Goal: Communication & Community: Answer question/provide support

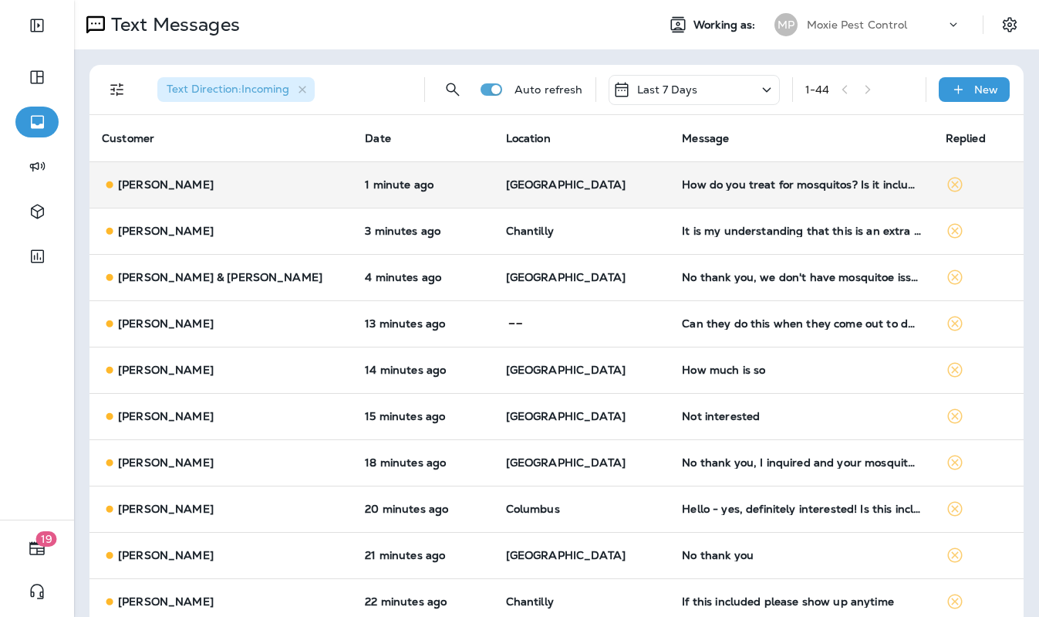
click at [612, 187] on p "[GEOGRAPHIC_DATA]" at bounding box center [582, 184] width 152 height 12
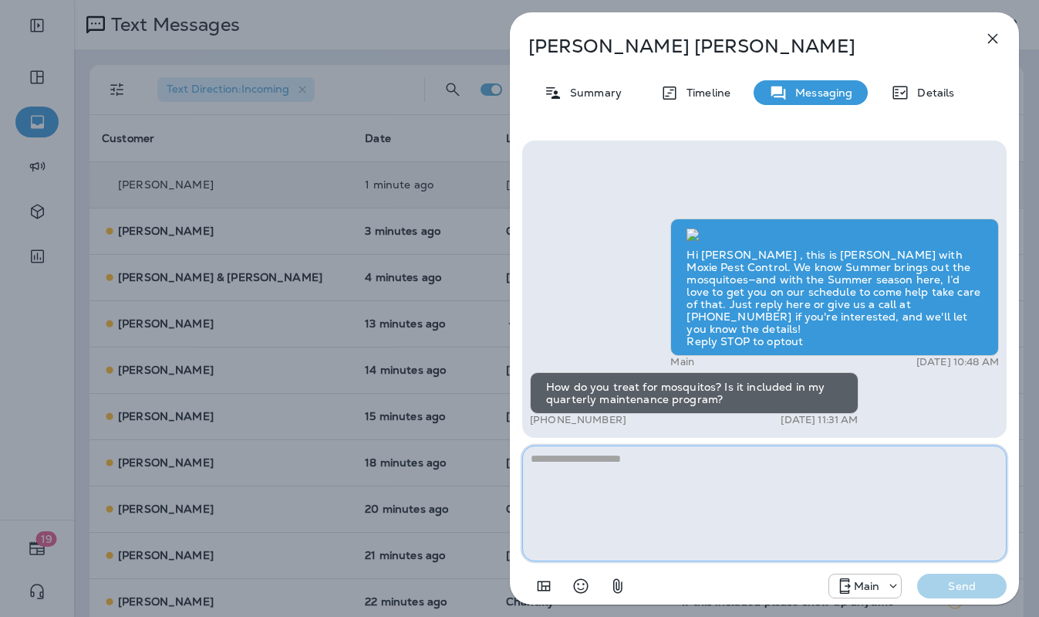
paste textarea "**********"
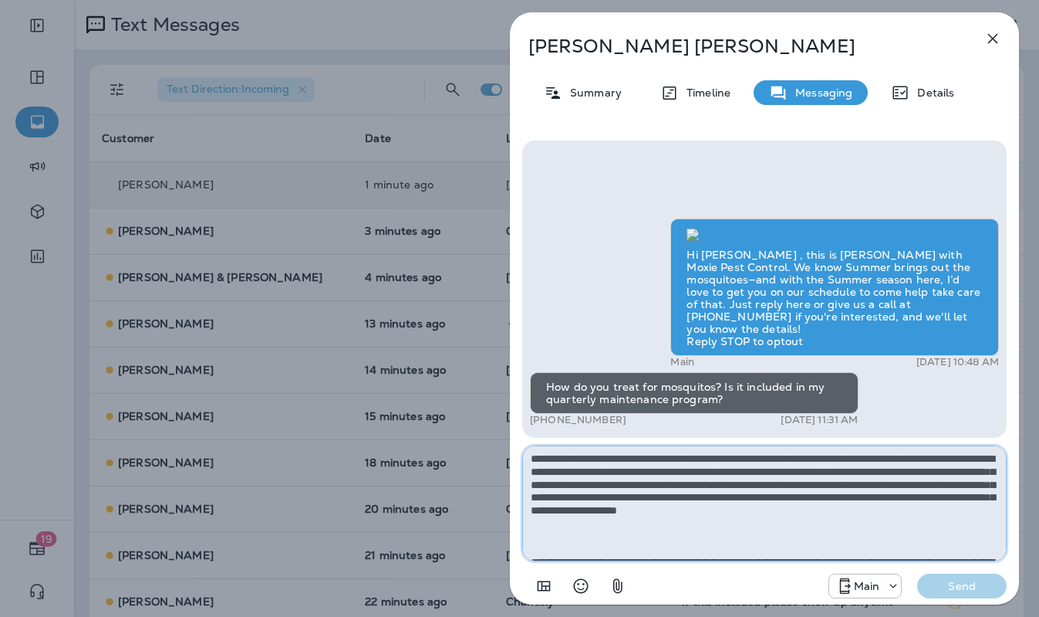
scroll to position [138, 0]
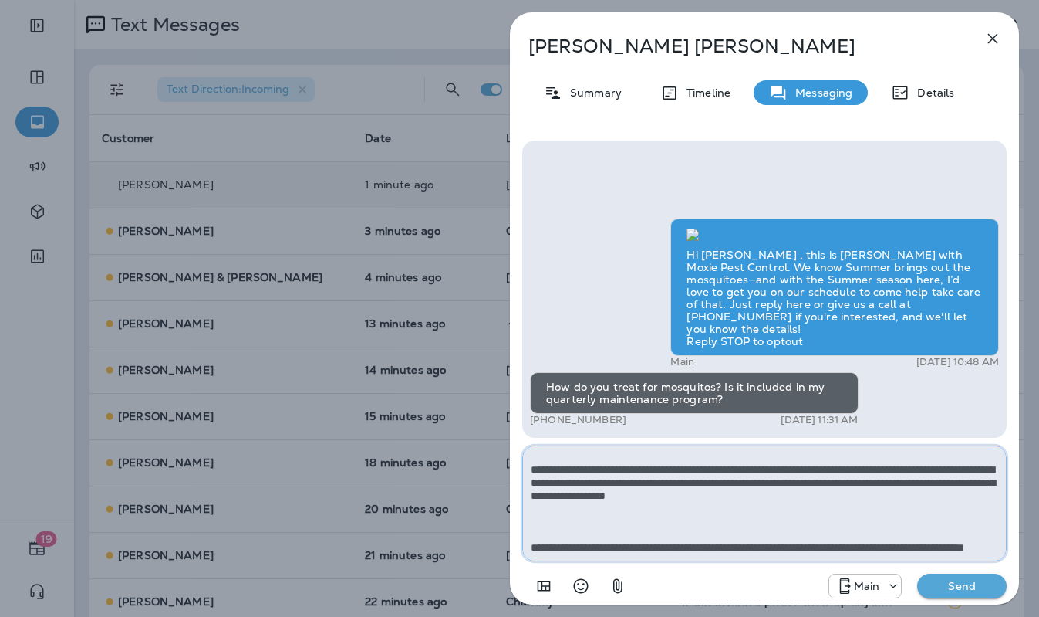
type textarea "**********"
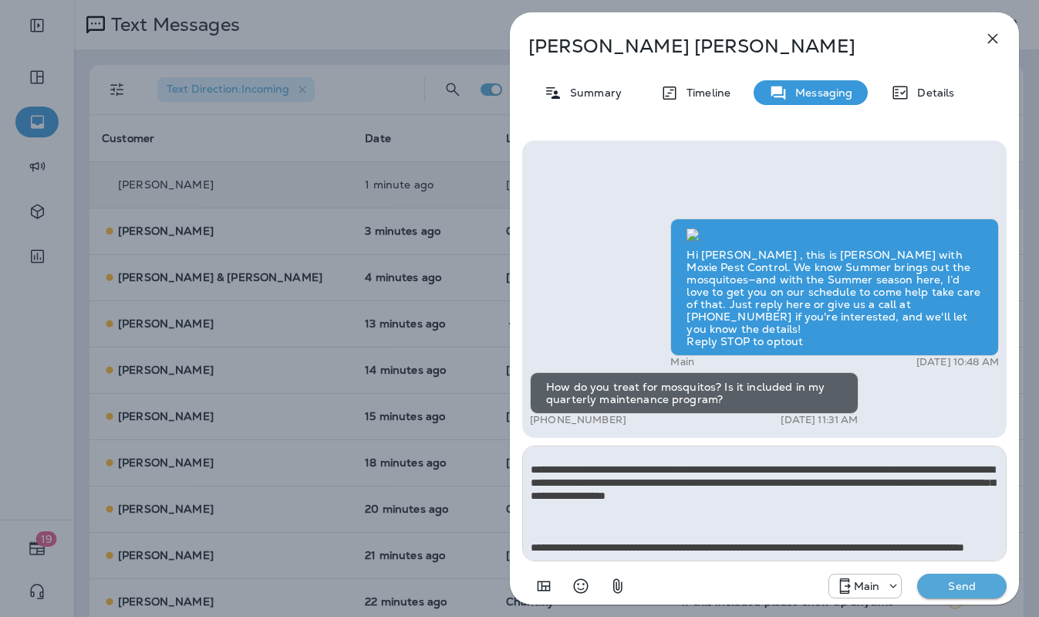
click at [943, 542] on p "Send" at bounding box center [962, 586] width 65 height 14
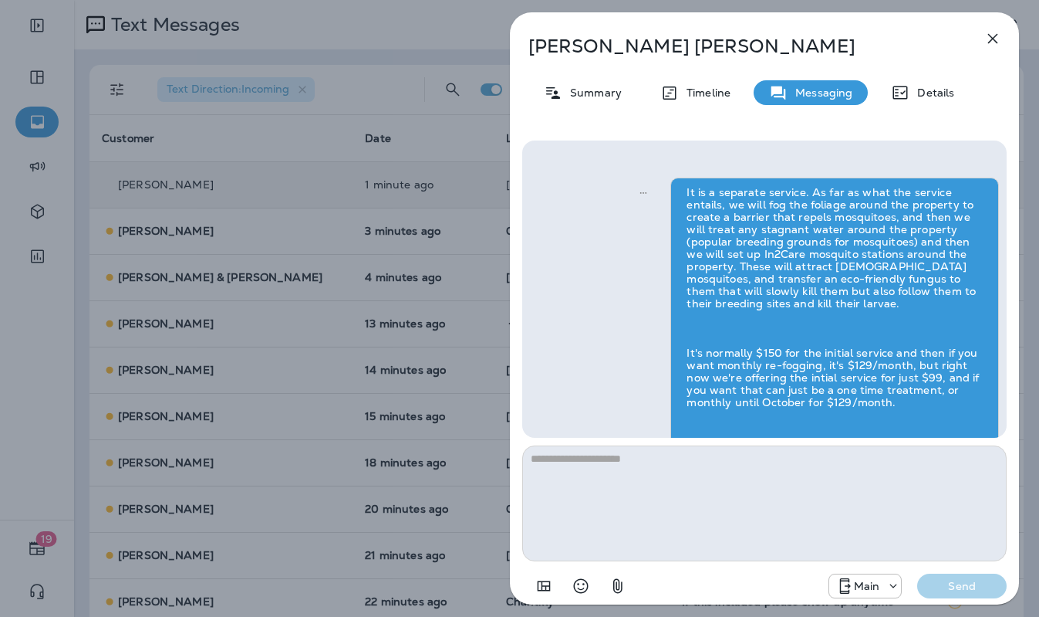
scroll to position [0, 0]
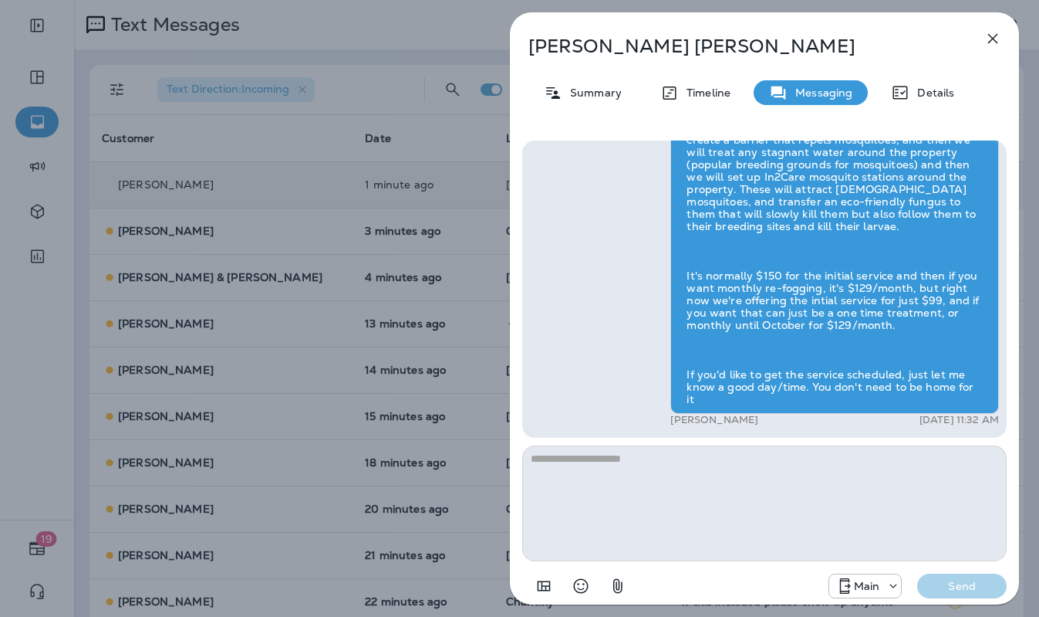
click at [268, 263] on div "Nichole Martinez Summary Timeline Messaging Details Hi Nichole , this is Steven…" at bounding box center [519, 308] width 1039 height 617
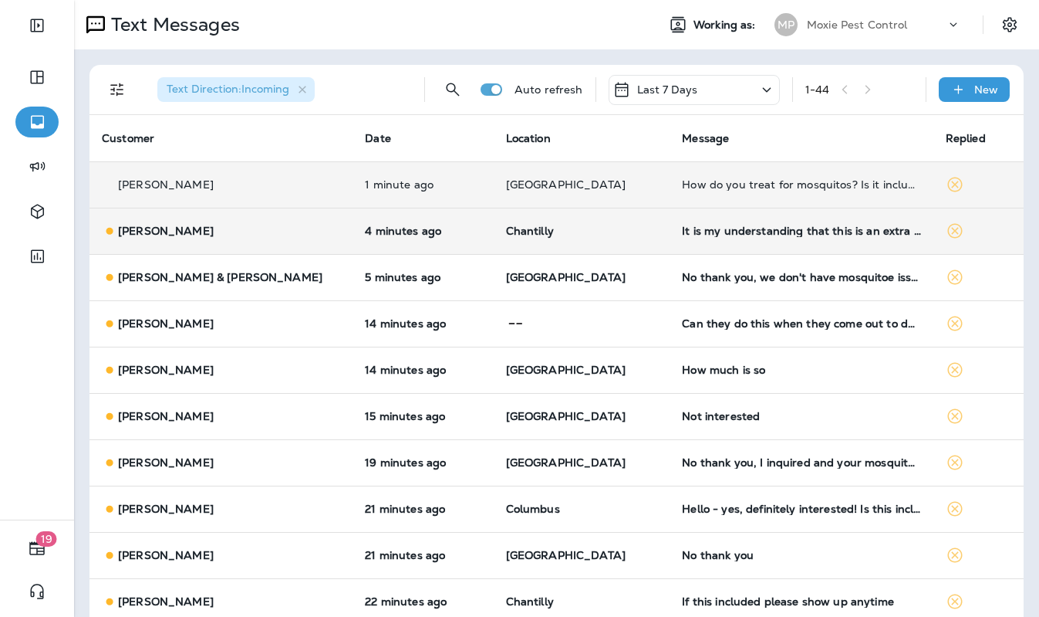
click at [595, 235] on p "Chantilly" at bounding box center [582, 231] width 152 height 12
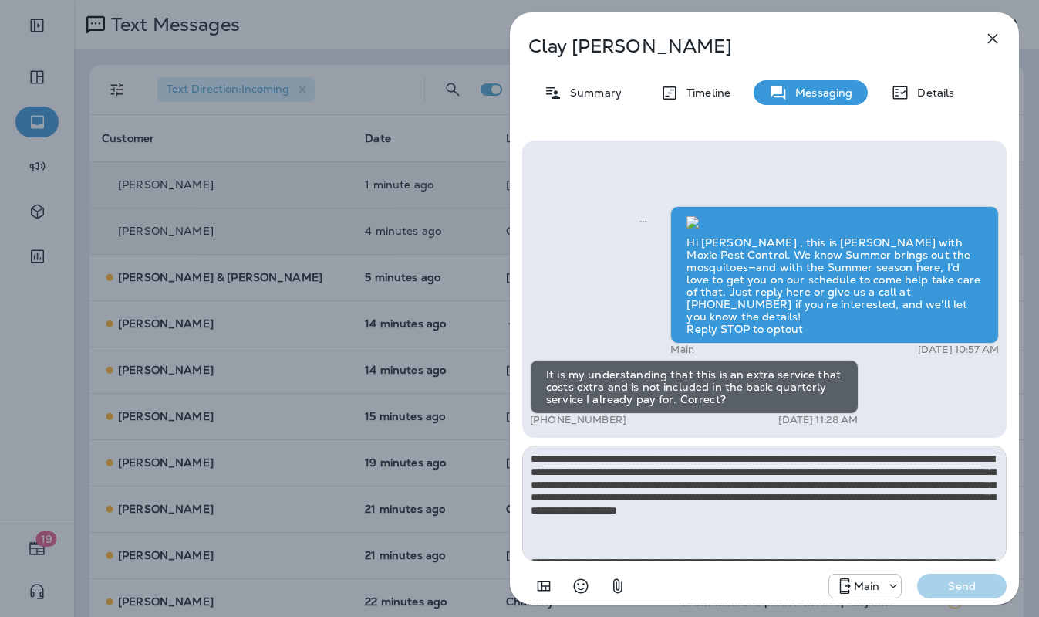
scroll to position [138, 0]
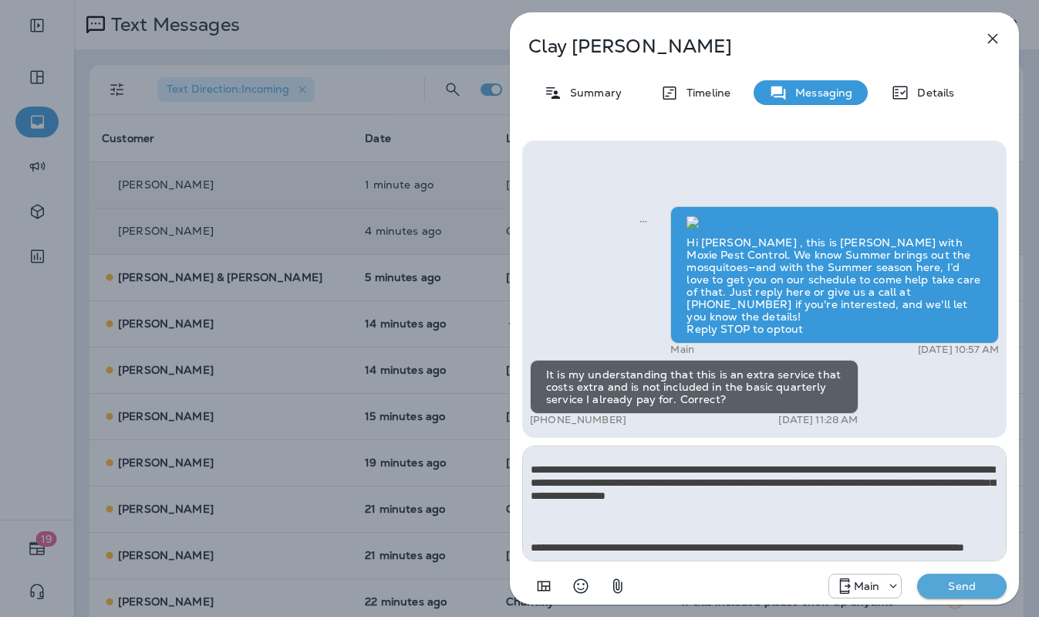
type textarea "**********"
click at [961, 542] on p "Send" at bounding box center [962, 586] width 65 height 14
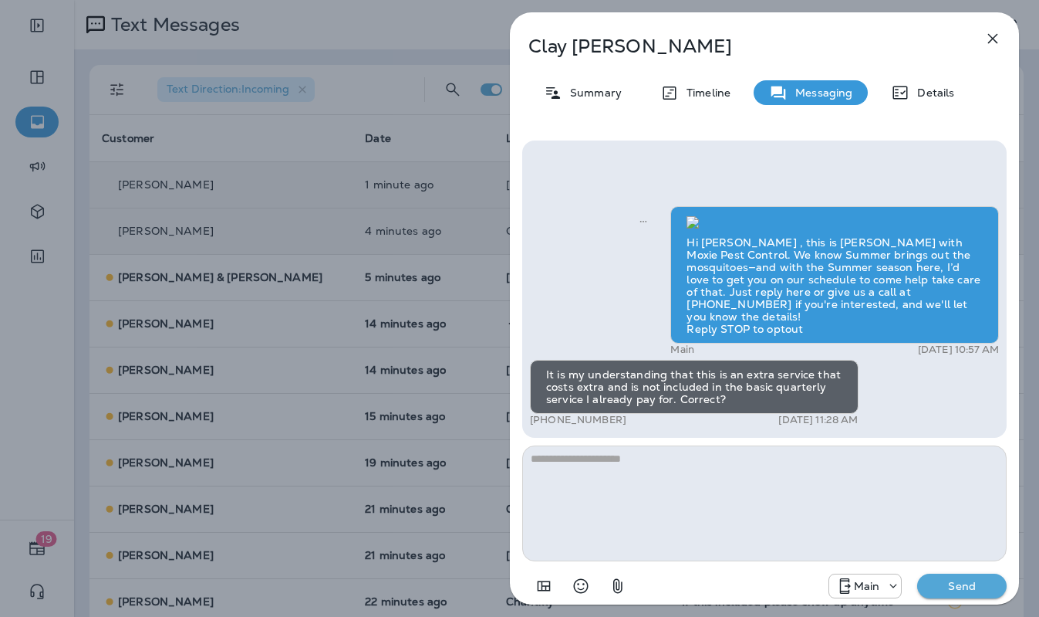
scroll to position [0, 0]
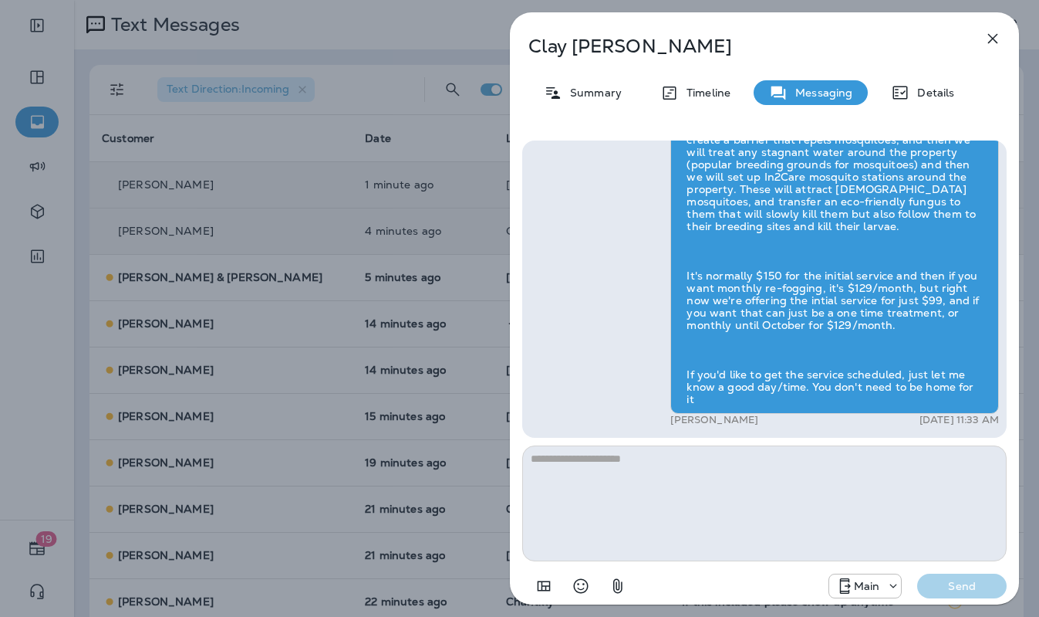
click at [383, 338] on div "Clay Hunt Summary Timeline Messaging Details Hi Clay , this is Steven with Moxi…" at bounding box center [519, 308] width 1039 height 617
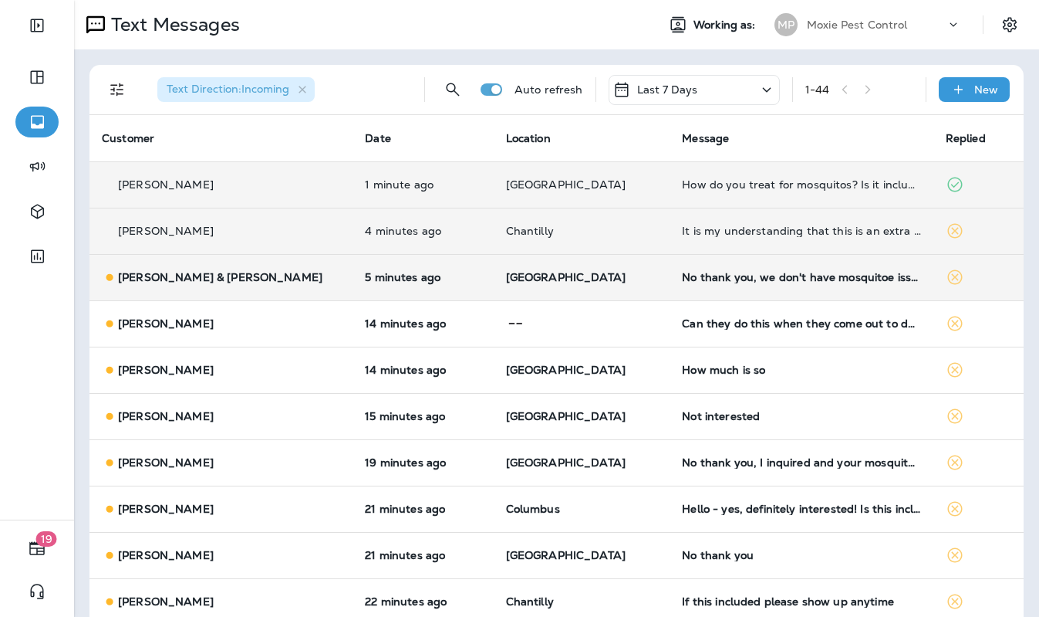
click at [494, 289] on td "[GEOGRAPHIC_DATA]" at bounding box center [582, 277] width 177 height 46
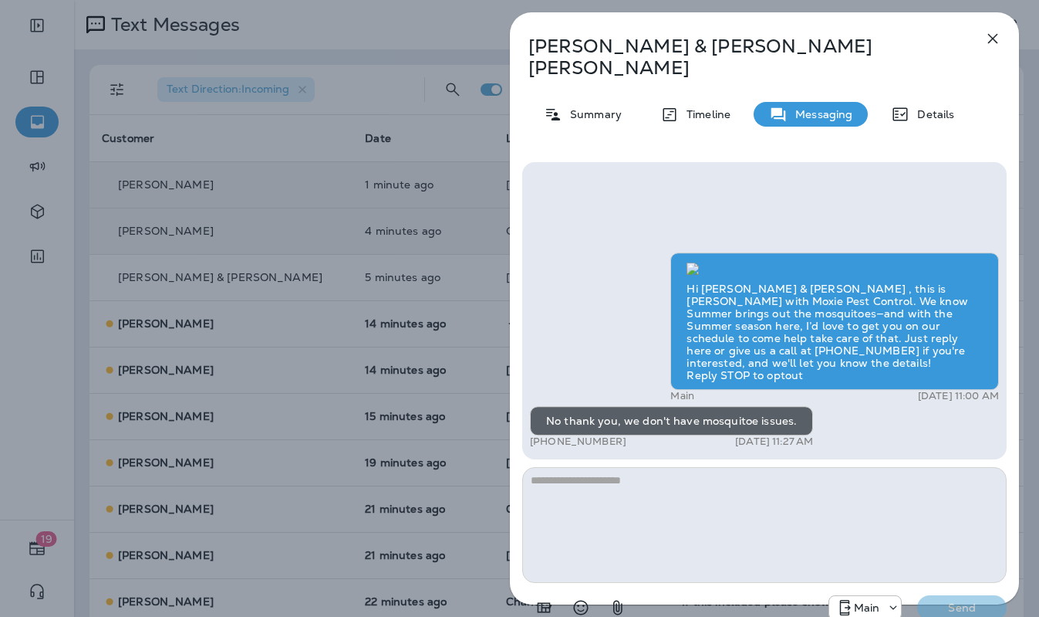
click at [461, 297] on div "Thomas & Susan Bernardi Summary Timeline Messaging Details Hi Thomas & Susan , …" at bounding box center [519, 308] width 1039 height 617
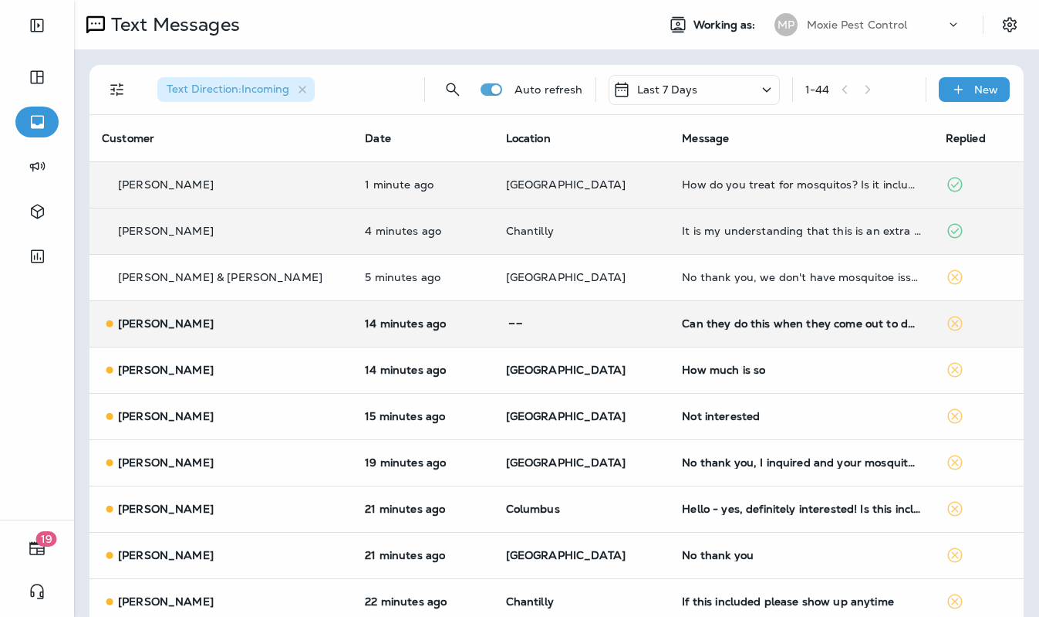
click at [563, 323] on p at bounding box center [582, 323] width 152 height 19
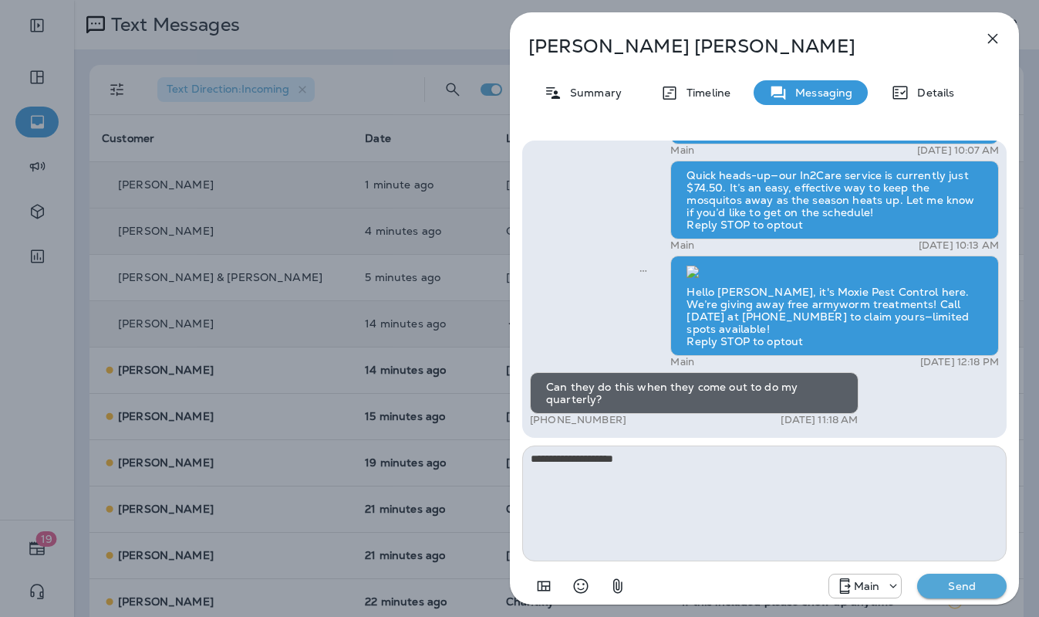
type textarea "**********"
click at [984, 542] on p "Send" at bounding box center [962, 586] width 65 height 14
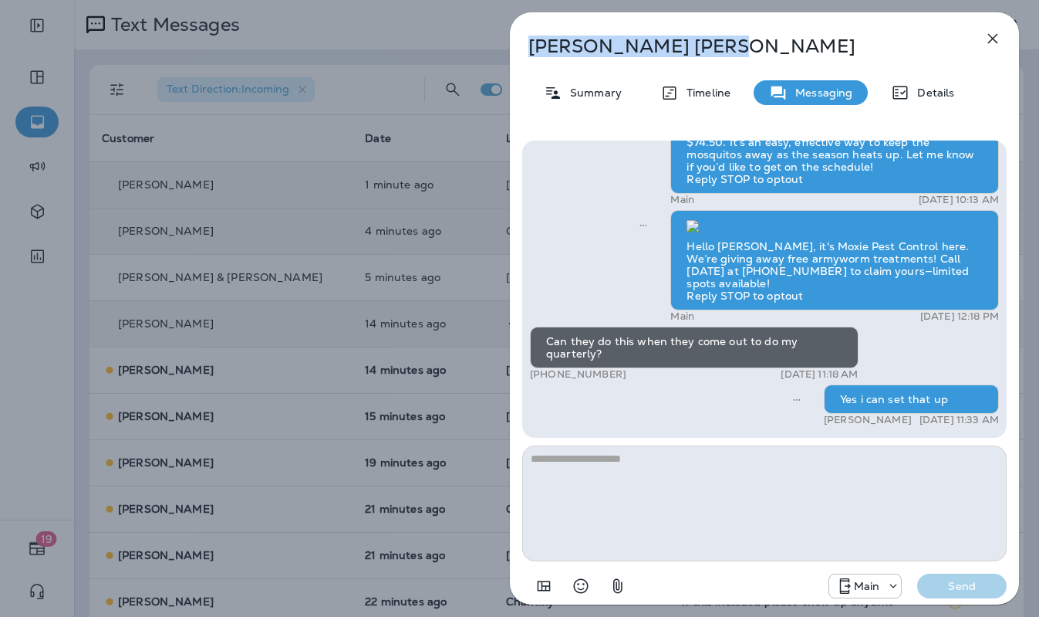
drag, startPoint x: 655, startPoint y: 47, endPoint x: 528, endPoint y: 50, distance: 127.4
click at [529, 50] on p "[PERSON_NAME]" at bounding box center [739, 46] width 421 height 22
copy p "[PERSON_NAME]"
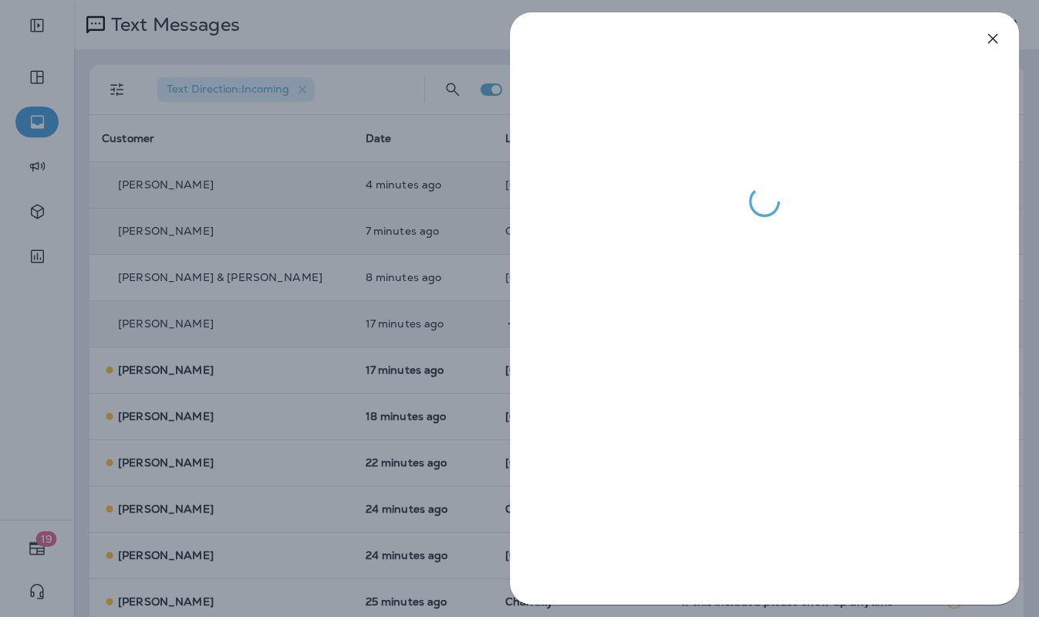
click at [404, 170] on div at bounding box center [519, 308] width 1039 height 617
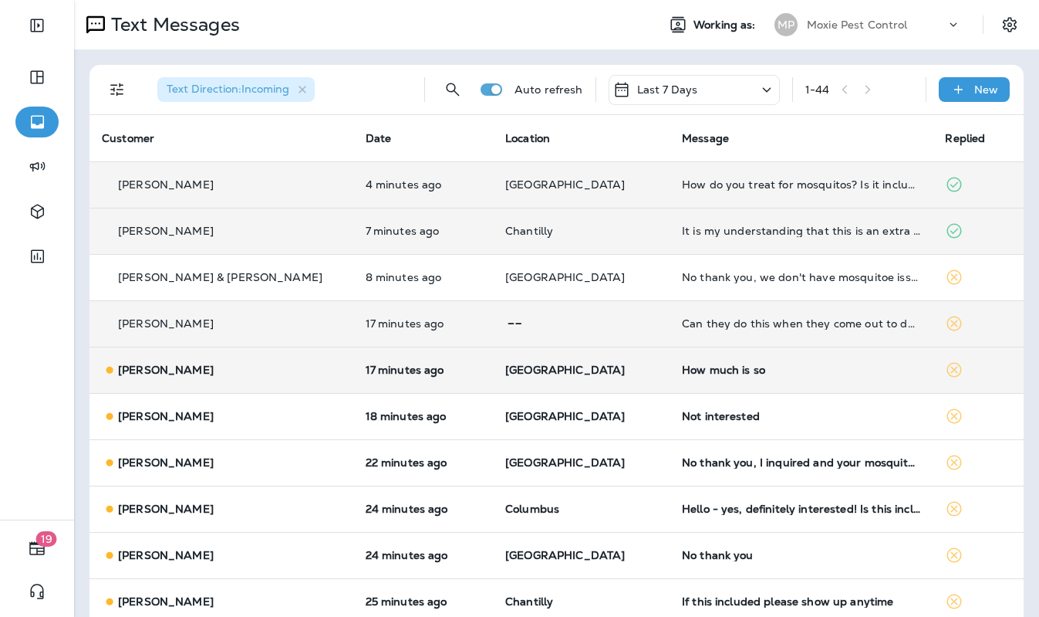
click at [606, 363] on p "[GEOGRAPHIC_DATA]" at bounding box center [581, 369] width 152 height 12
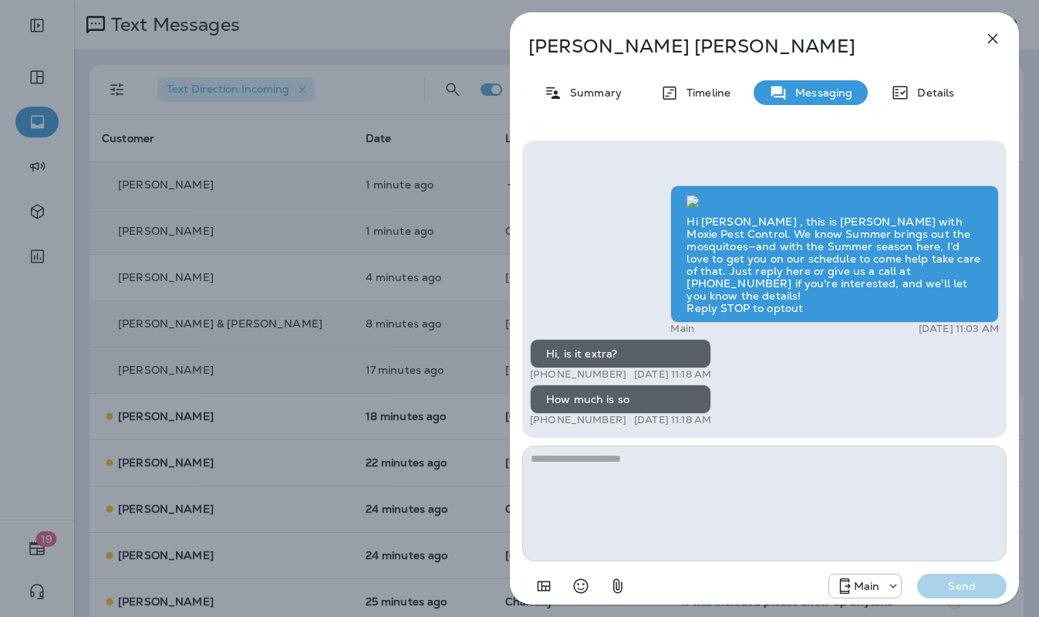
type textarea "*******"
drag, startPoint x: 634, startPoint y: 491, endPoint x: 477, endPoint y: 463, distance: 159.1
click at [474, 465] on div "Marjorie Rosario Summary Timeline Messaging Details Hi Marjorie , this is Steve…" at bounding box center [519, 308] width 1039 height 617
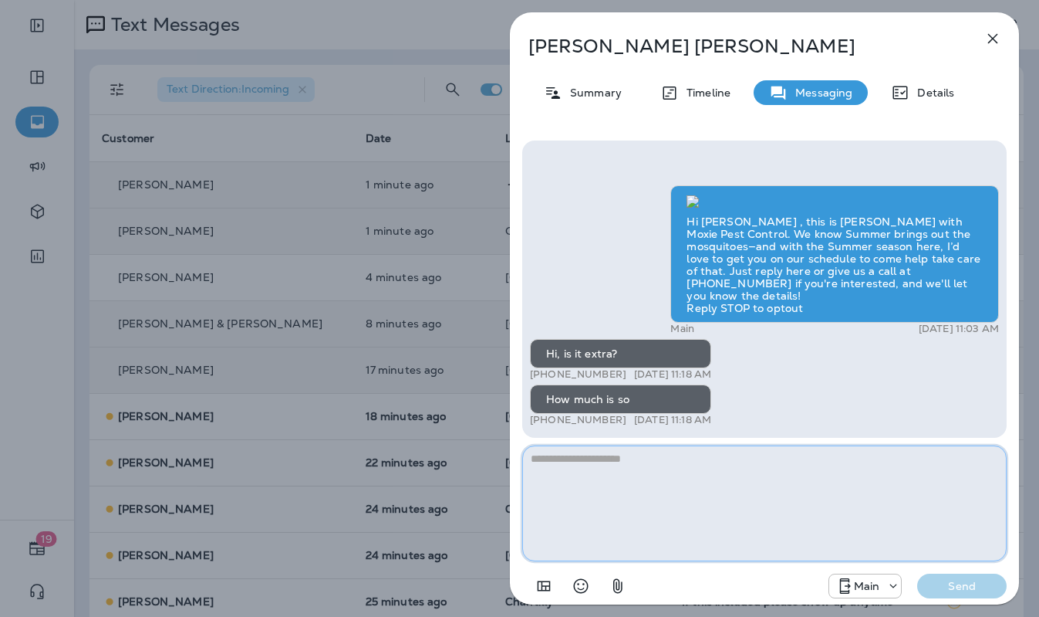
paste textarea "**********"
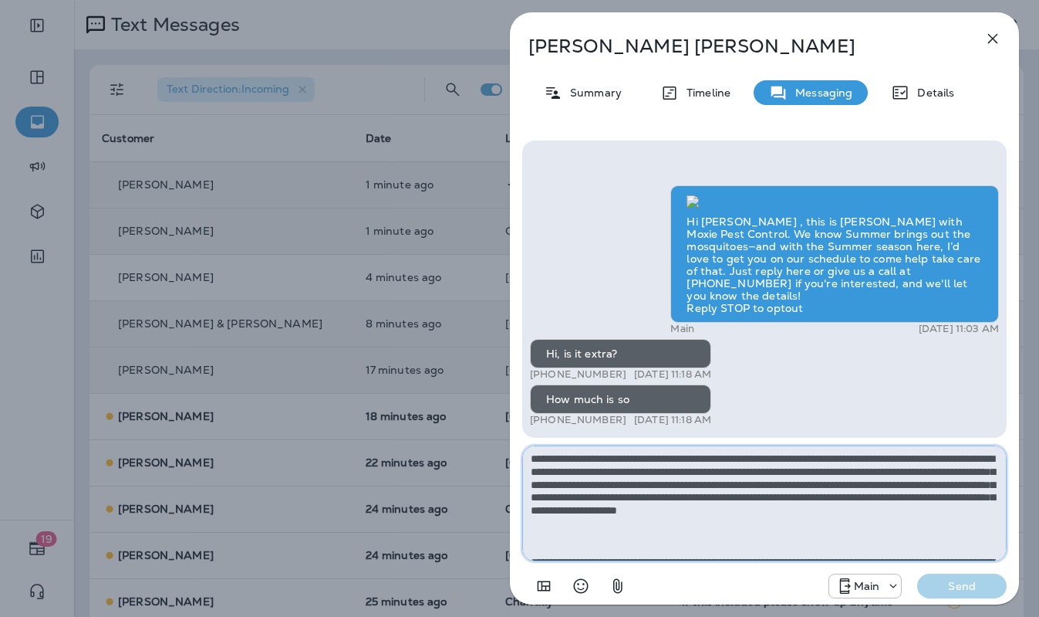
scroll to position [138, 0]
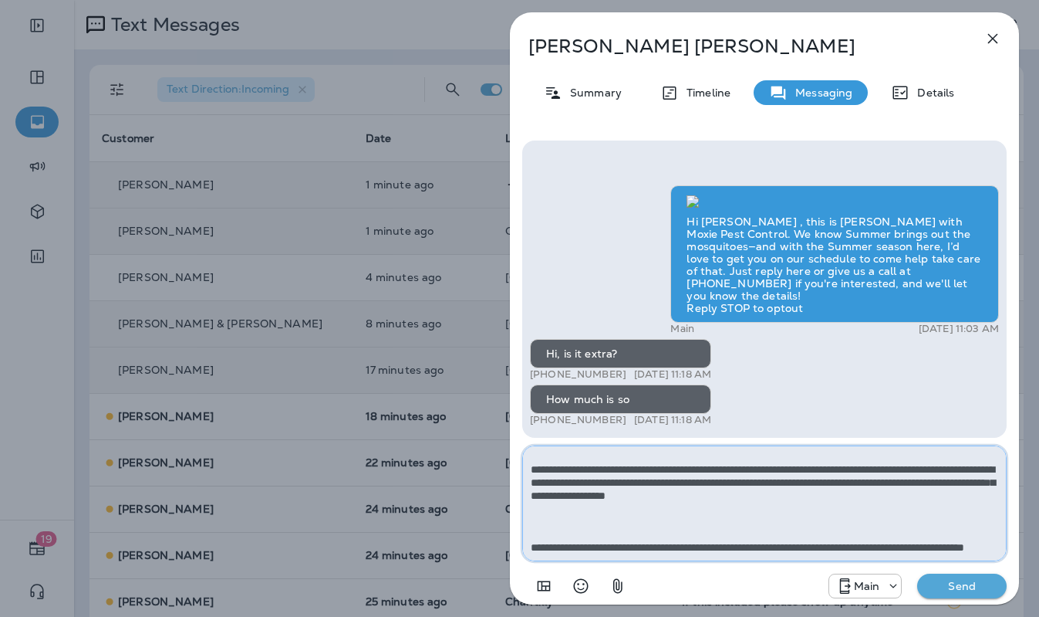
type textarea "**********"
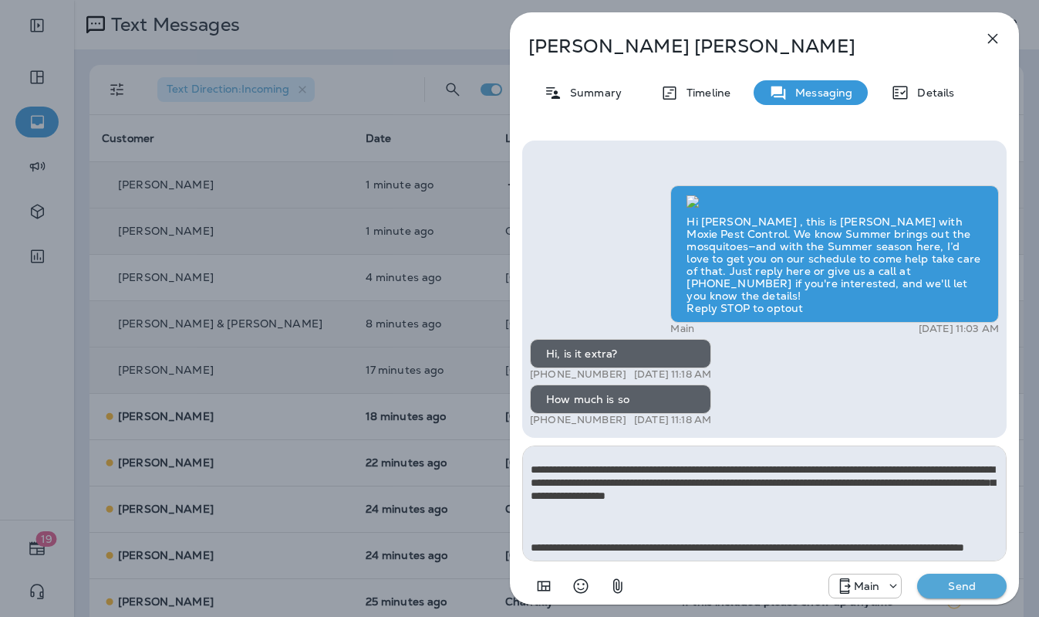
click at [953, 542] on p "Send" at bounding box center [962, 586] width 65 height 14
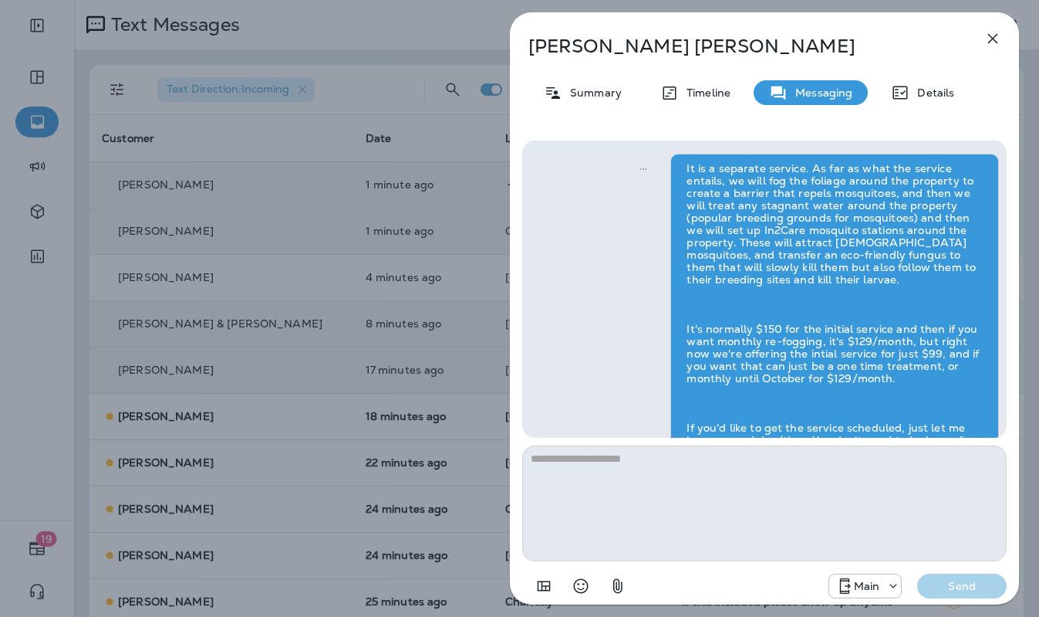
scroll to position [0, 0]
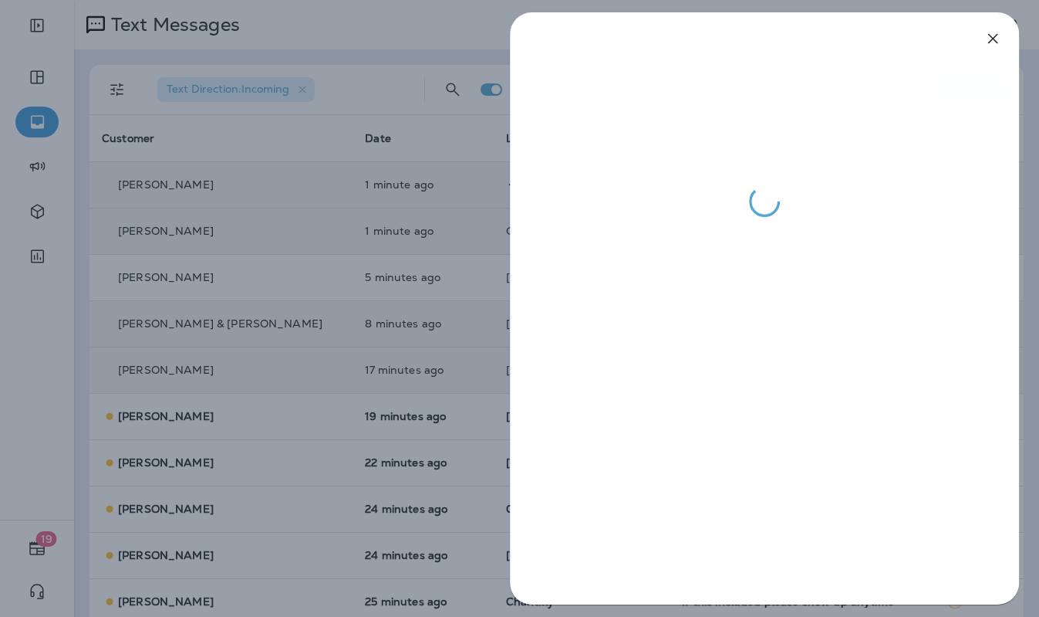
click at [421, 237] on div at bounding box center [519, 308] width 1039 height 617
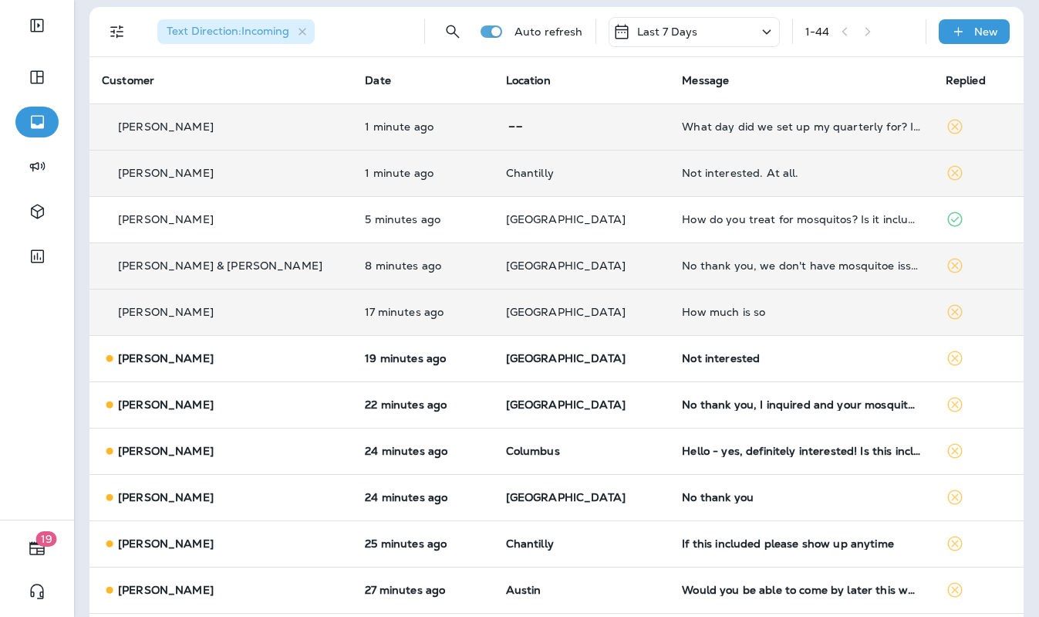
scroll to position [84, 0]
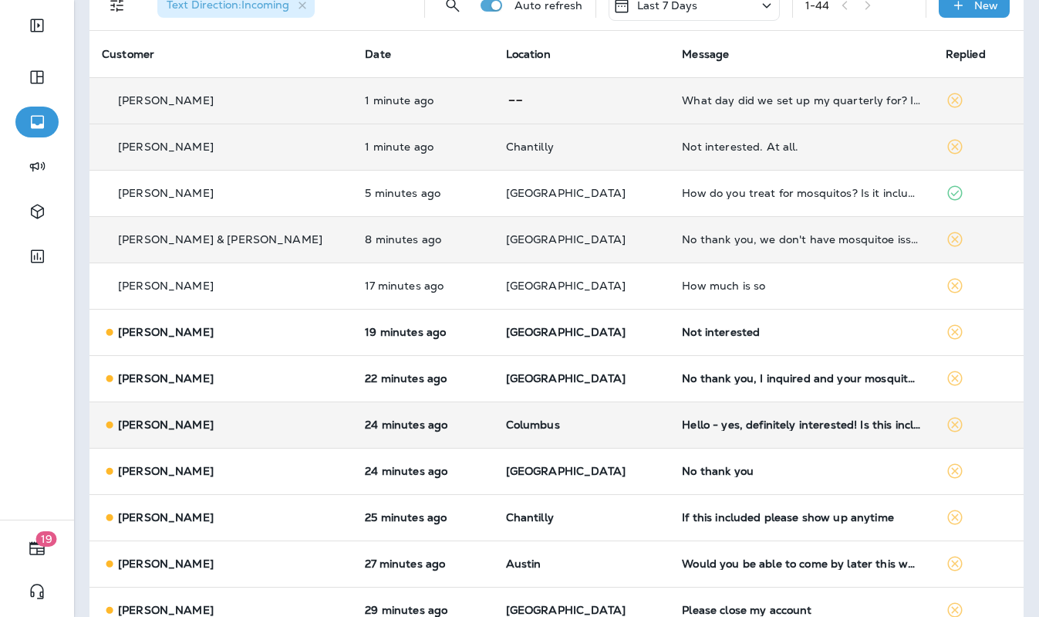
click at [617, 424] on p "Columbus" at bounding box center [582, 424] width 152 height 12
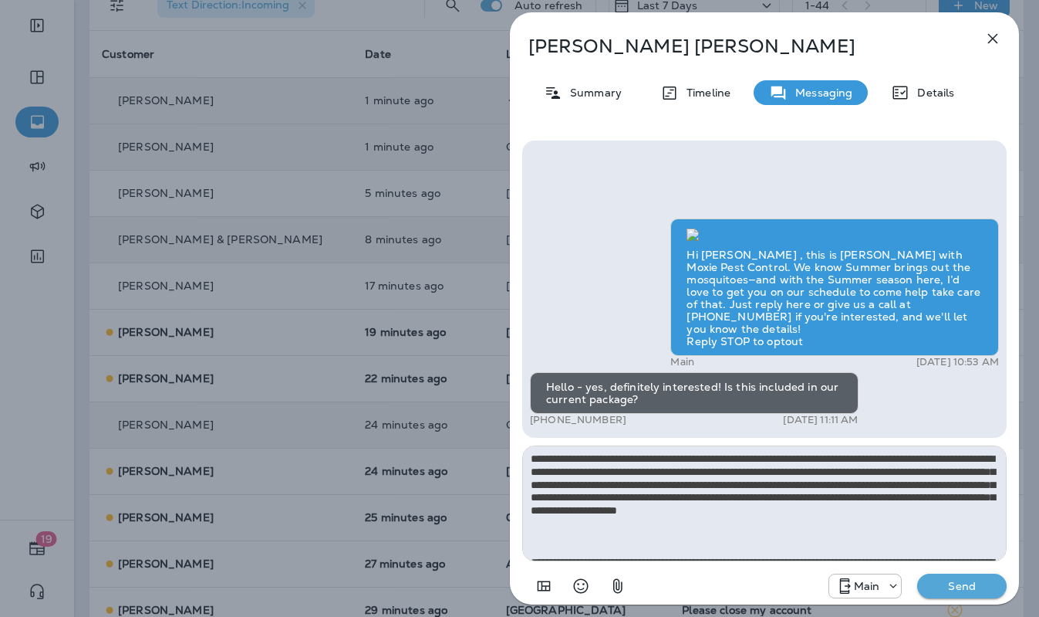
scroll to position [138, 0]
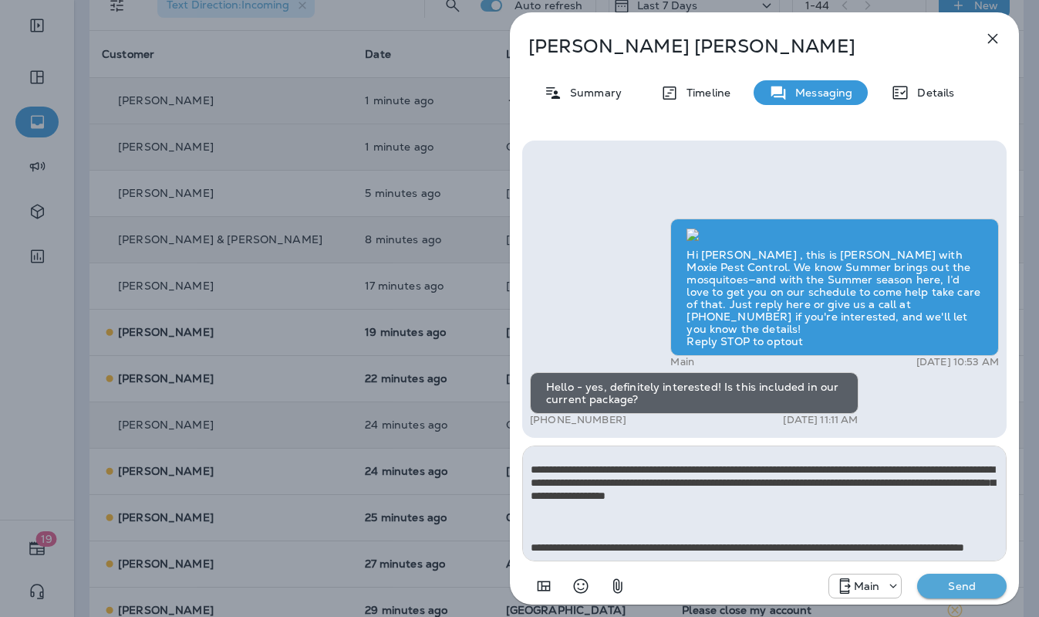
type textarea "**********"
click at [986, 542] on p "Send" at bounding box center [962, 586] width 65 height 14
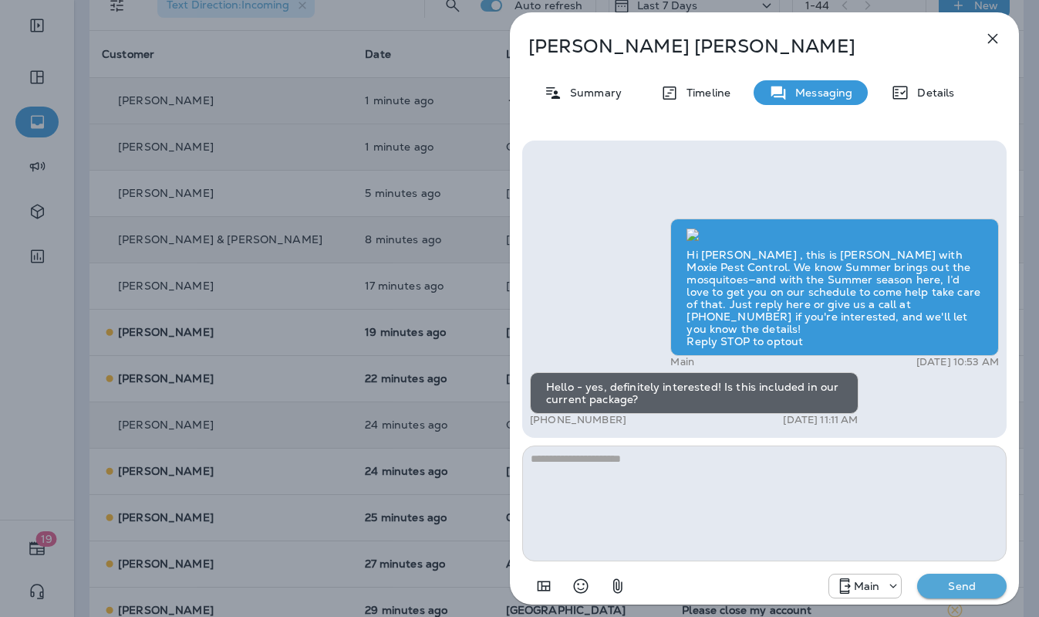
scroll to position [0, 0]
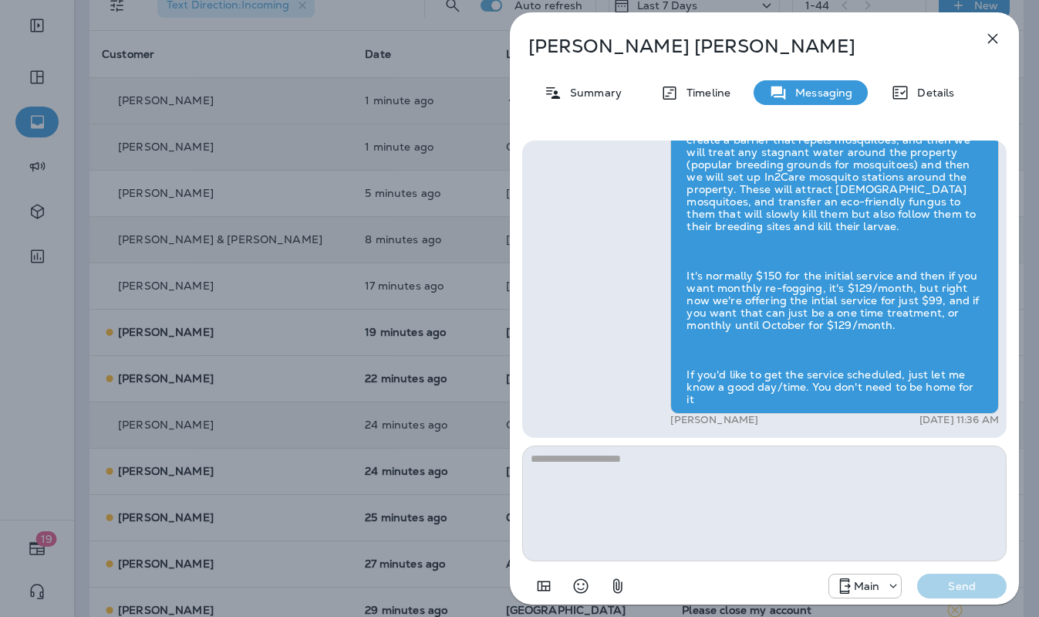
click at [462, 314] on div "Eric Verbic Summary Timeline Messaging Details Hi Eric , this is Steven with Mo…" at bounding box center [519, 308] width 1039 height 617
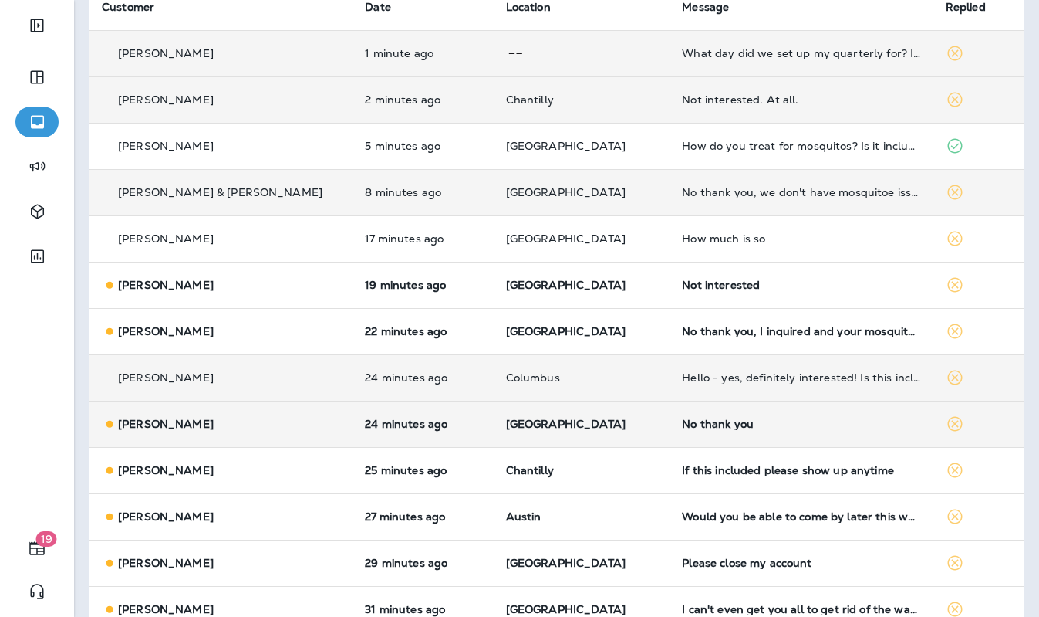
scroll to position [133, 0]
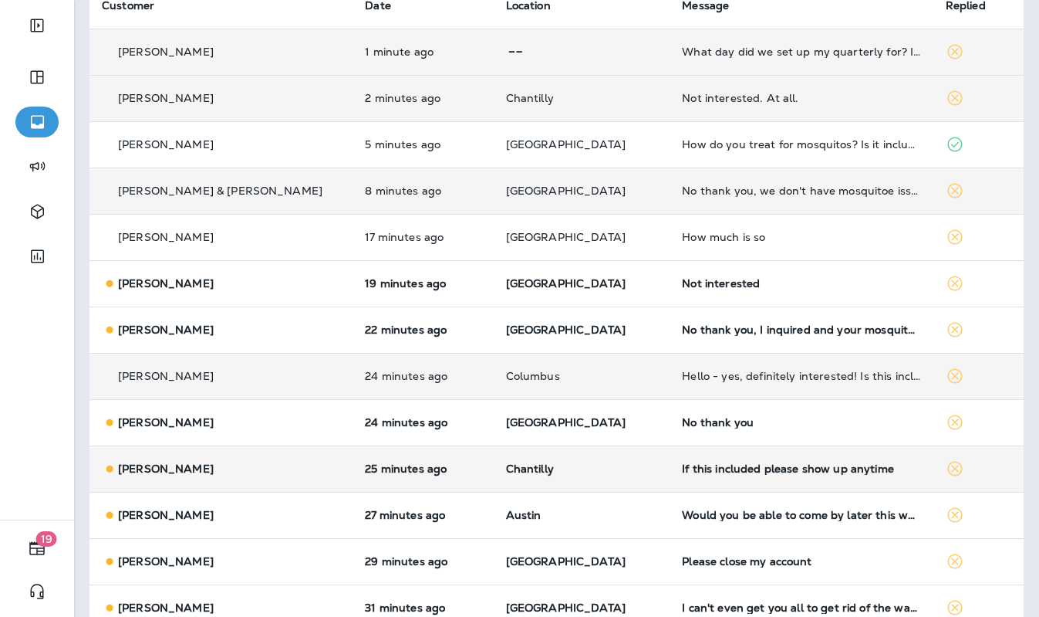
click at [611, 469] on p "Chantilly" at bounding box center [582, 468] width 152 height 12
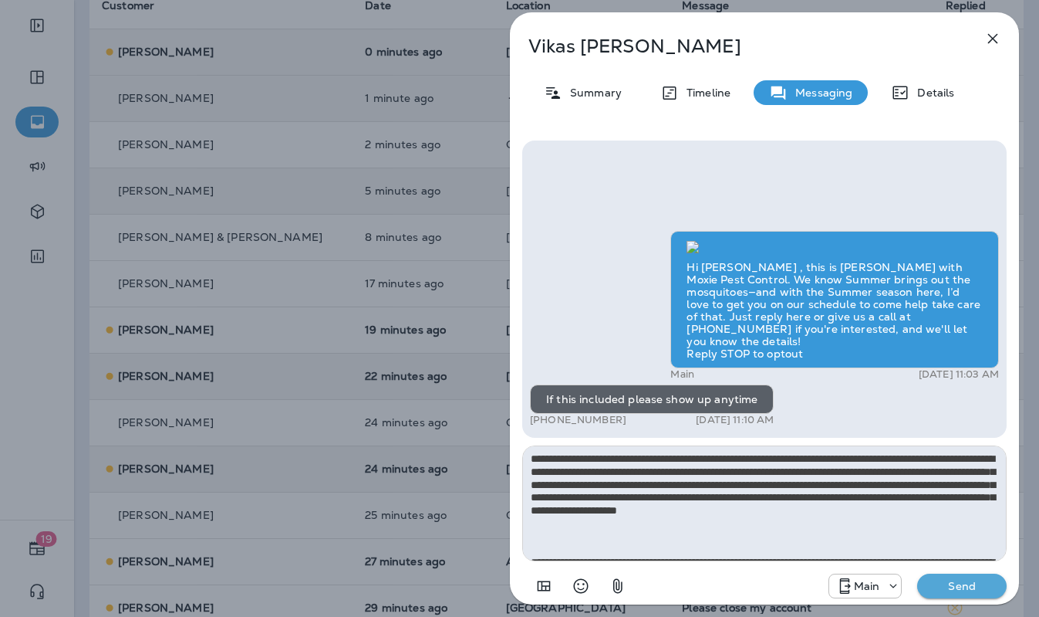
scroll to position [138, 0]
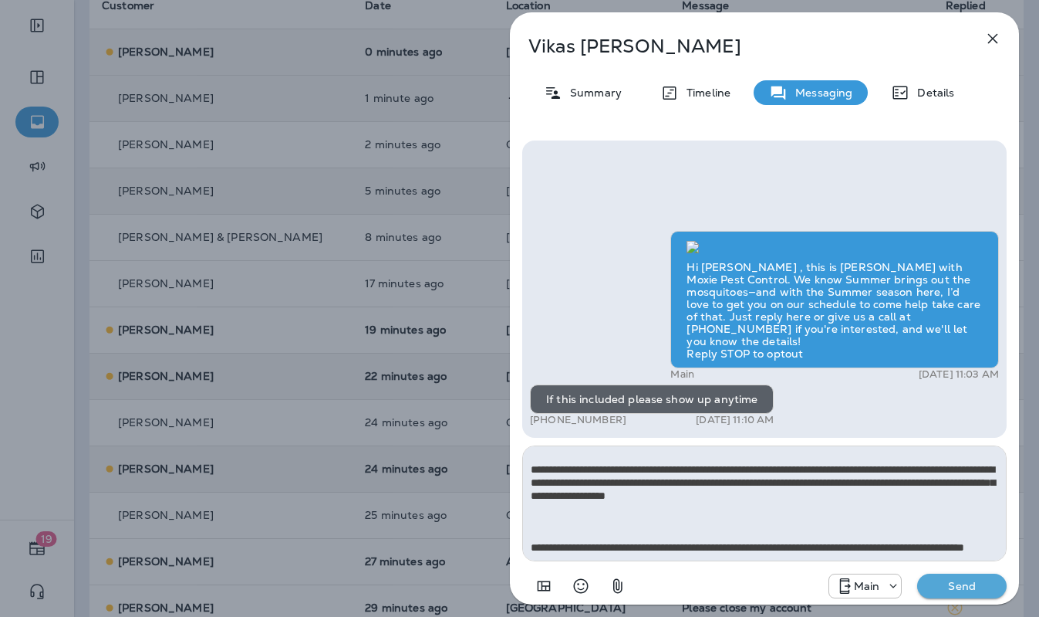
type textarea "**********"
click at [970, 542] on p "Send" at bounding box center [962, 586] width 65 height 14
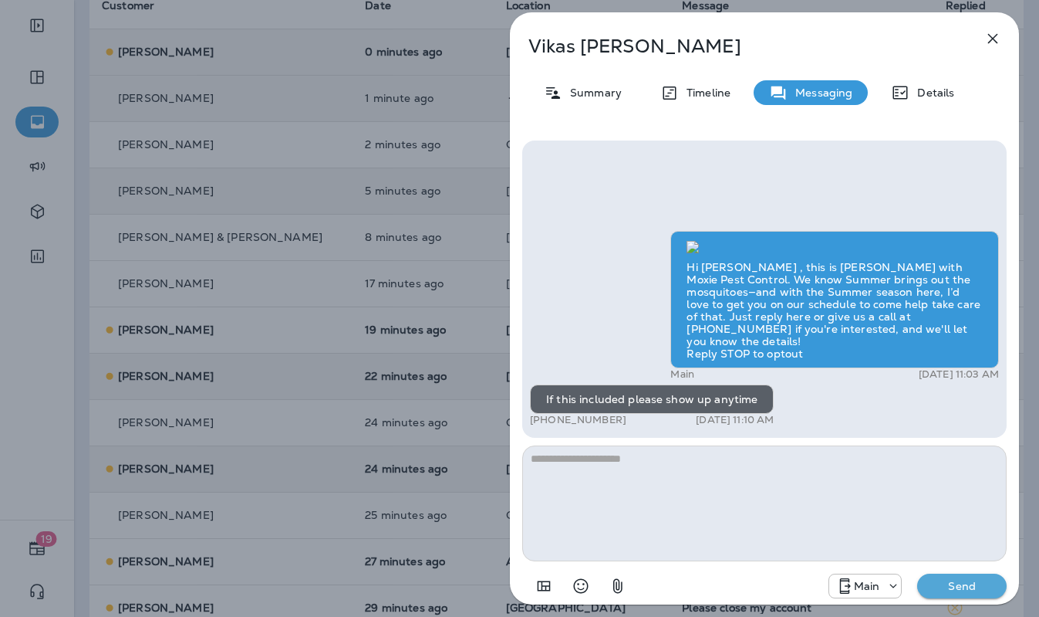
scroll to position [0, 0]
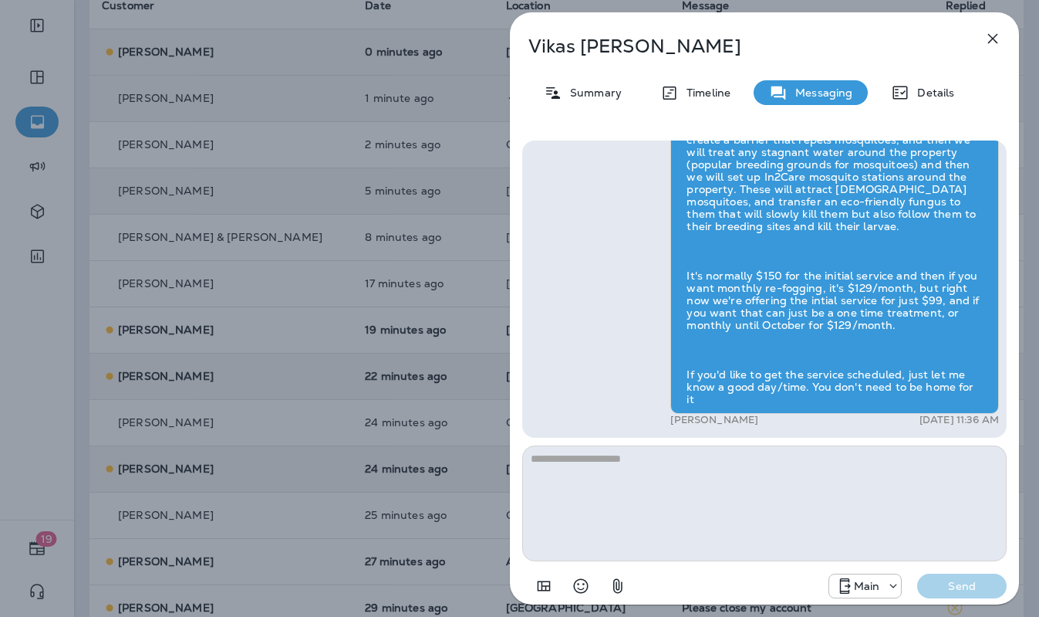
click at [476, 458] on div "Vikas Sharma Summary Timeline Messaging Details Hi Vikas , this is Steven with …" at bounding box center [519, 308] width 1039 height 617
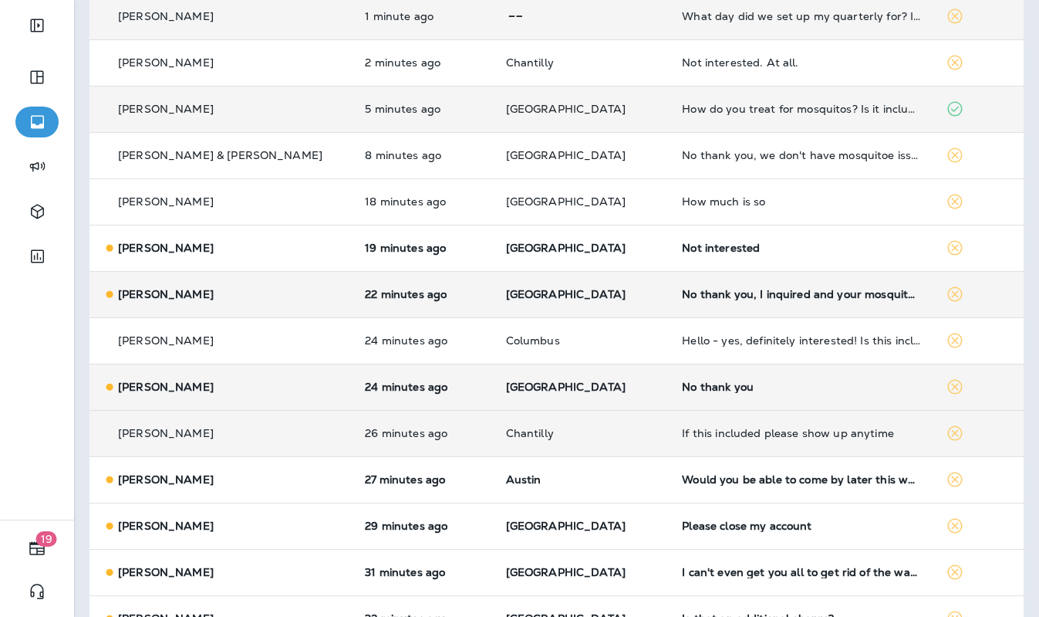
scroll to position [221, 0]
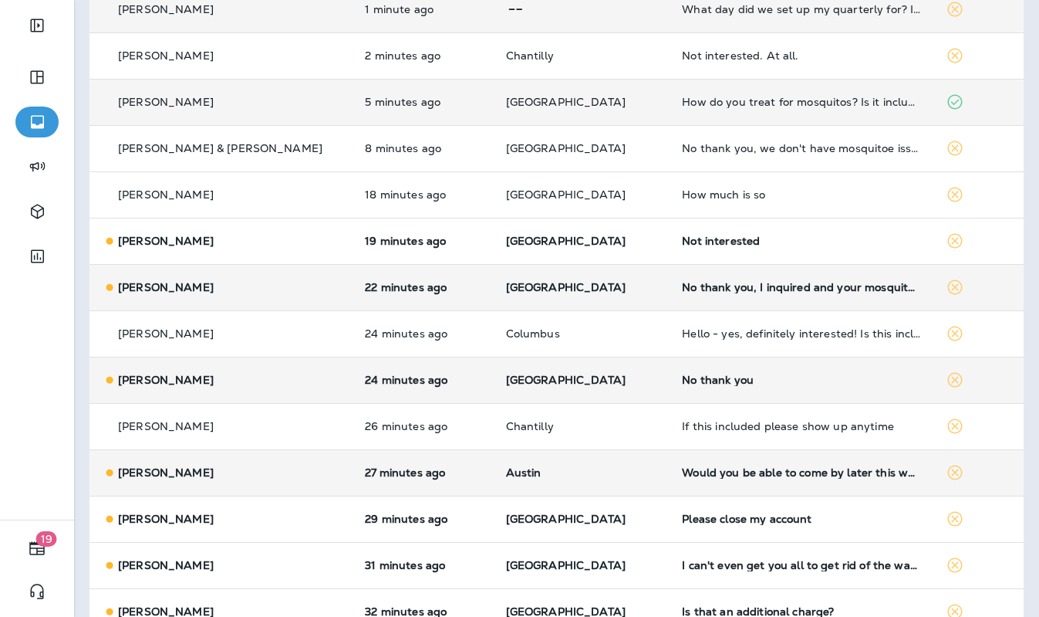
click at [625, 476] on td "Austin" at bounding box center [582, 472] width 177 height 46
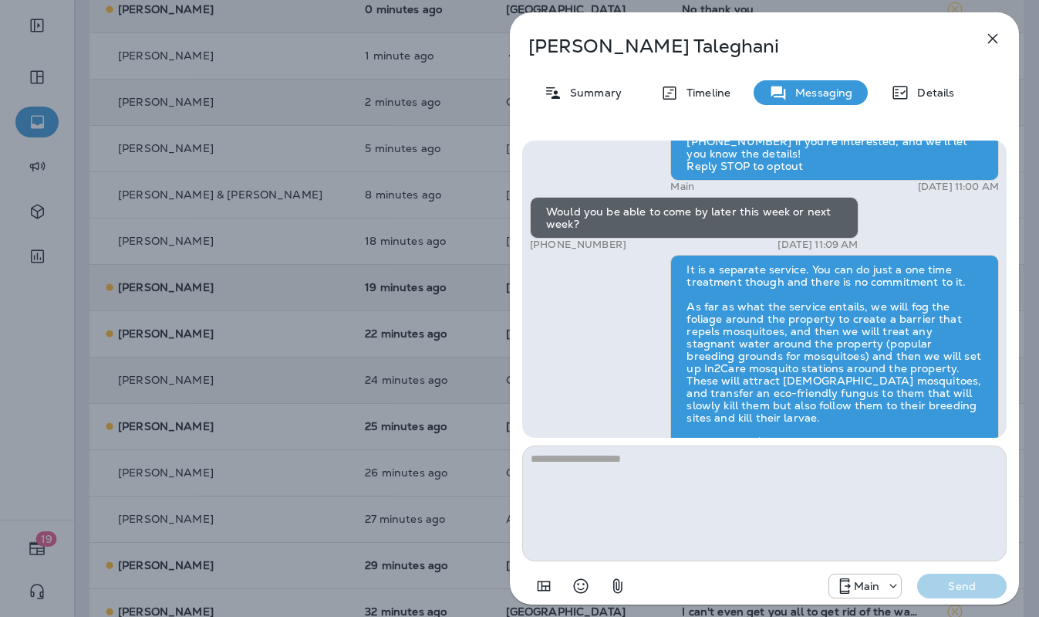
scroll to position [-157, 0]
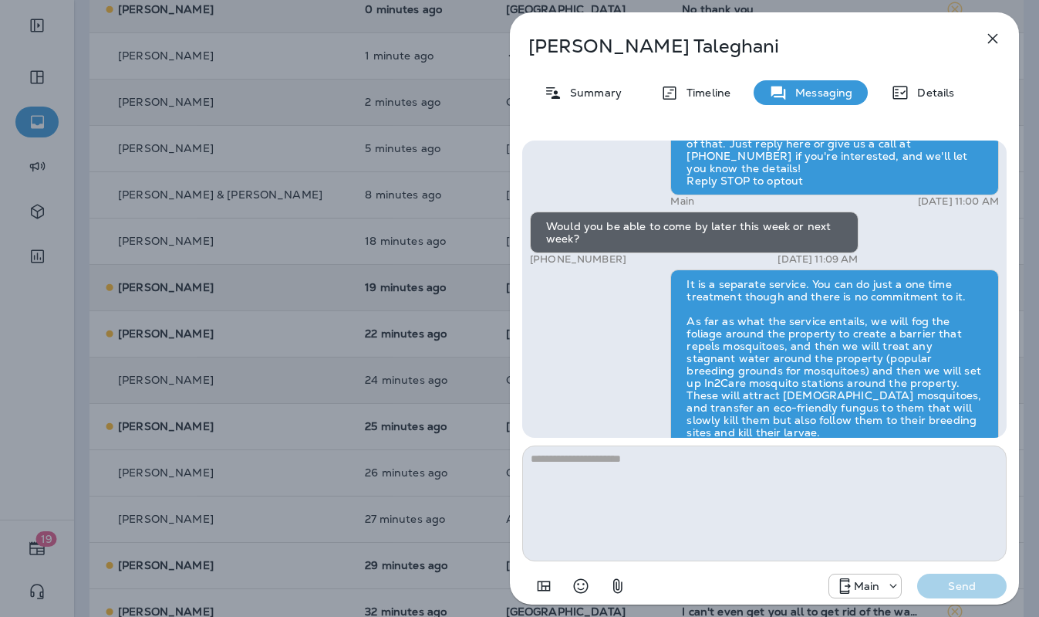
click at [433, 313] on div "Brandon Taleghani Summary Timeline Messaging Details Hi Brandon , this is Steve…" at bounding box center [519, 308] width 1039 height 617
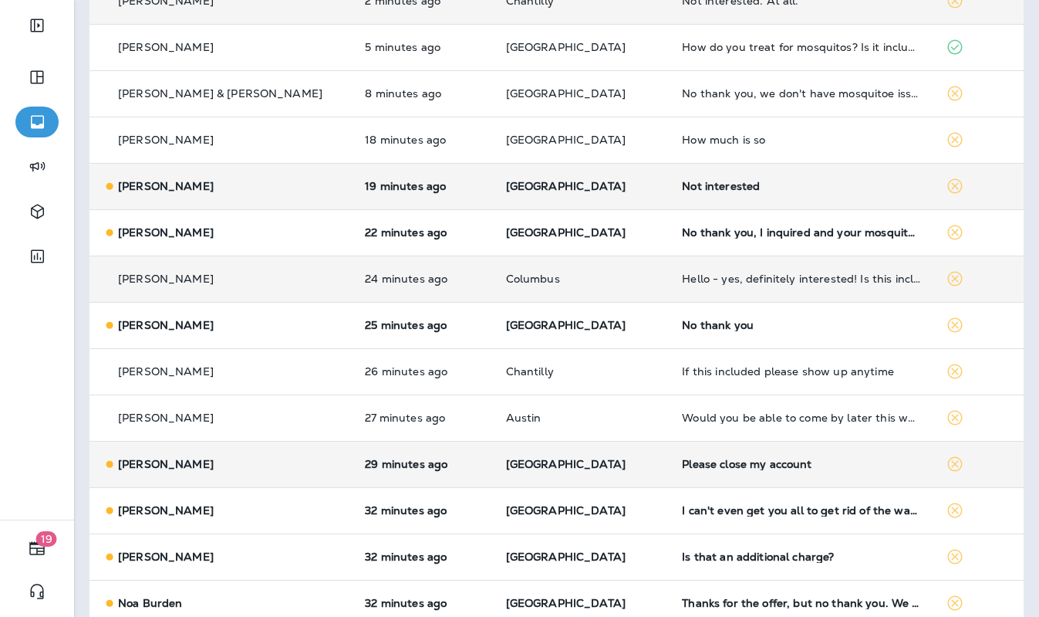
scroll to position [332, 0]
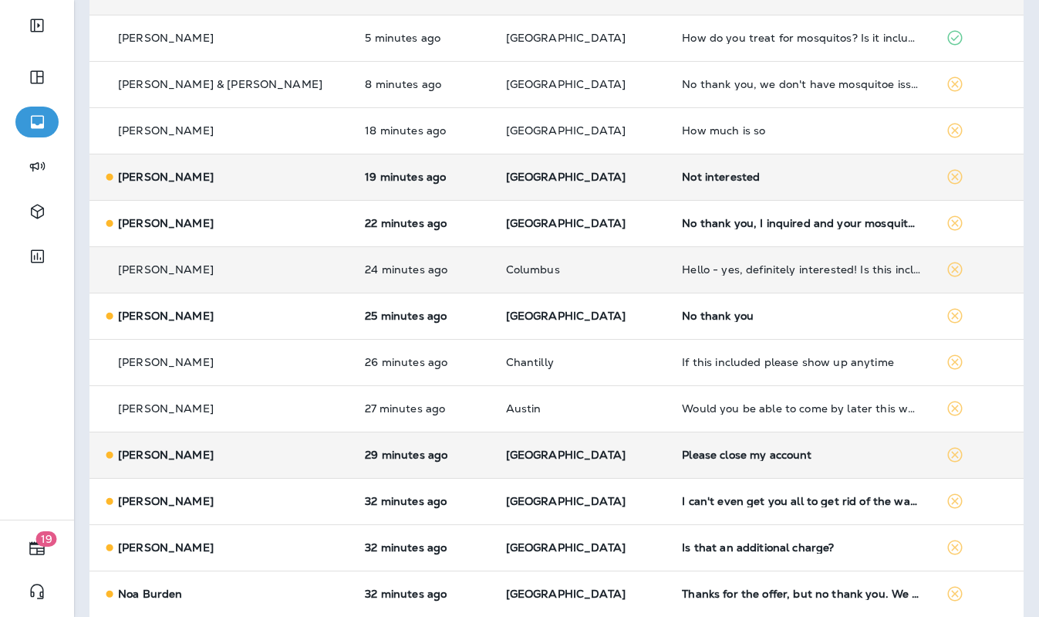
click at [610, 451] on p "[GEOGRAPHIC_DATA]" at bounding box center [582, 454] width 152 height 12
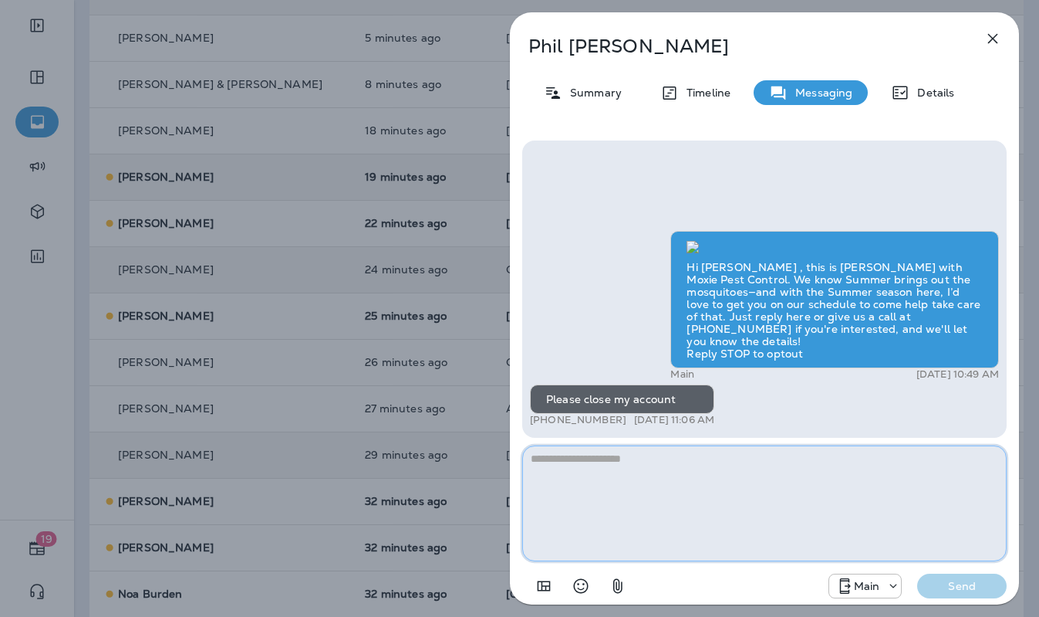
click at [627, 476] on textarea at bounding box center [764, 503] width 485 height 116
paste textarea "**********"
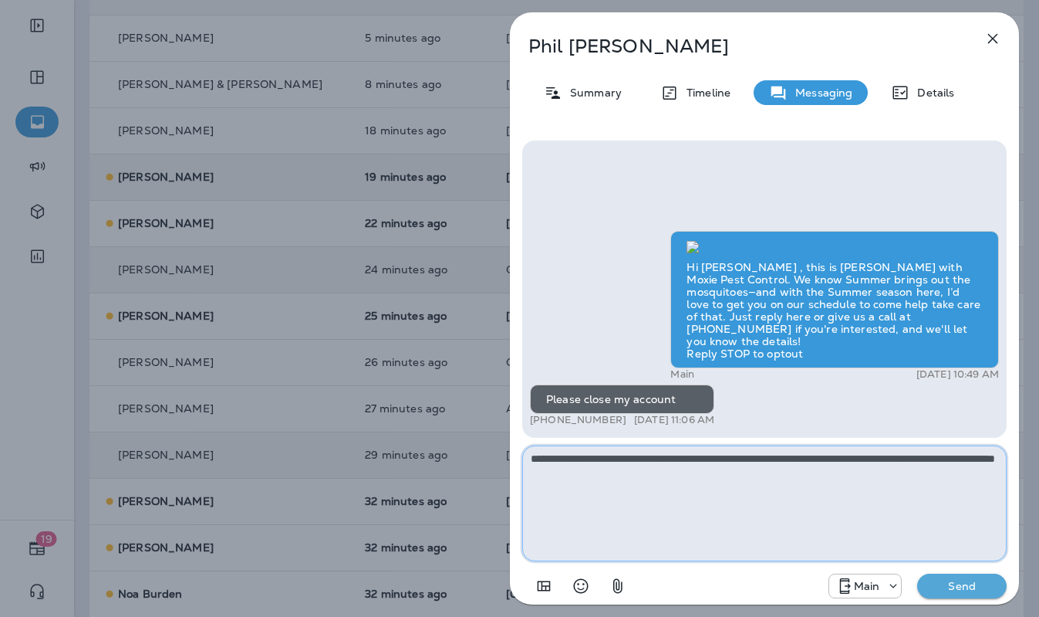
type textarea "**********"
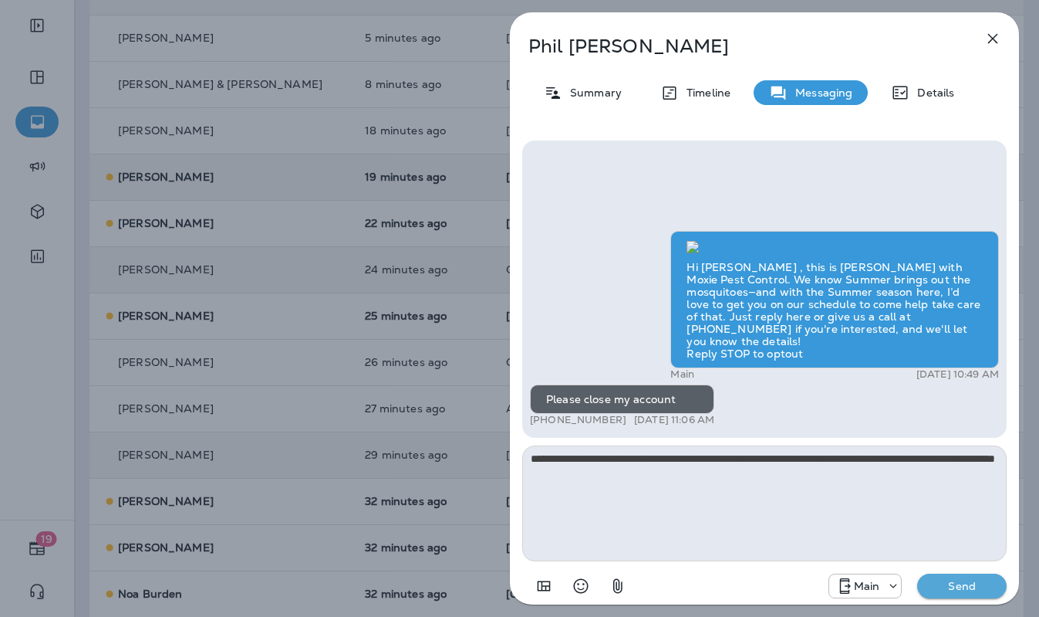
click at [992, 542] on p "Send" at bounding box center [962, 586] width 65 height 14
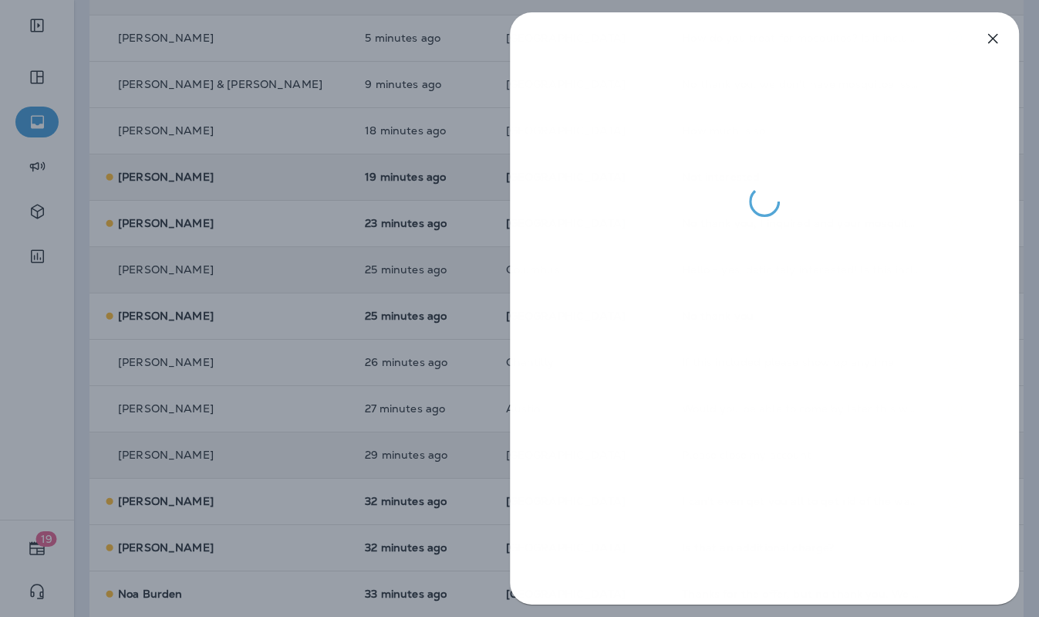
click at [473, 377] on div at bounding box center [519, 308] width 1039 height 617
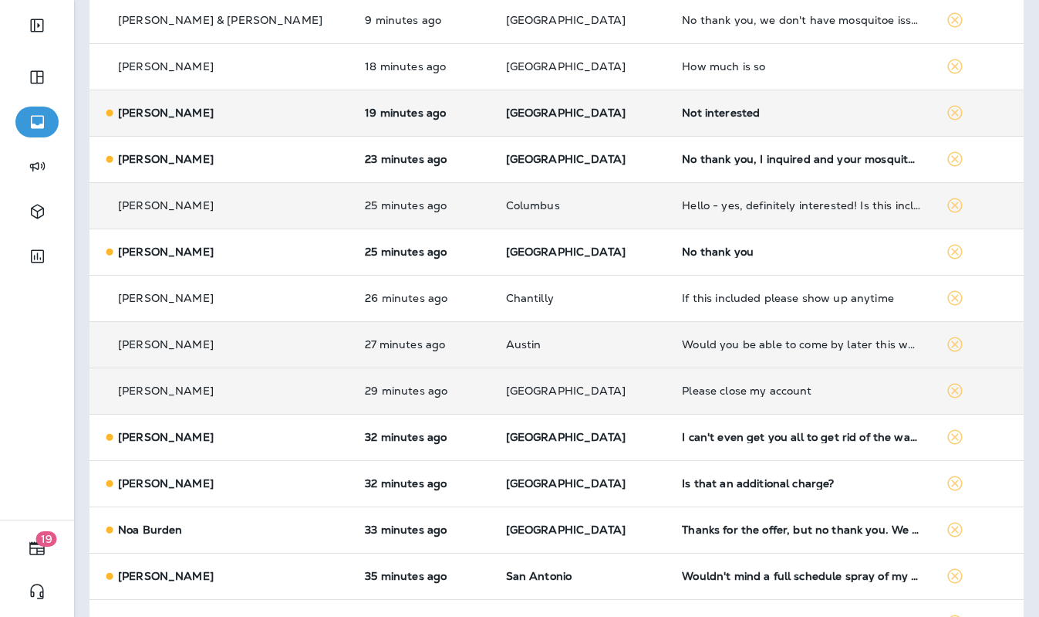
scroll to position [399, 0]
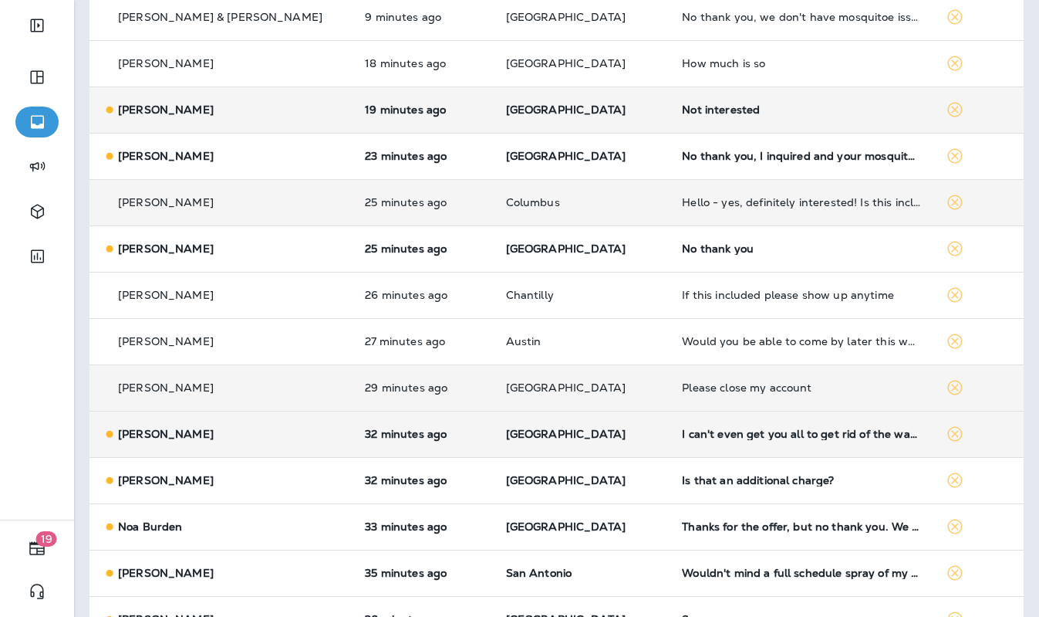
click at [618, 425] on td "[GEOGRAPHIC_DATA]" at bounding box center [582, 434] width 177 height 46
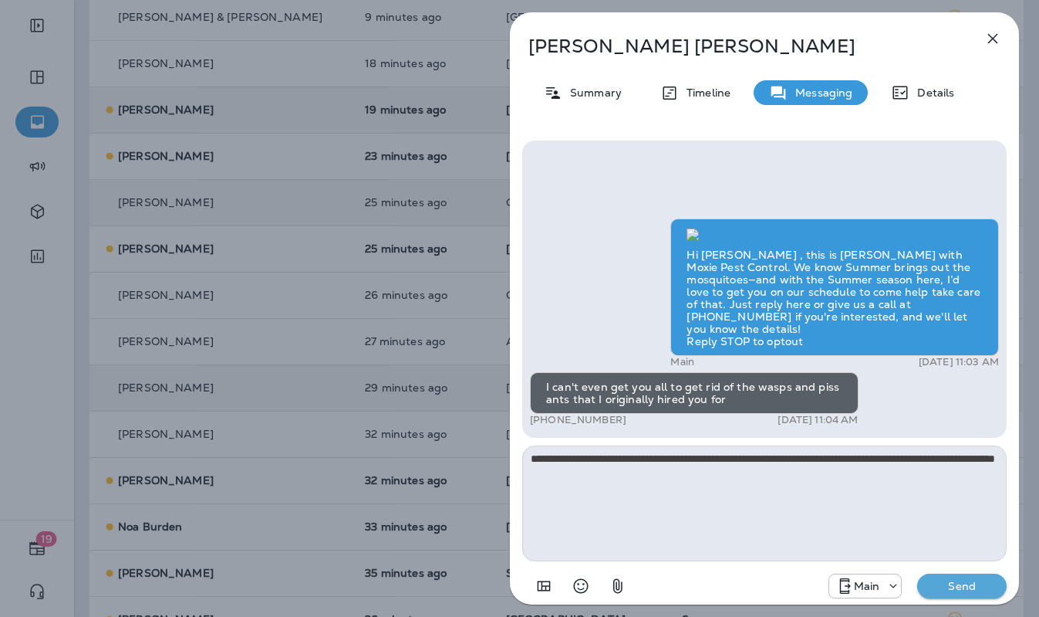
type textarea "**********"
click at [968, 542] on p "Send" at bounding box center [962, 586] width 65 height 14
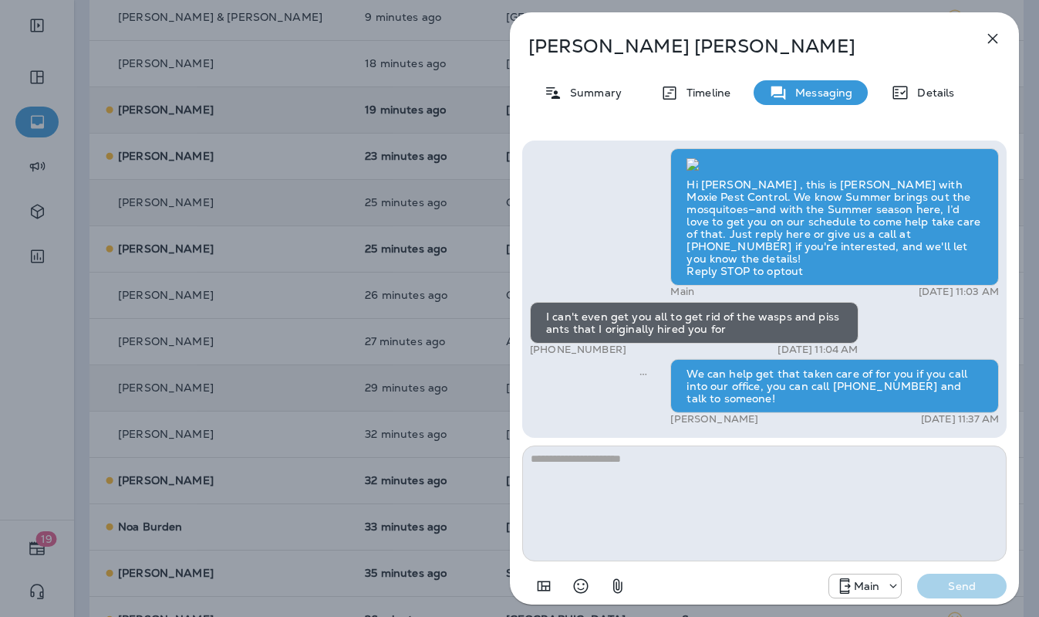
click at [378, 392] on div "Brad Jones Summary Timeline Messaging Details Hi Brad , this is Steven with Mox…" at bounding box center [519, 308] width 1039 height 617
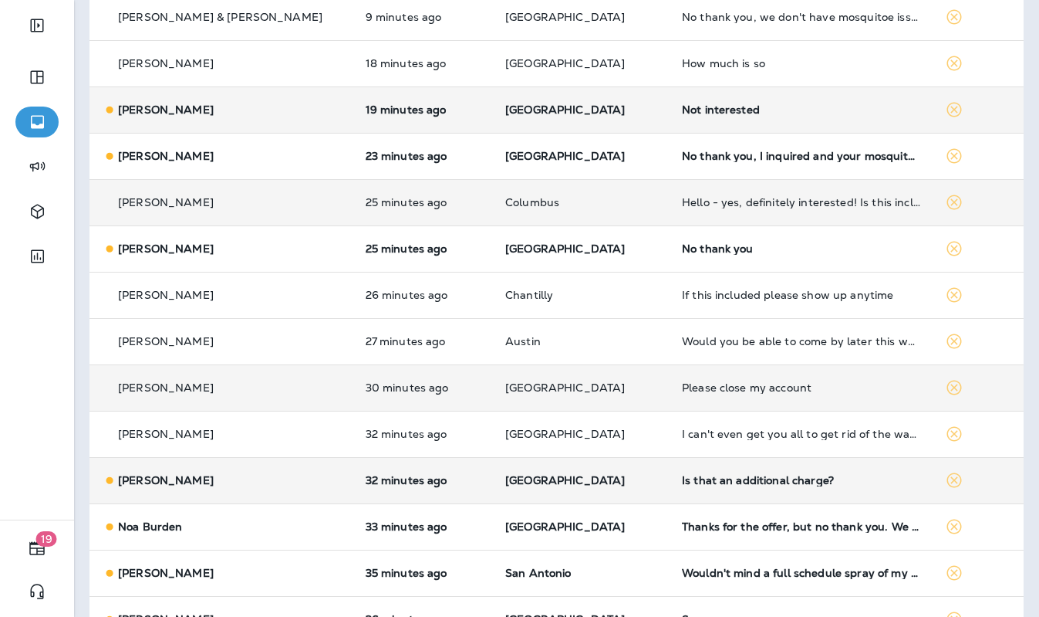
click at [628, 482] on td "[GEOGRAPHIC_DATA]" at bounding box center [581, 480] width 177 height 46
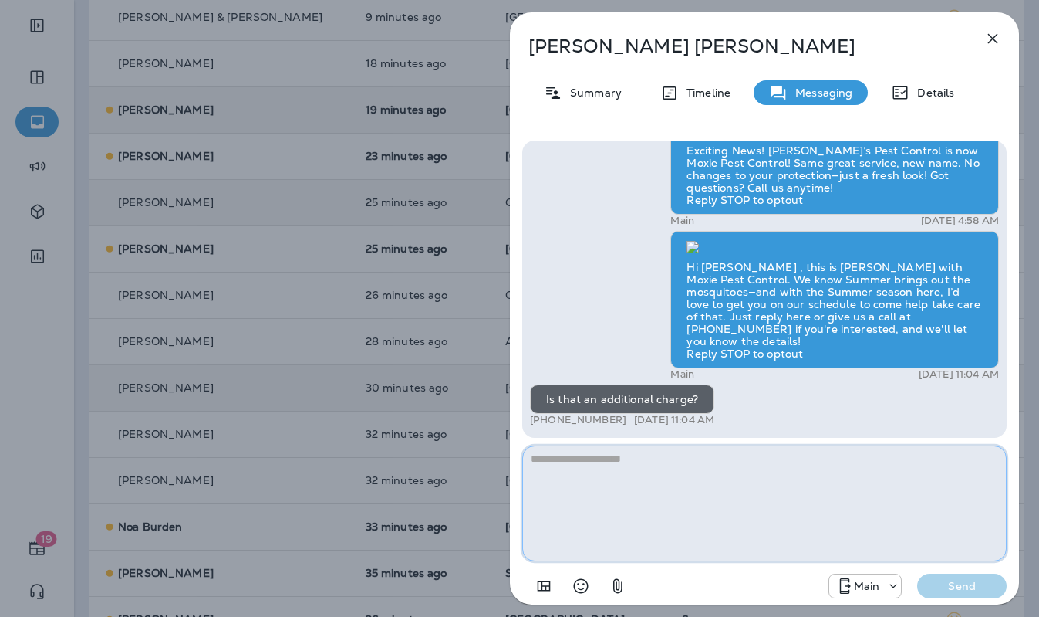
paste textarea "**********"
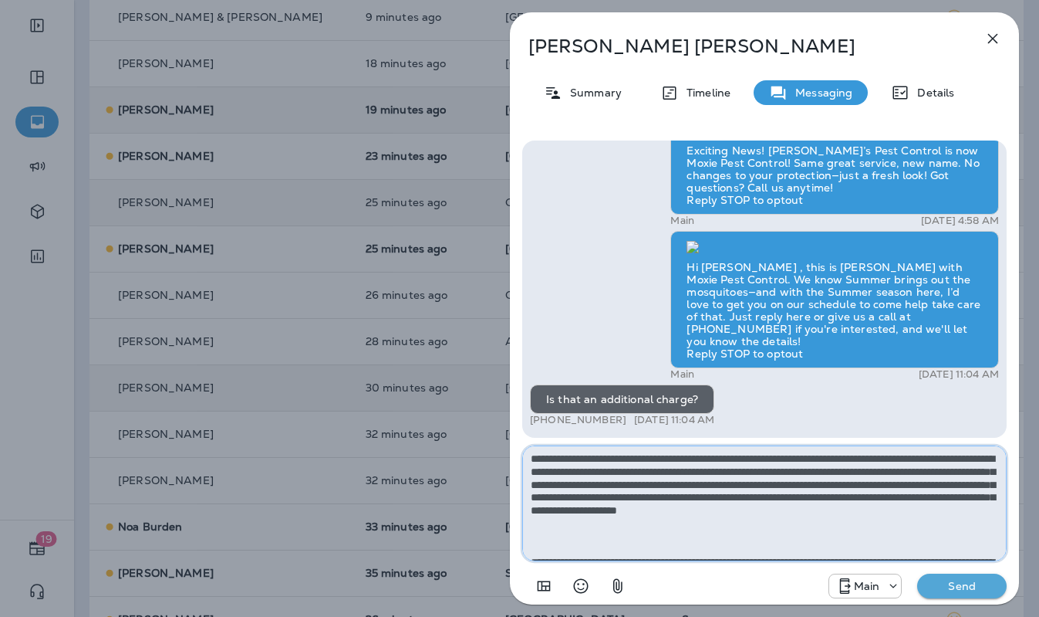
scroll to position [138, 0]
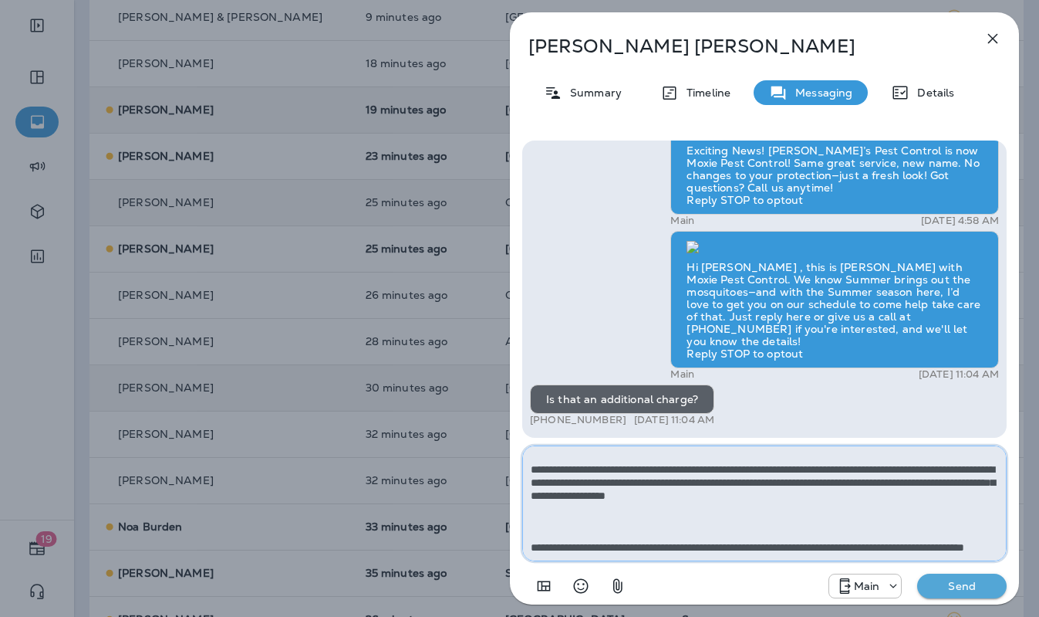
type textarea "**********"
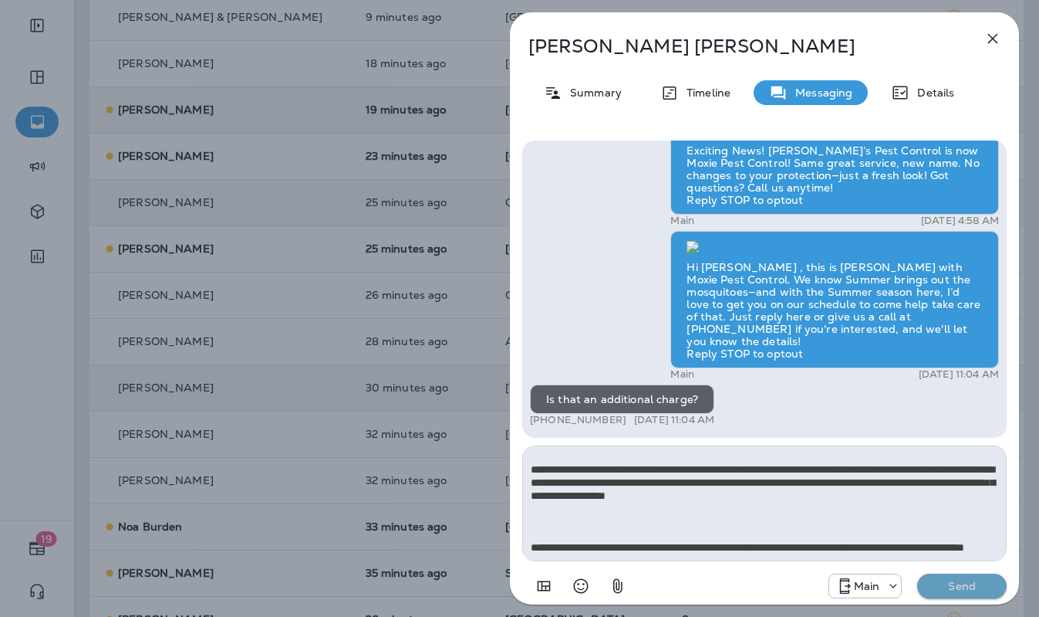
click at [954, 542] on p "Send" at bounding box center [962, 586] width 65 height 14
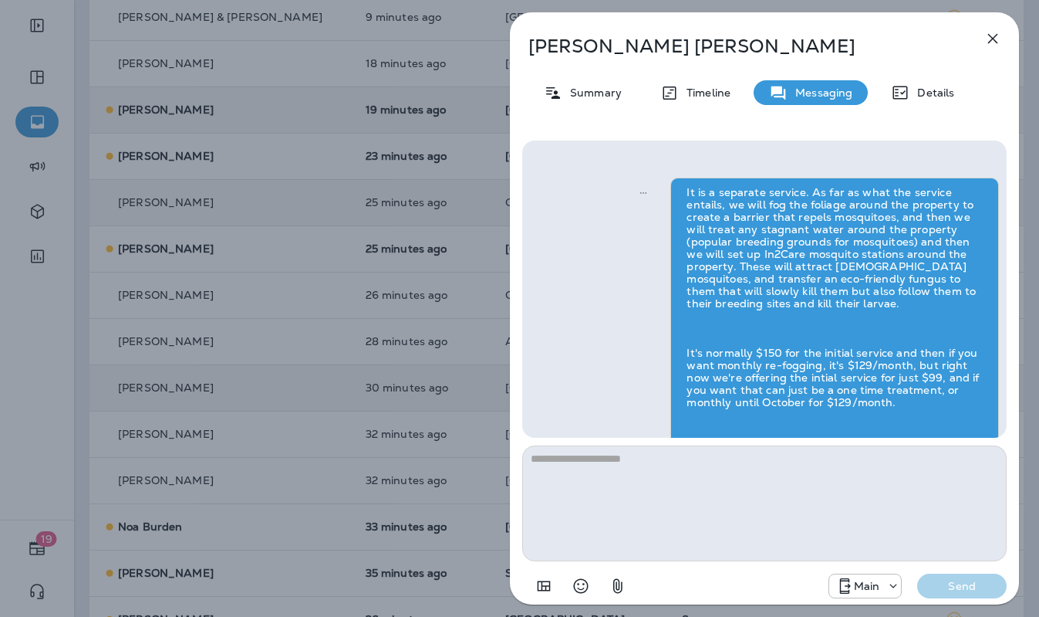
scroll to position [0, 0]
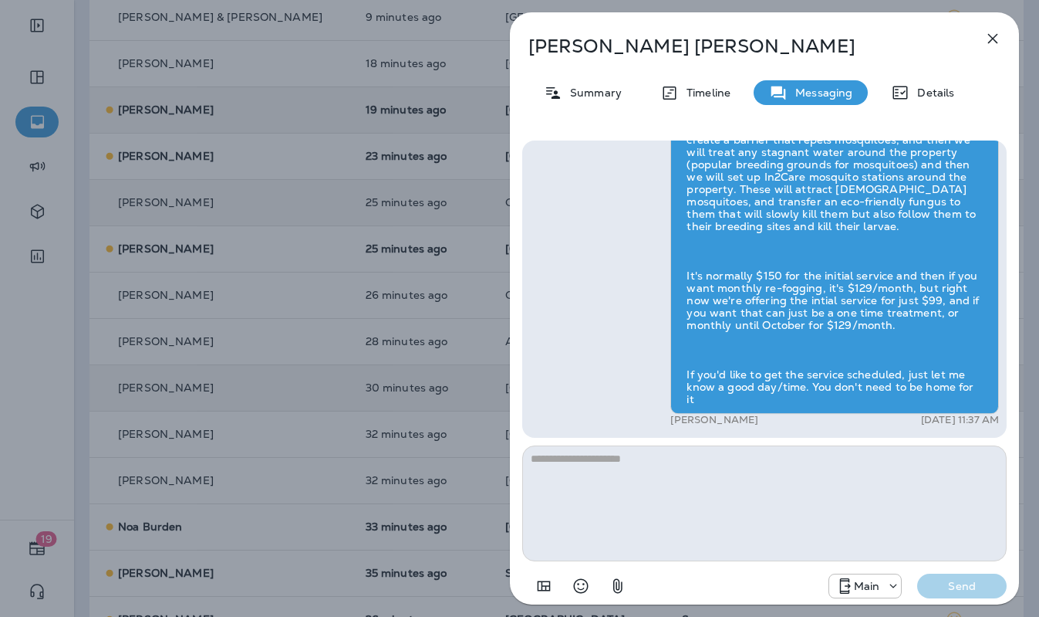
click at [367, 380] on div "Mary Swirtz Summary Timeline Messaging Details Exciting News! Joshua’s Pest Con…" at bounding box center [519, 308] width 1039 height 617
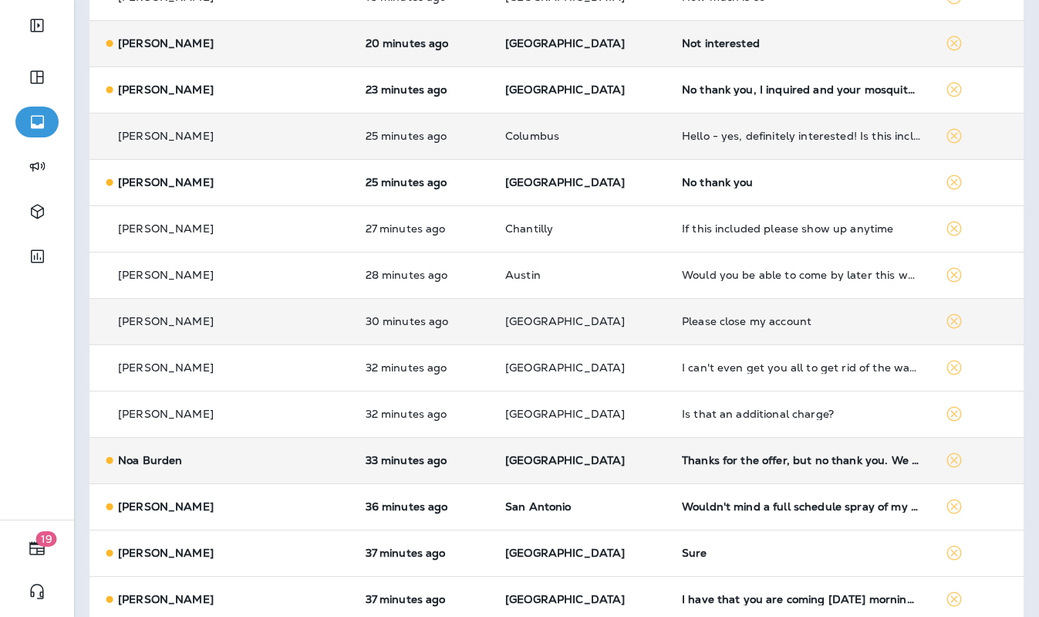
scroll to position [468, 0]
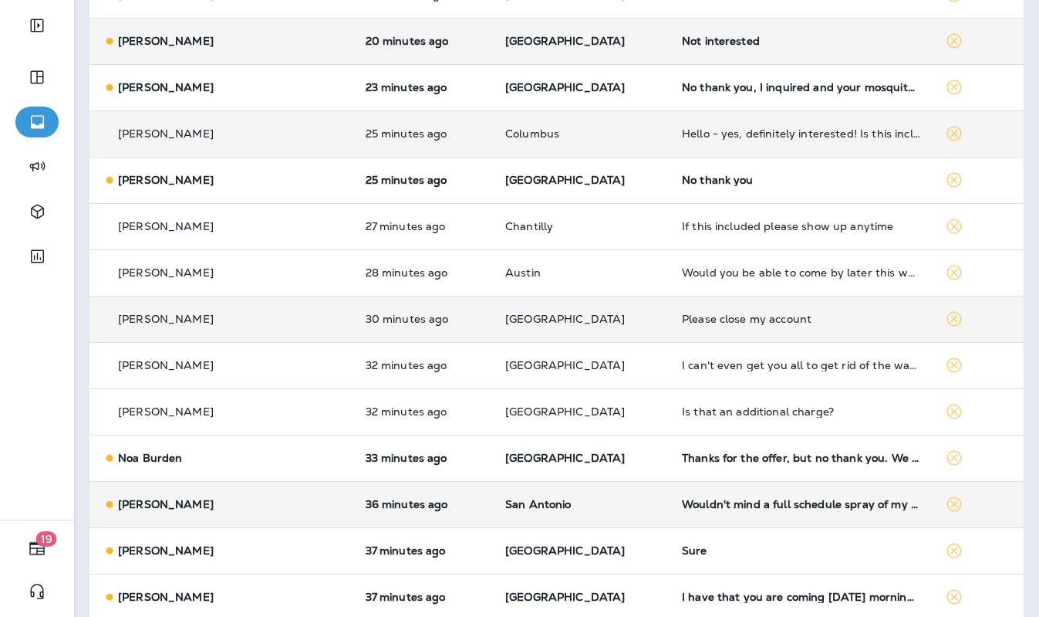
click at [621, 500] on p "San Antonio" at bounding box center [581, 504] width 152 height 12
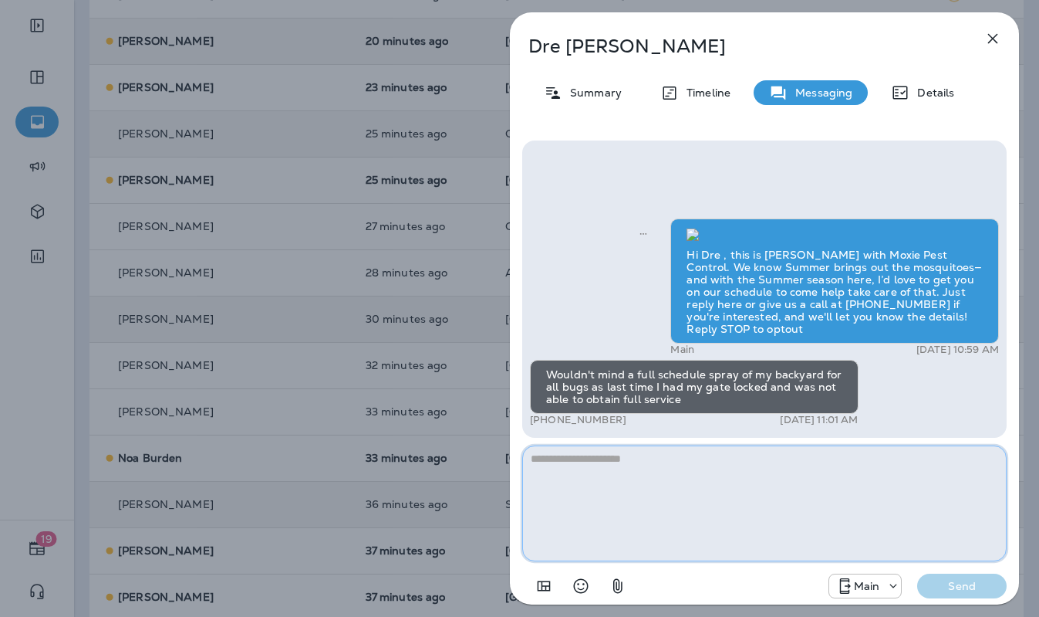
paste textarea "**********"
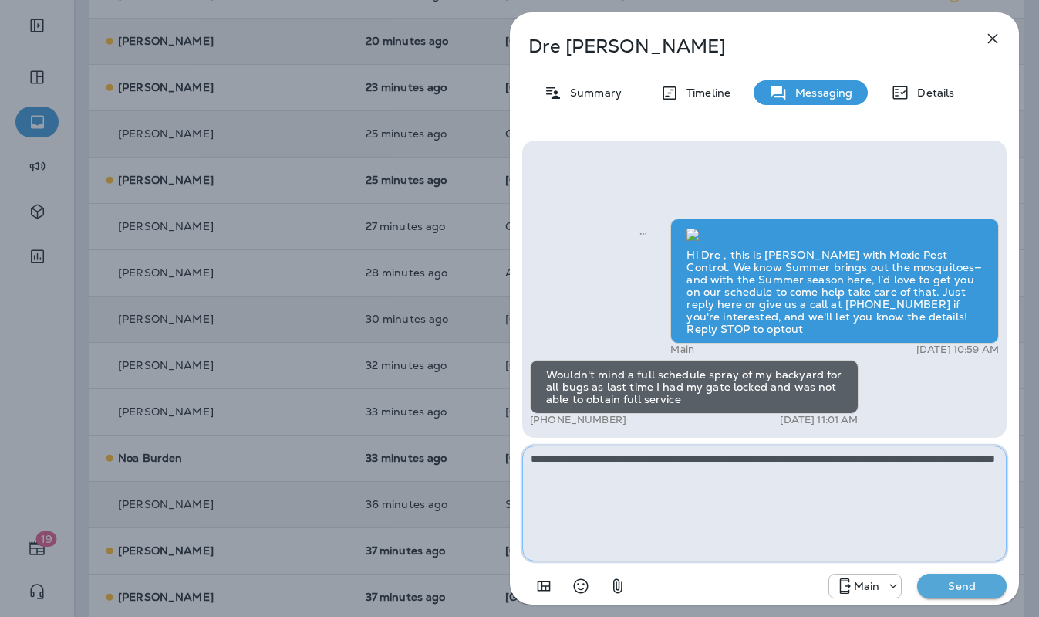
type textarea "**********"
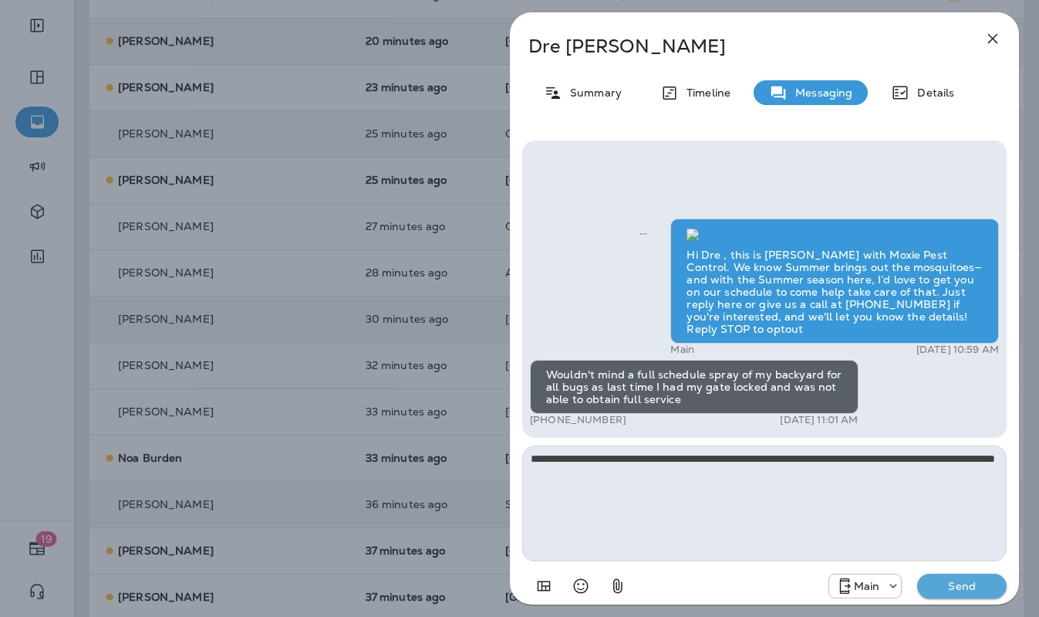
click at [962, 542] on p "Send" at bounding box center [962, 586] width 65 height 14
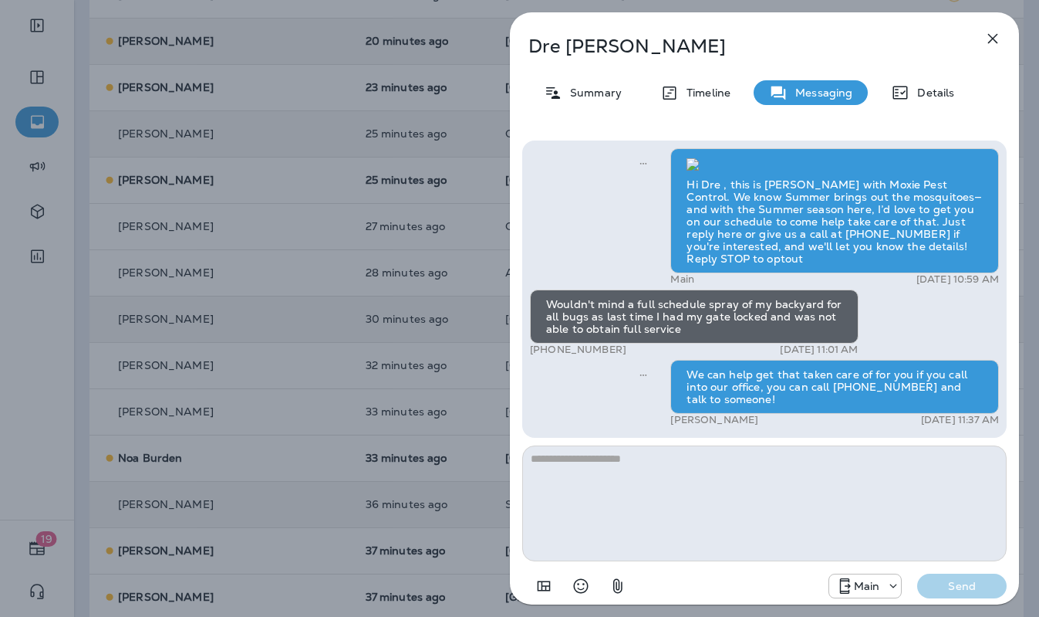
click at [426, 446] on div "Dre Williams Summary Timeline Messaging Details Hi Dre , this is Steven with Mo…" at bounding box center [519, 308] width 1039 height 617
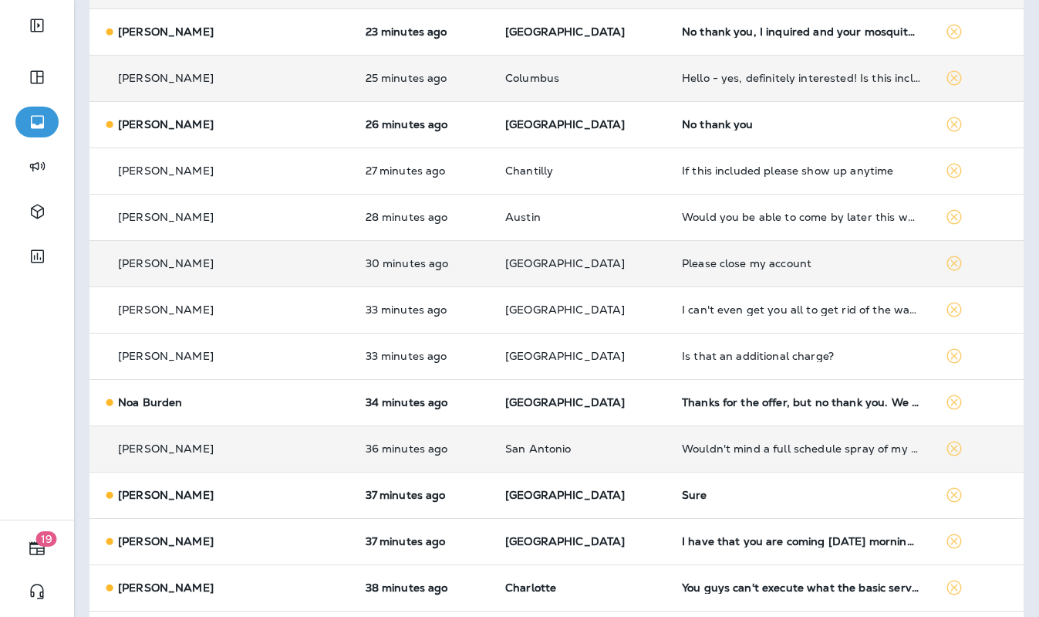
scroll to position [547, 0]
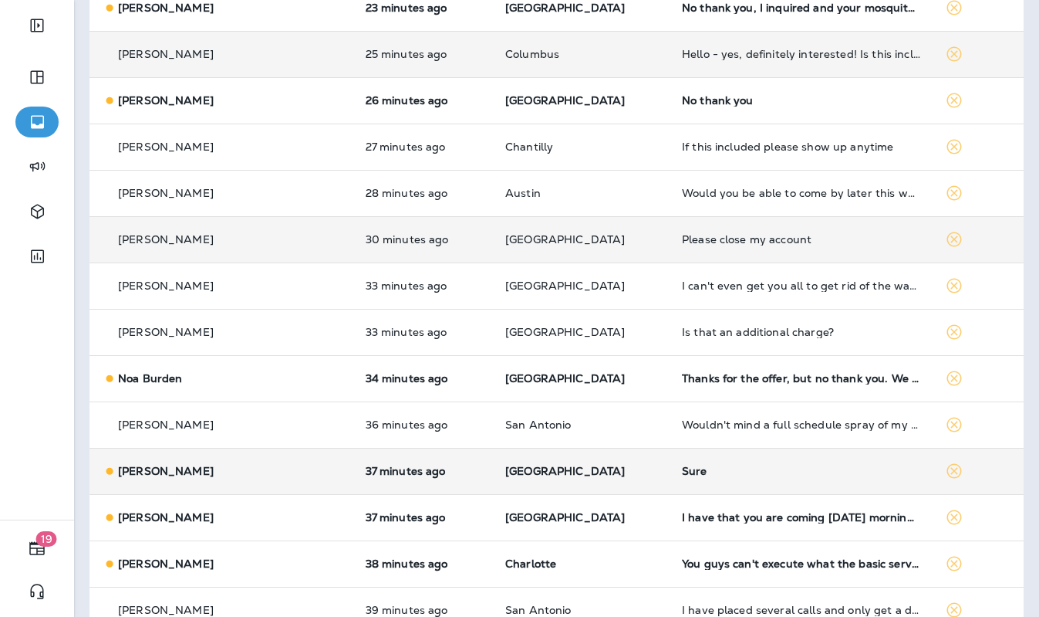
click at [609, 486] on td "[GEOGRAPHIC_DATA]" at bounding box center [581, 471] width 177 height 46
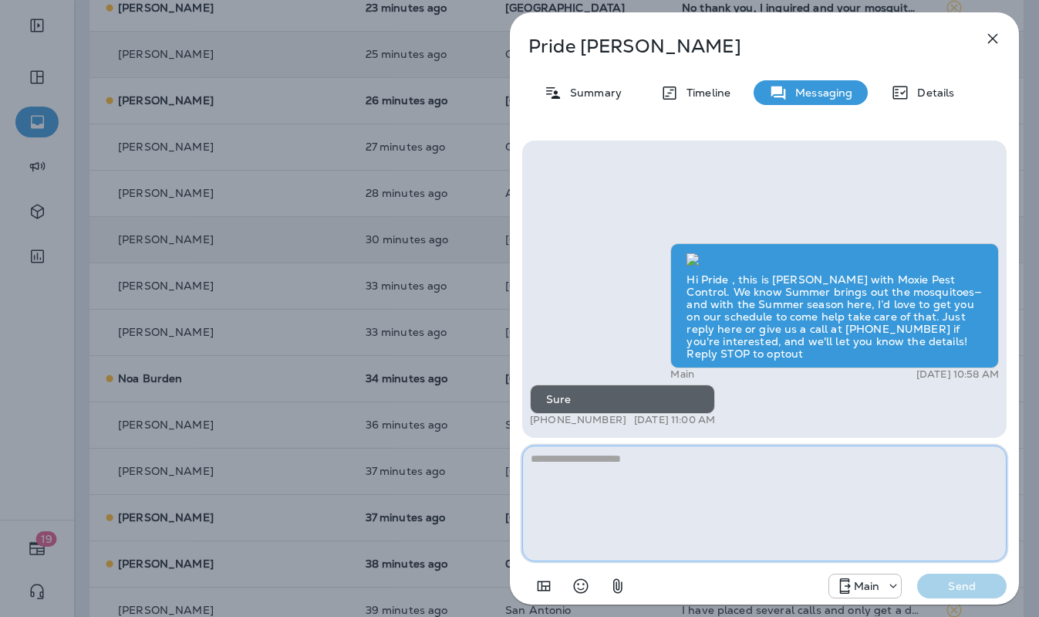
paste textarea "**********"
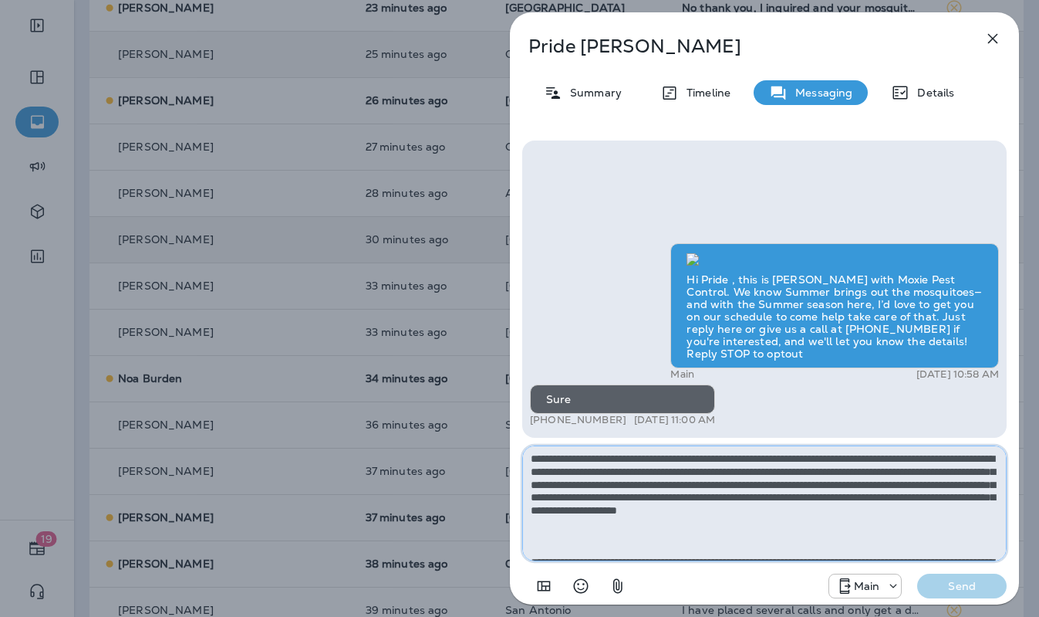
scroll to position [138, 0]
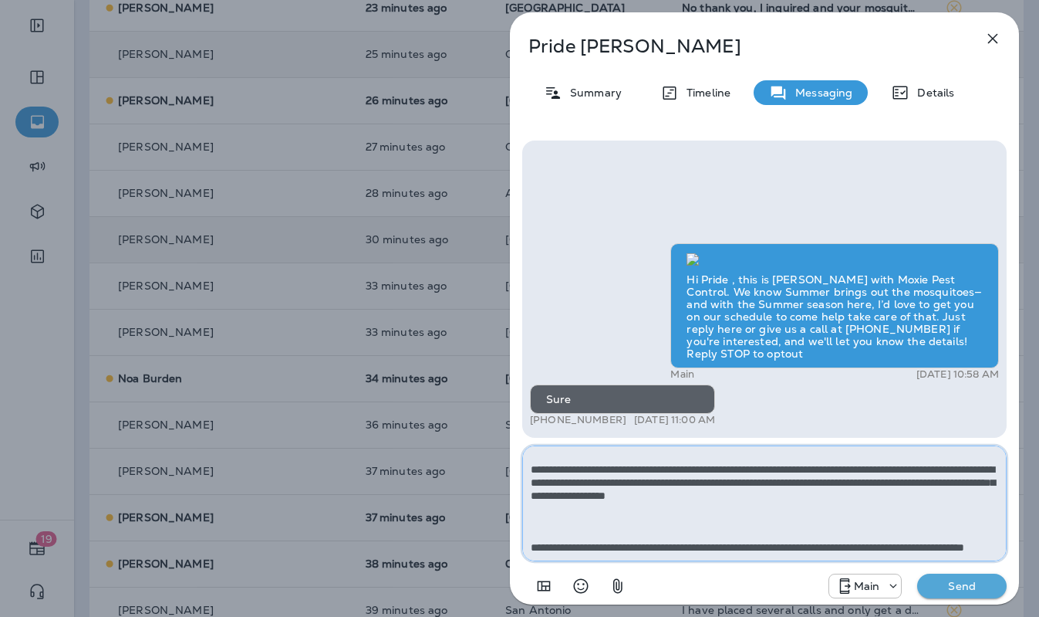
type textarea "**********"
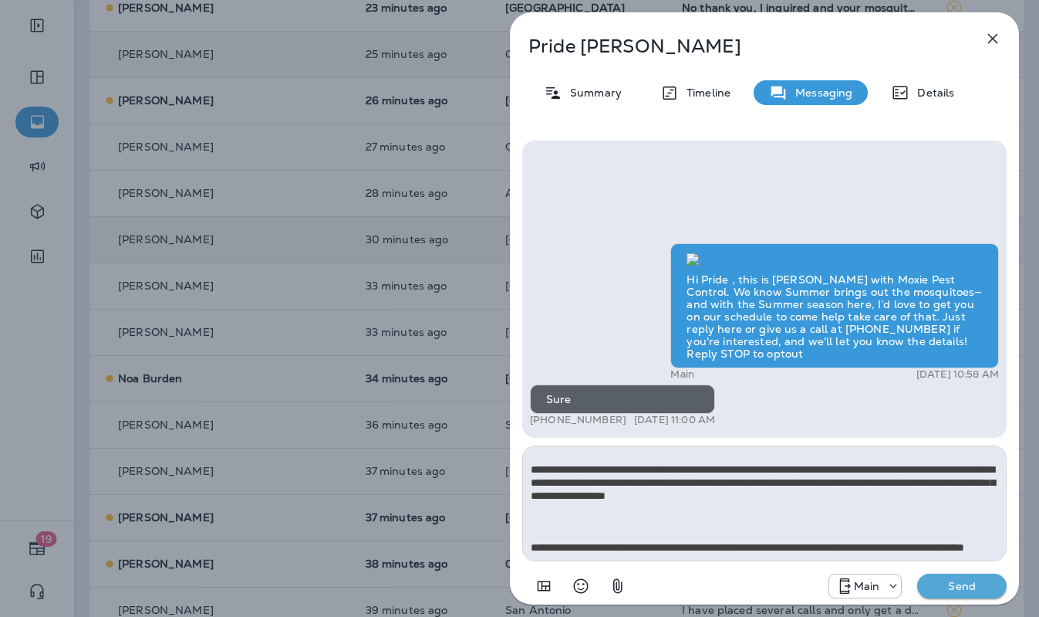
click at [965, 542] on p "Send" at bounding box center [962, 586] width 65 height 14
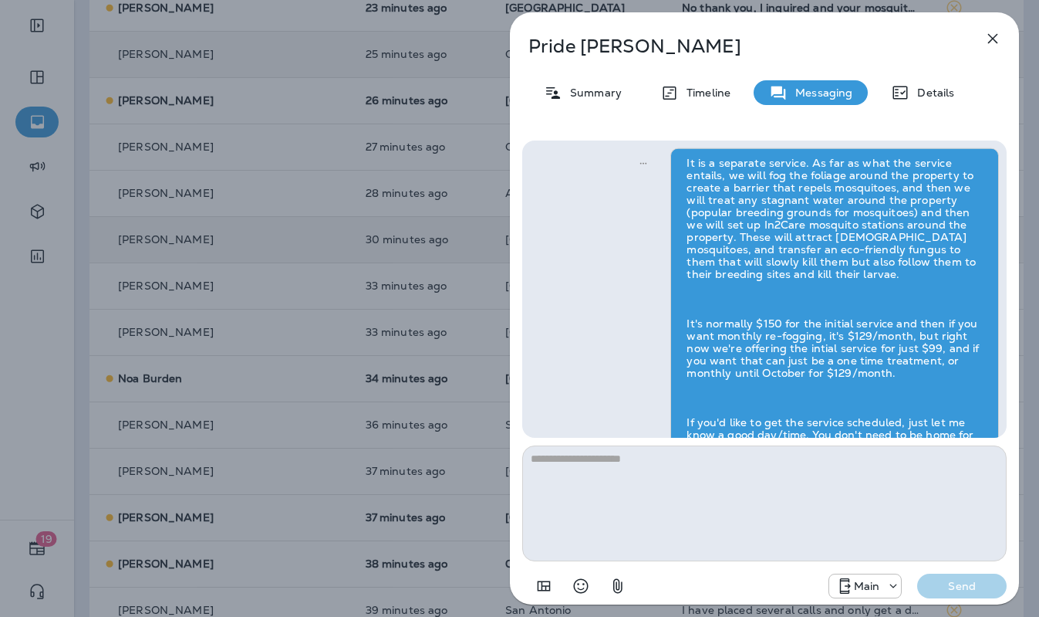
scroll to position [0, 0]
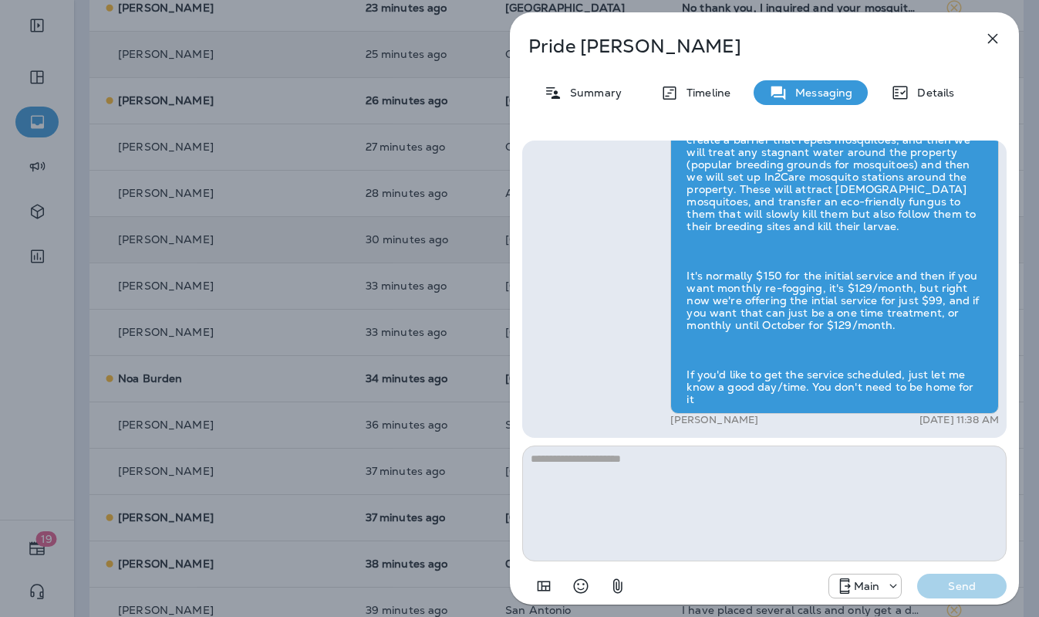
click at [421, 394] on div "Pride Carter Summary Timeline Messaging Details Hi Pride , this is Steven with …" at bounding box center [519, 308] width 1039 height 617
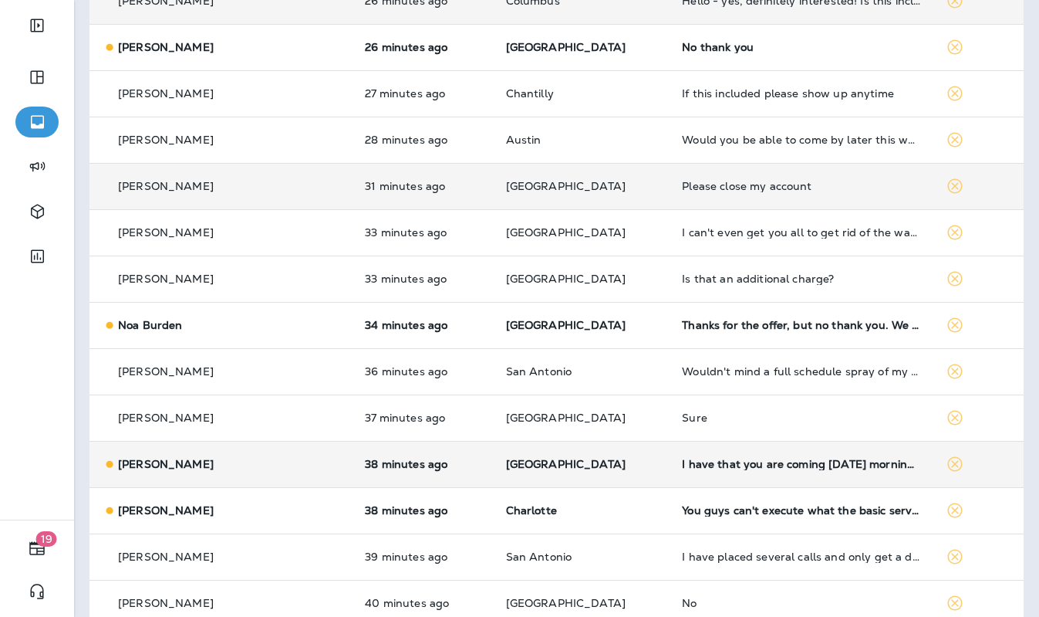
scroll to position [603, 0]
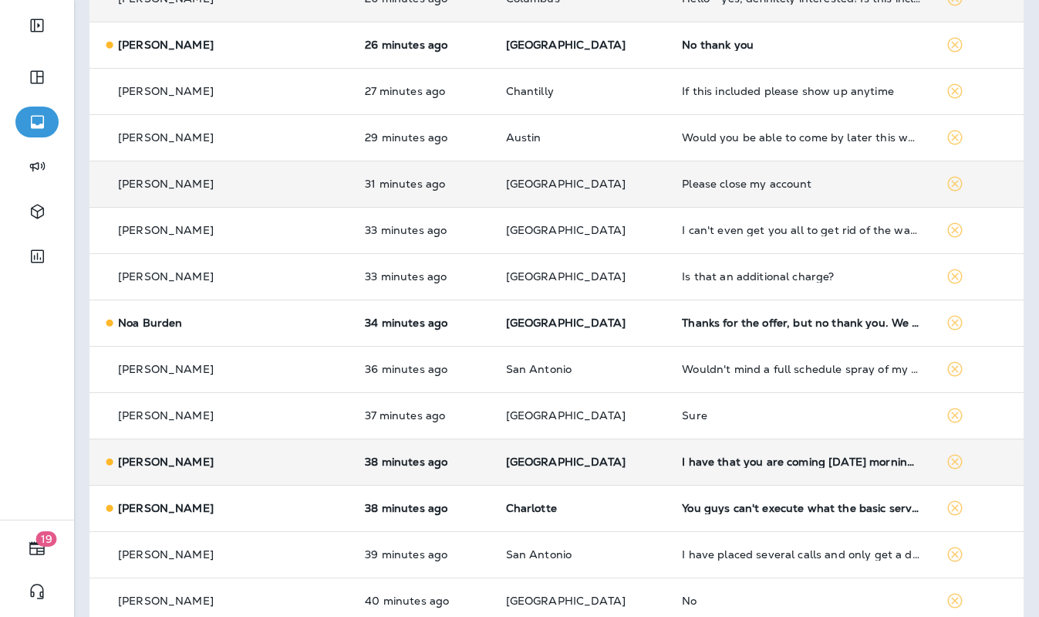
click at [617, 474] on td "[GEOGRAPHIC_DATA]" at bounding box center [582, 461] width 177 height 46
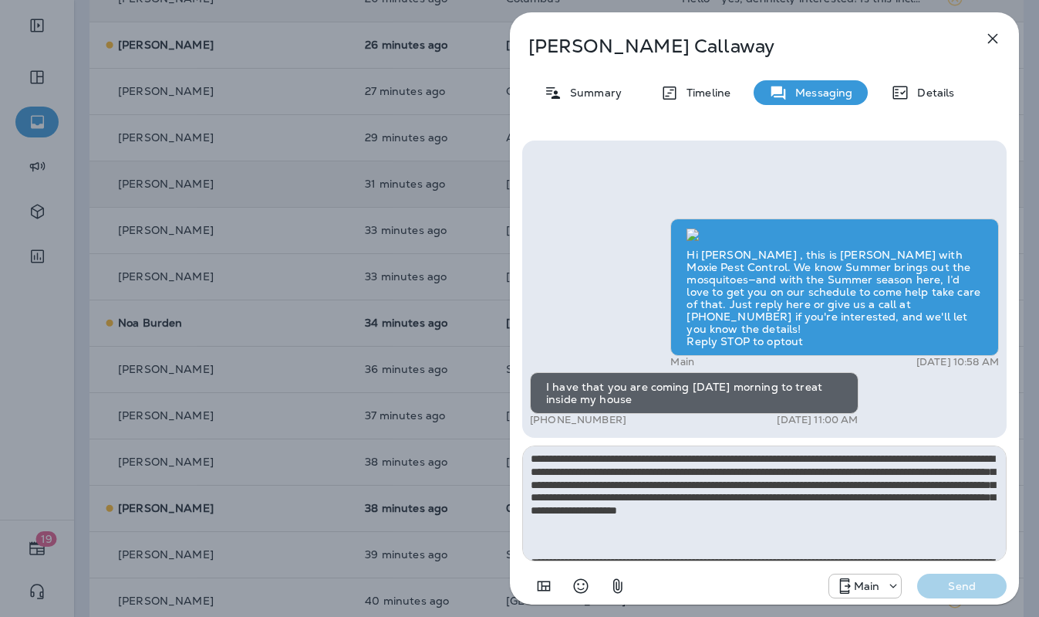
scroll to position [138, 0]
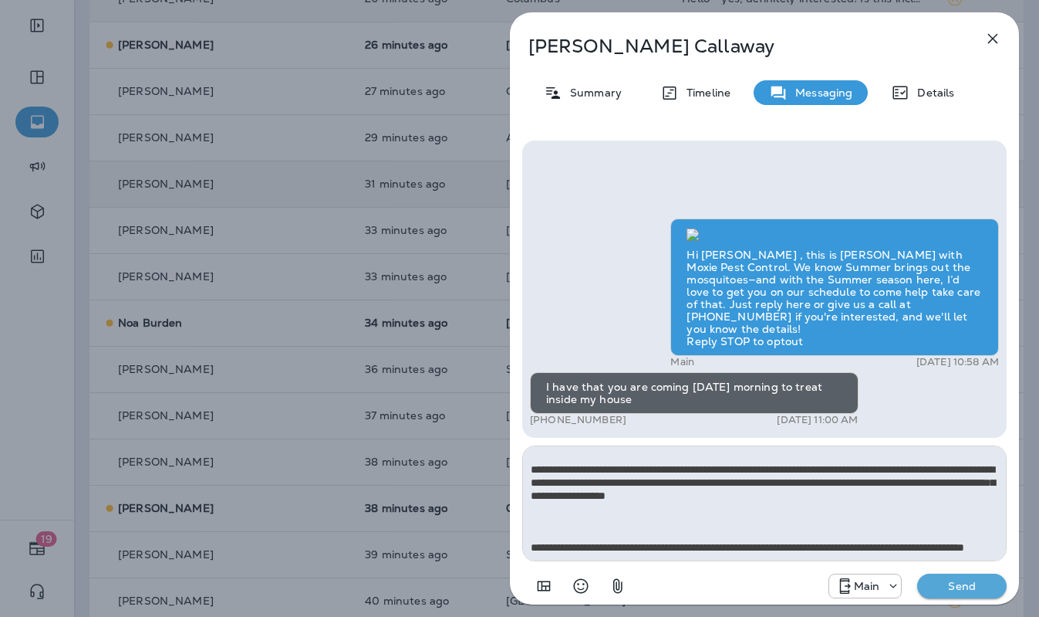
type textarea "**********"
click at [960, 542] on p "Send" at bounding box center [962, 586] width 65 height 14
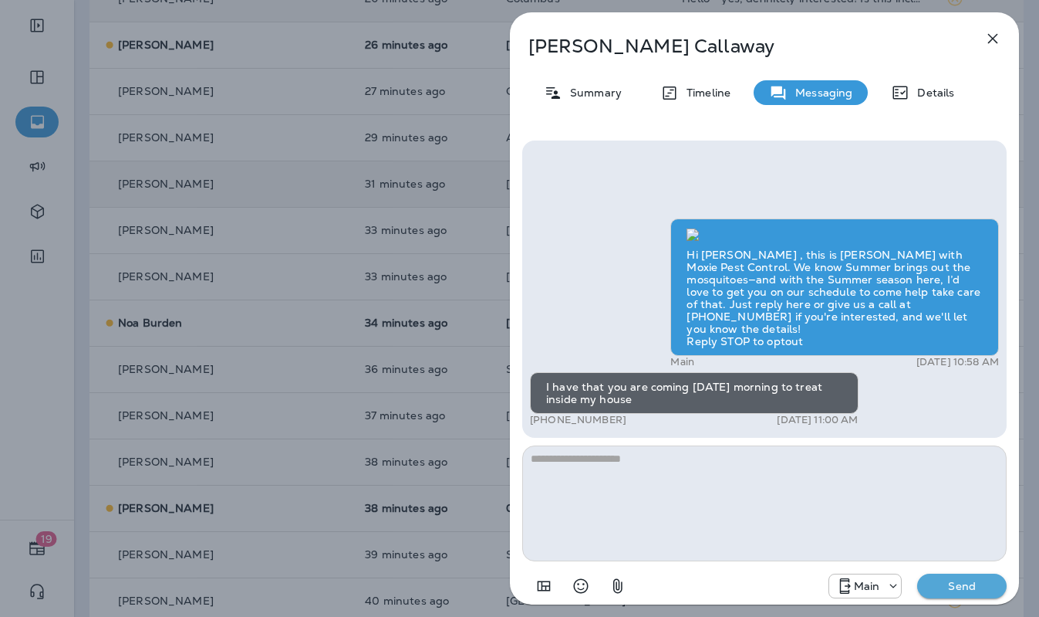
scroll to position [0, 0]
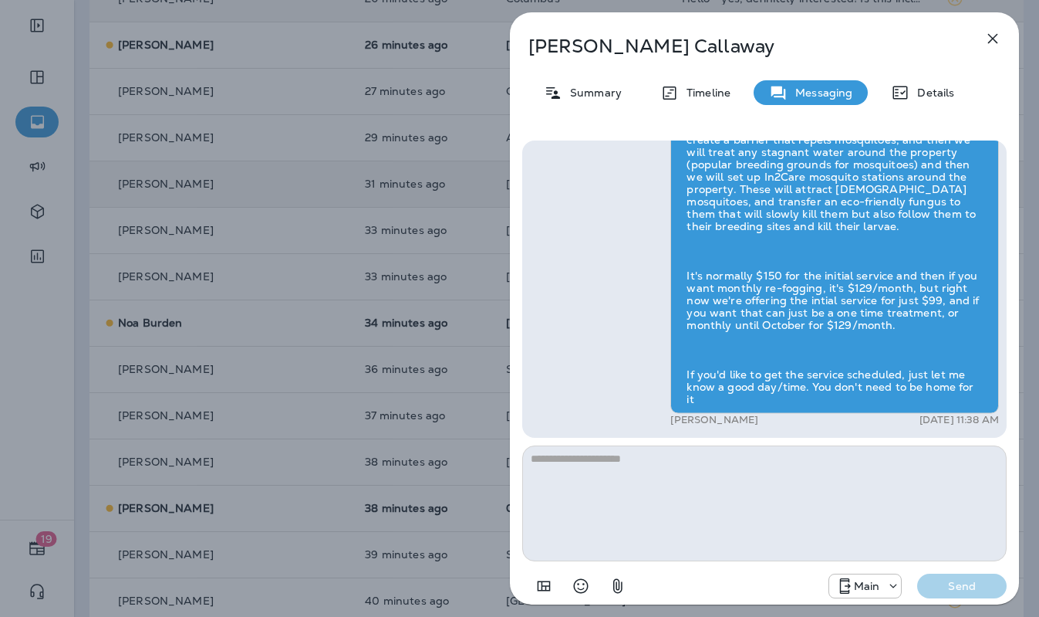
click at [449, 399] on div "Martha Callaway Summary Timeline Messaging Details Hi Martha , this is Steven w…" at bounding box center [519, 308] width 1039 height 617
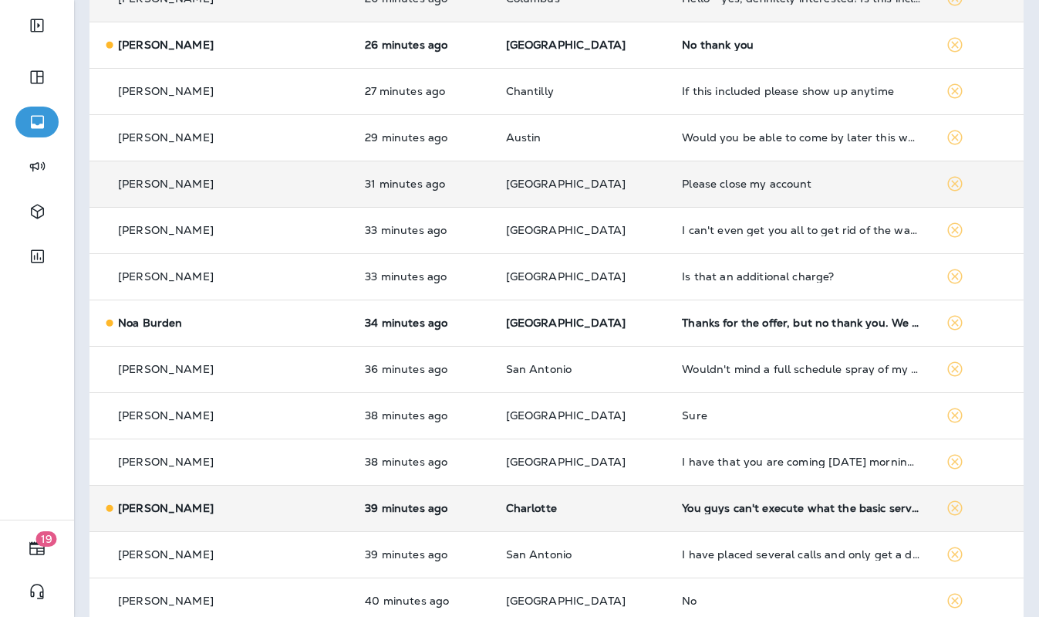
click at [621, 505] on p "Charlotte" at bounding box center [582, 508] width 152 height 12
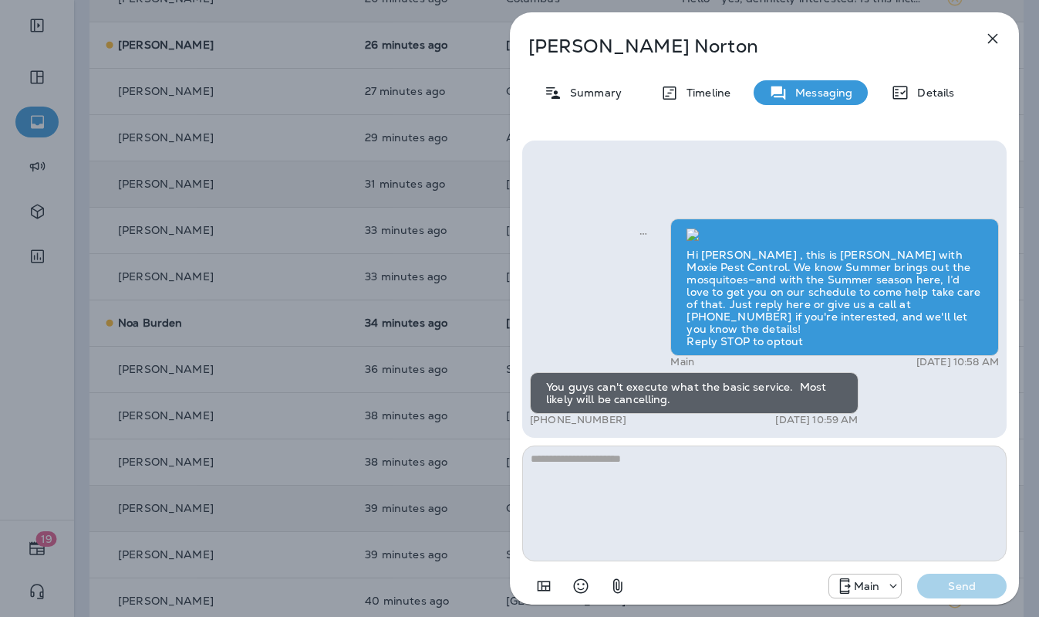
click at [370, 65] on div "Tim Norton Summary Timeline Messaging Details Hi Tim , this is Steven with Moxi…" at bounding box center [519, 308] width 1039 height 617
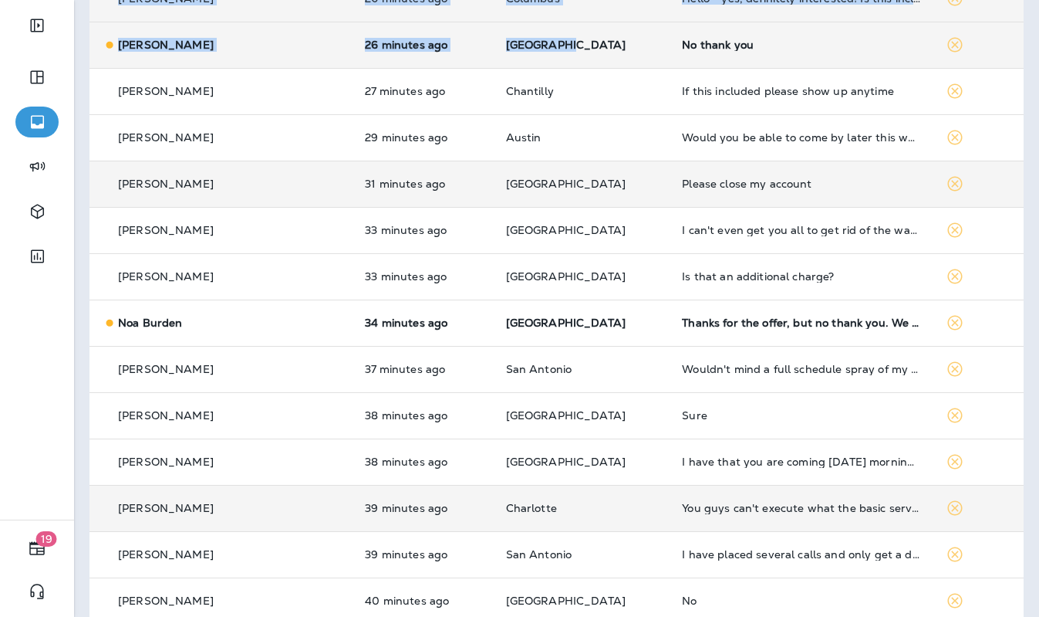
click at [592, 58] on td "[GEOGRAPHIC_DATA]" at bounding box center [582, 45] width 177 height 46
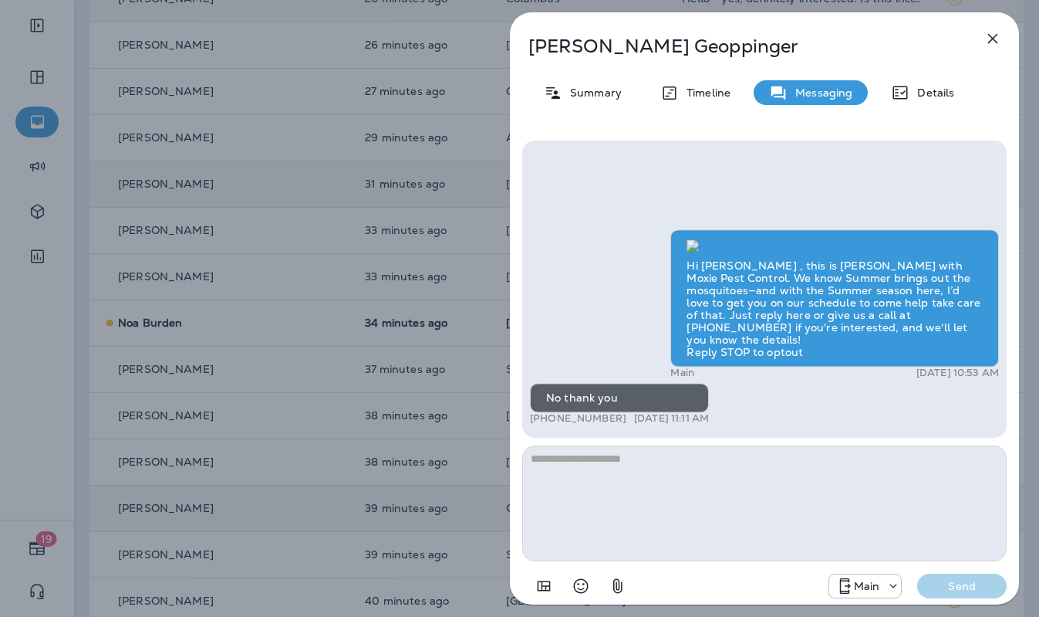
click at [506, 57] on div "Susan Geoppinger Summary Timeline Messaging Details Hi Susan , this is Steven w…" at bounding box center [764, 308] width 549 height 617
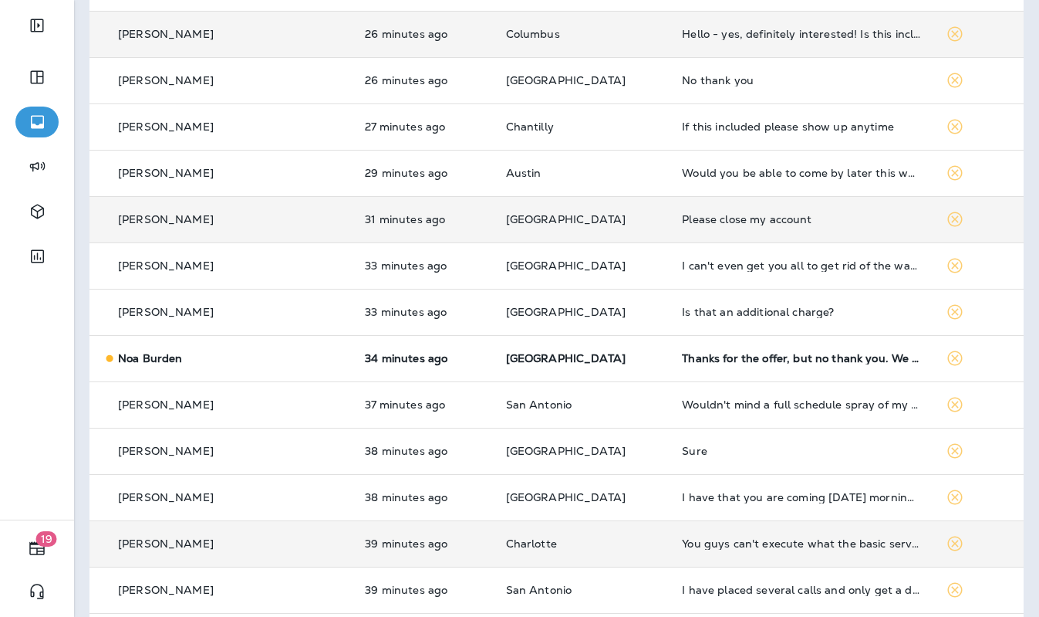
scroll to position [552, 0]
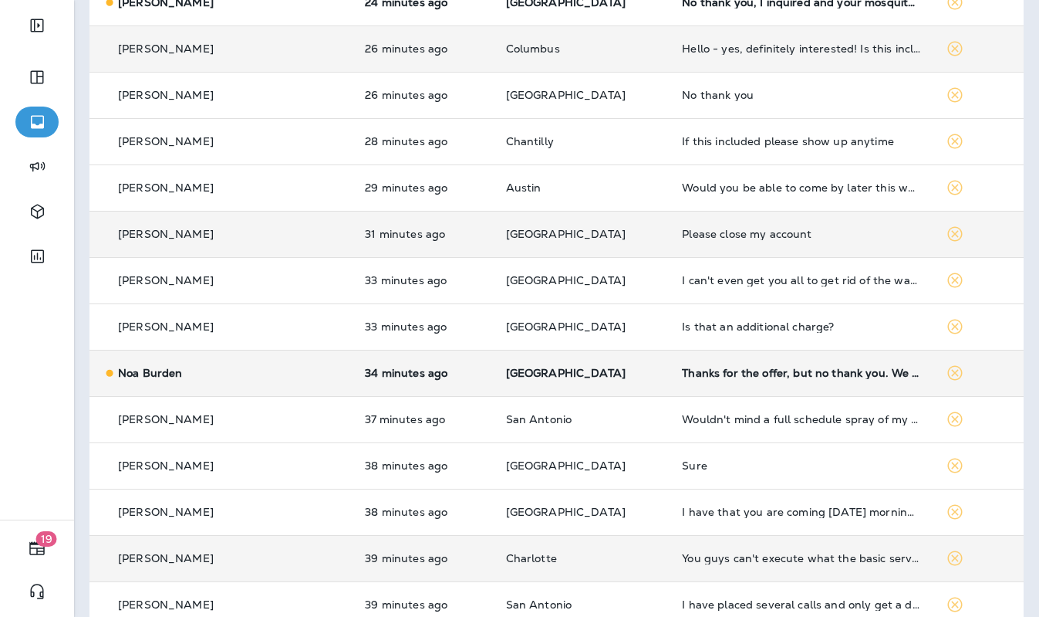
click at [670, 355] on td "Thanks for the offer, but no thank you. We are actually wanting to cancel our s…" at bounding box center [801, 373] width 263 height 46
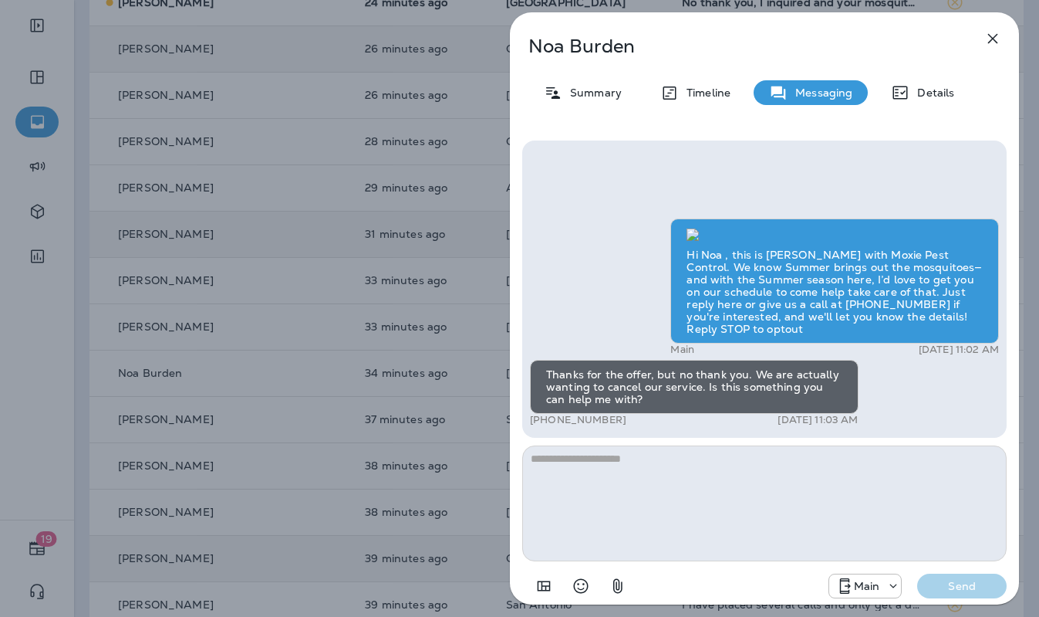
click at [459, 262] on div "Noa Burden Summary Timeline Messaging Details Hi Noa , this is Steven with Moxi…" at bounding box center [519, 308] width 1039 height 617
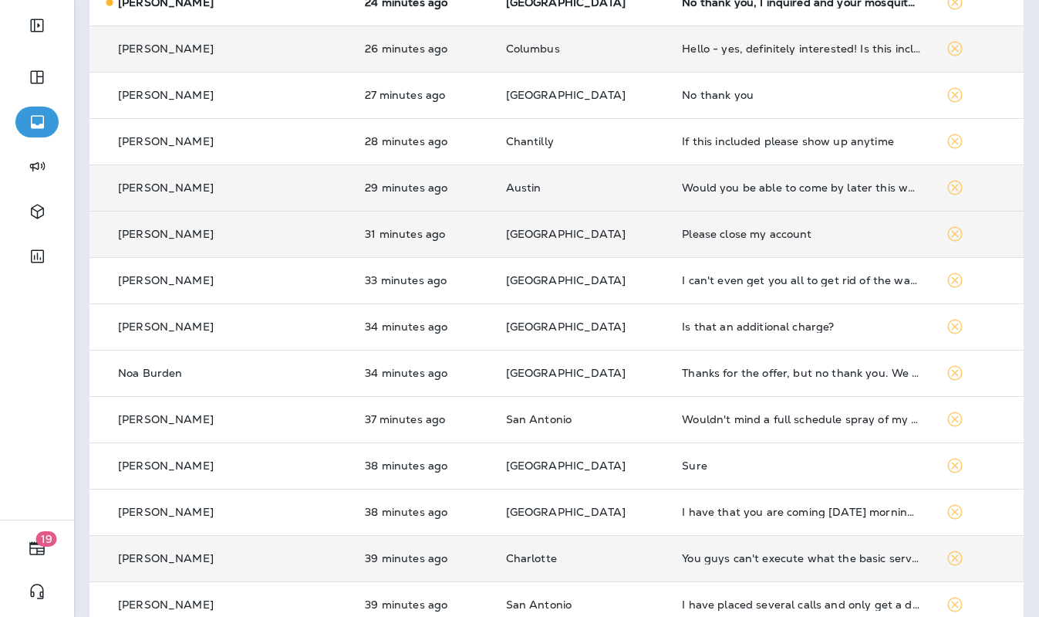
click at [579, 200] on td "Austin" at bounding box center [582, 187] width 177 height 46
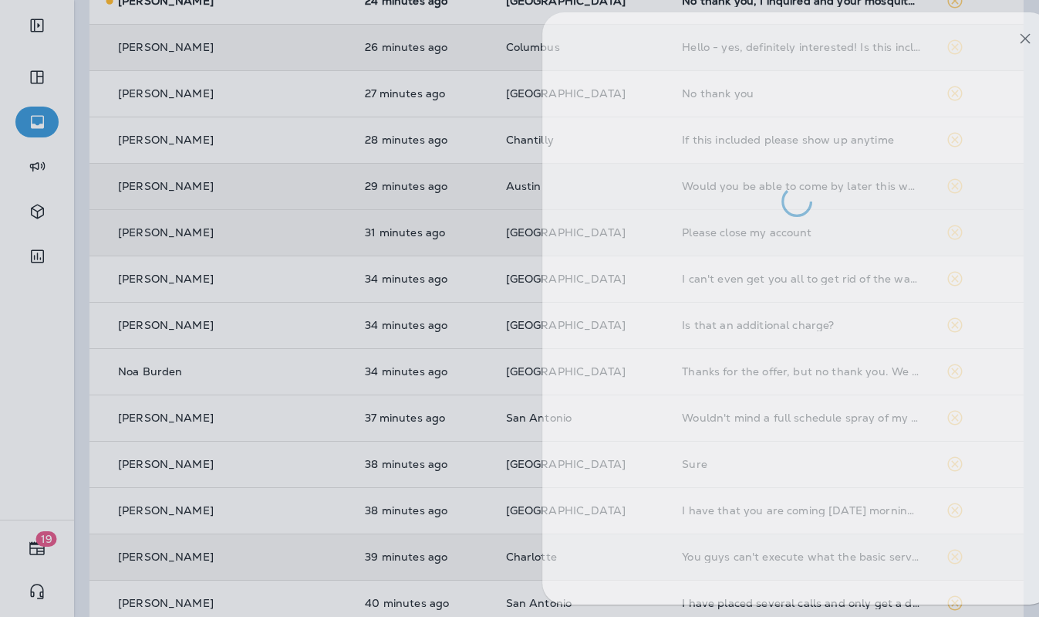
scroll to position [556, 0]
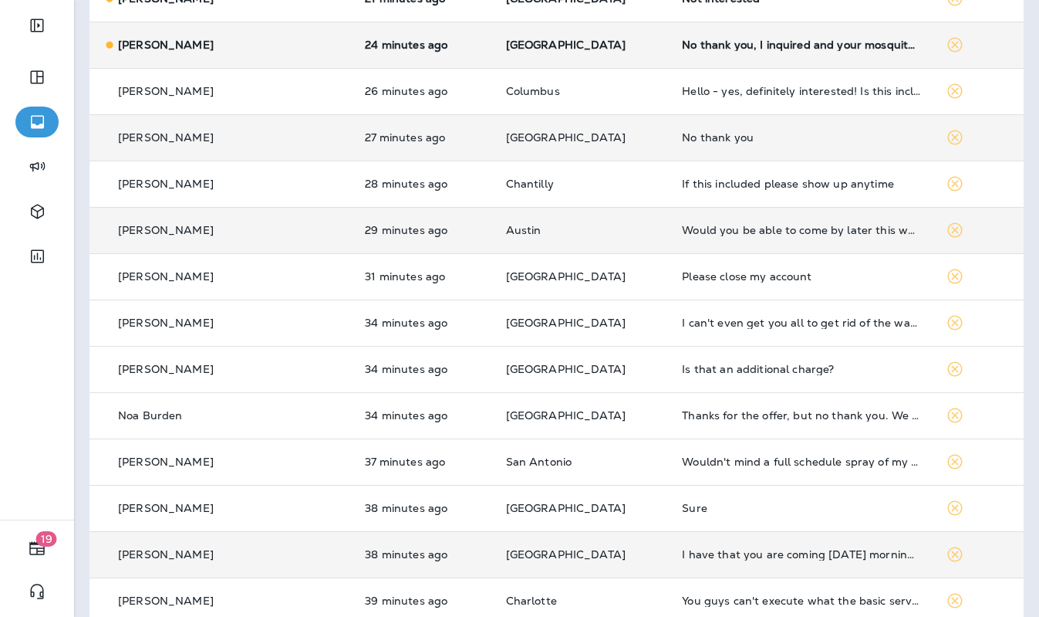
click at [610, 145] on td "[GEOGRAPHIC_DATA]" at bounding box center [582, 137] width 177 height 46
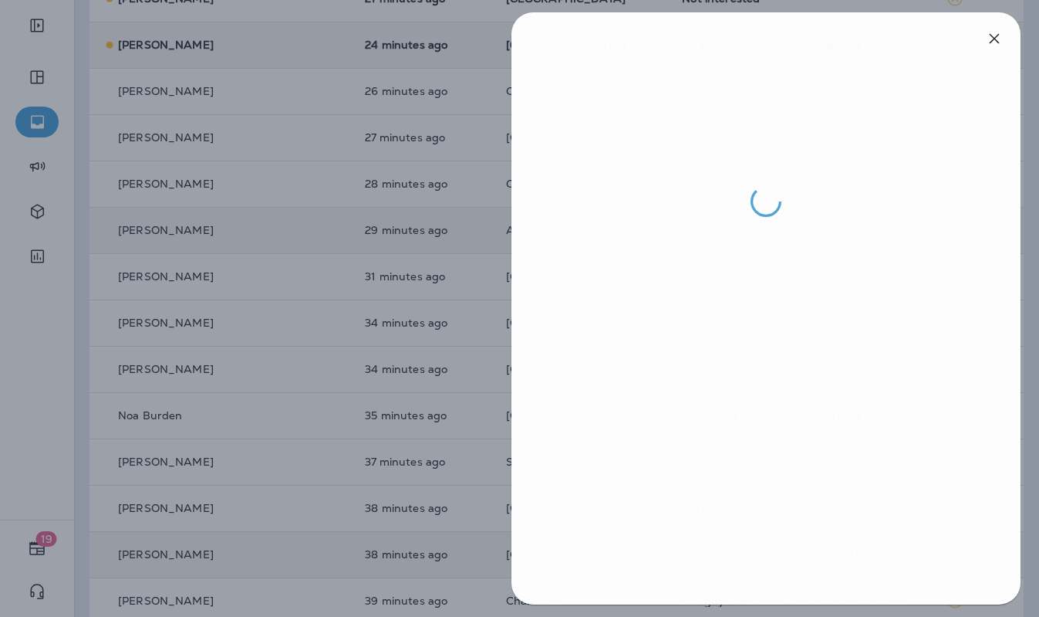
click at [495, 185] on div at bounding box center [766, 308] width 549 height 617
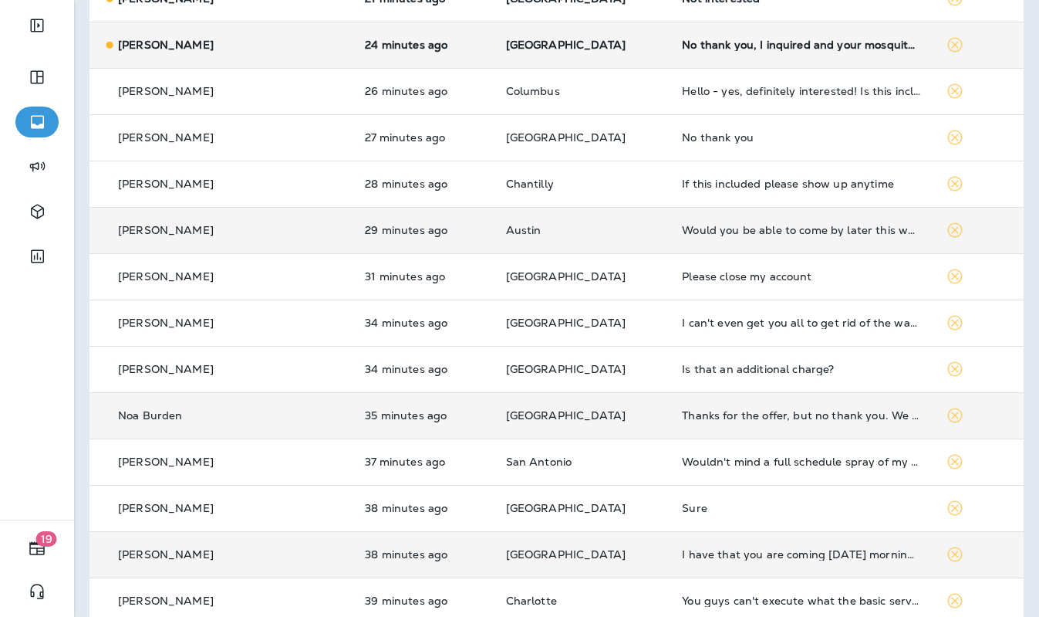
click at [627, 407] on td "[GEOGRAPHIC_DATA]" at bounding box center [582, 415] width 177 height 46
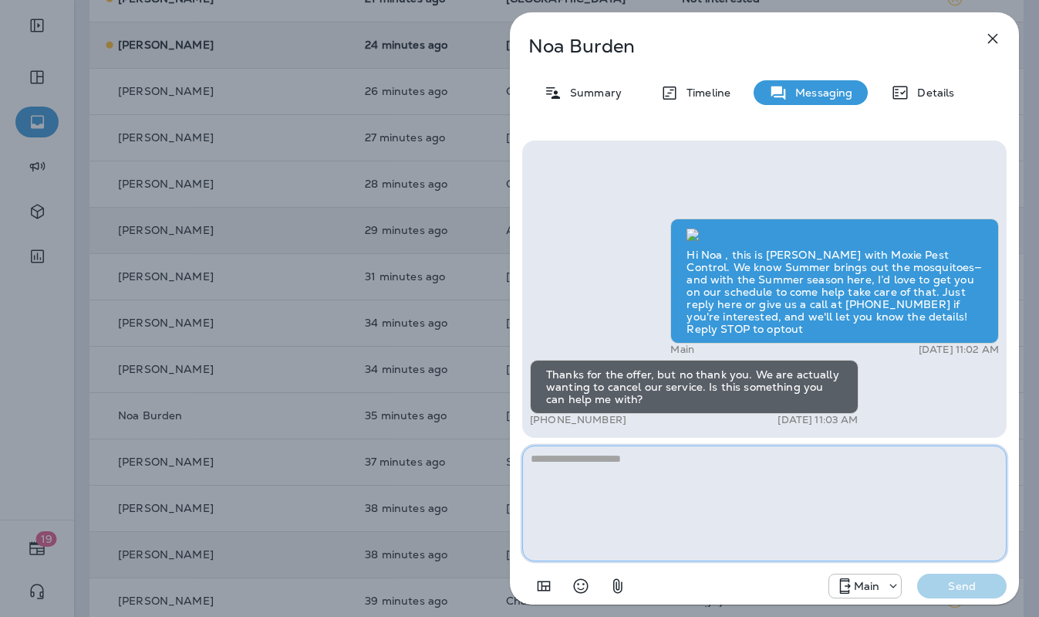
click at [728, 499] on textarea at bounding box center [764, 503] width 485 height 116
paste textarea "**********"
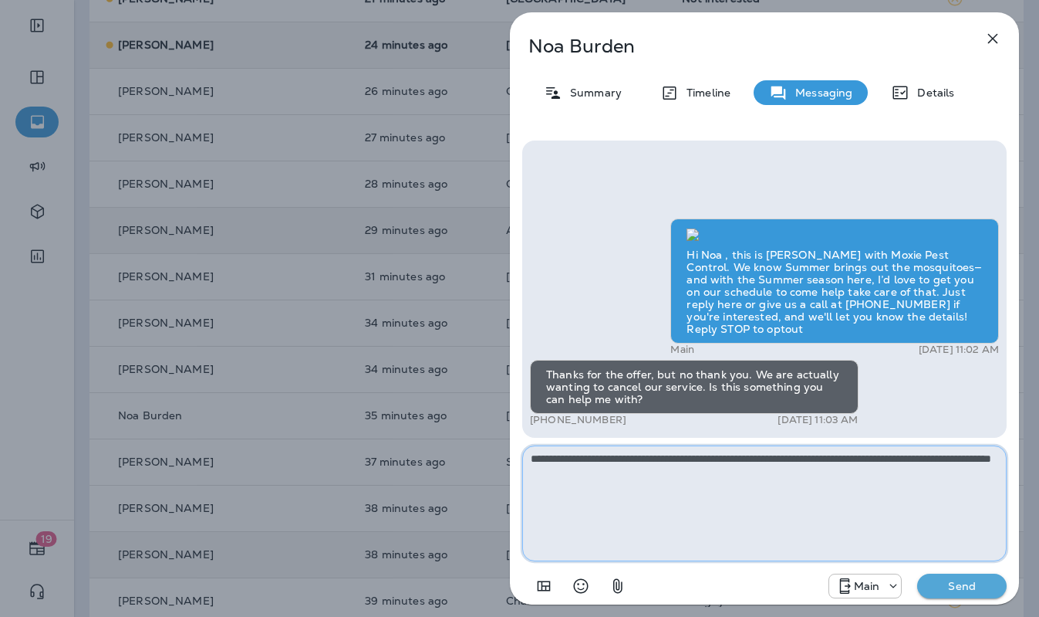
type textarea "**********"
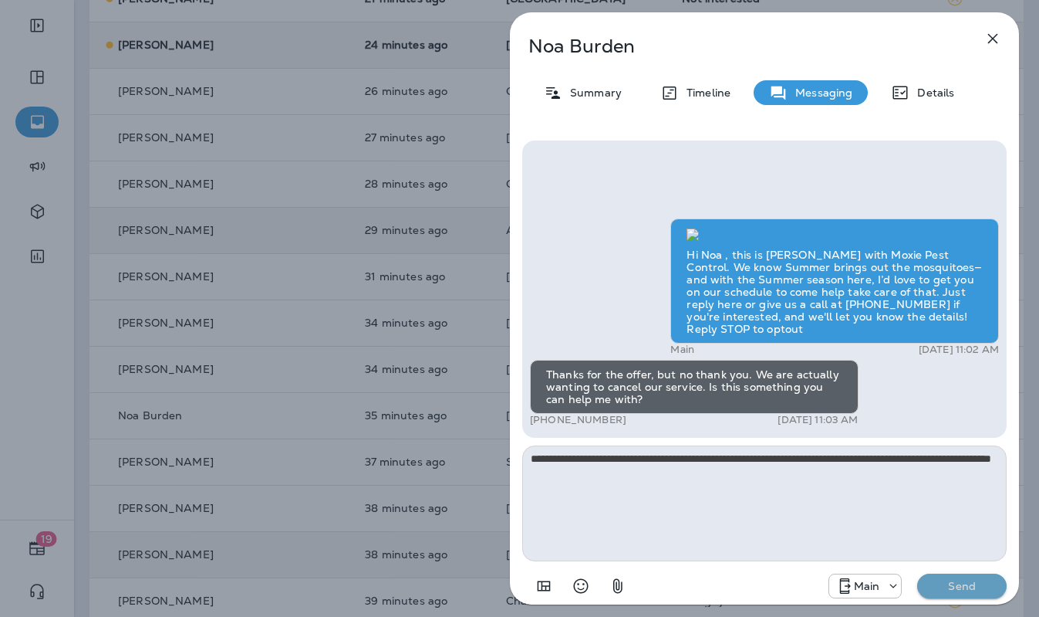
click at [930, 542] on button "Send" at bounding box center [962, 585] width 90 height 25
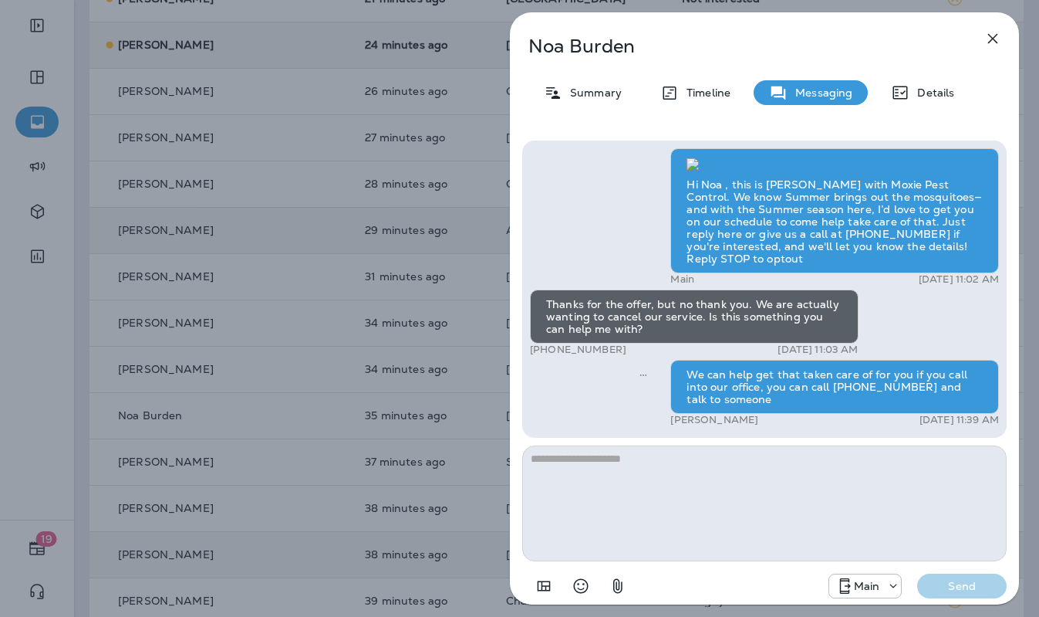
click at [468, 278] on div "Noa Burden Summary Timeline Messaging Details Hi Noa , this is Steven with Moxi…" at bounding box center [519, 308] width 1039 height 617
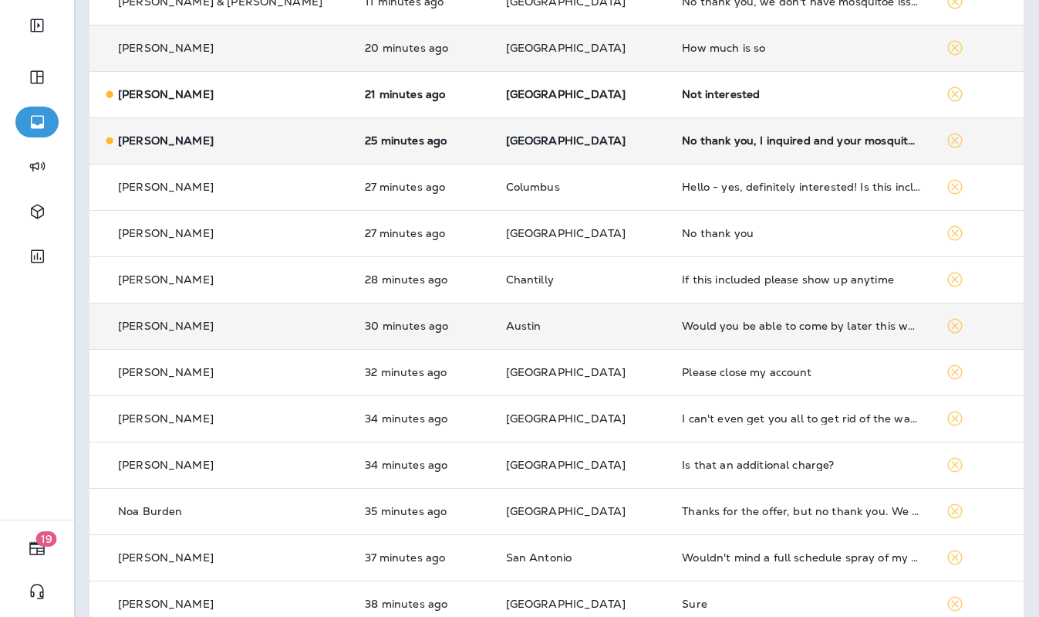
scroll to position [449, 0]
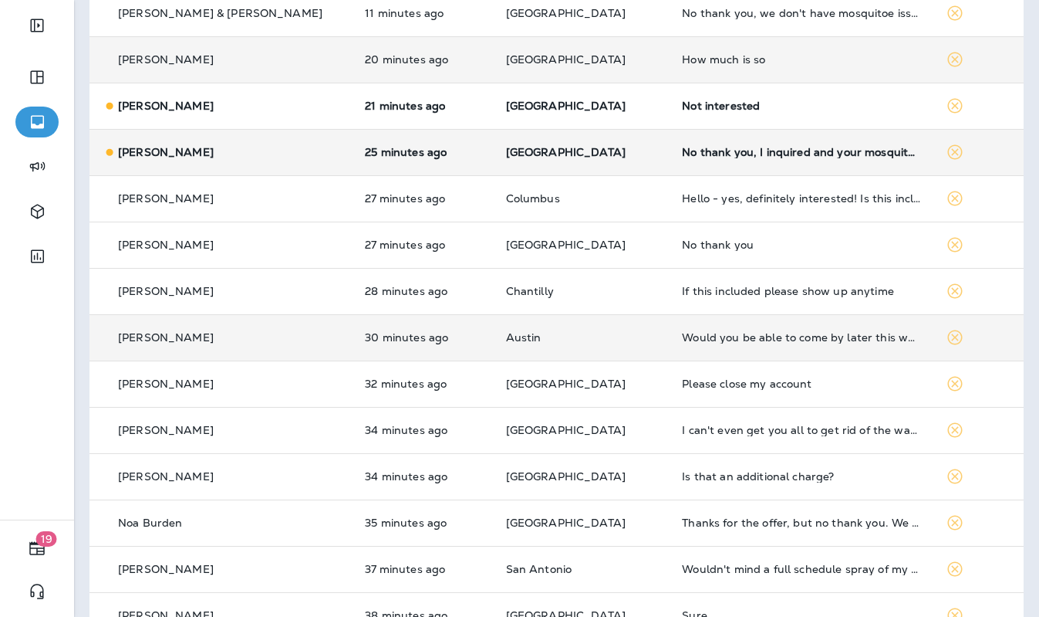
click at [582, 157] on p "[GEOGRAPHIC_DATA]" at bounding box center [582, 152] width 152 height 12
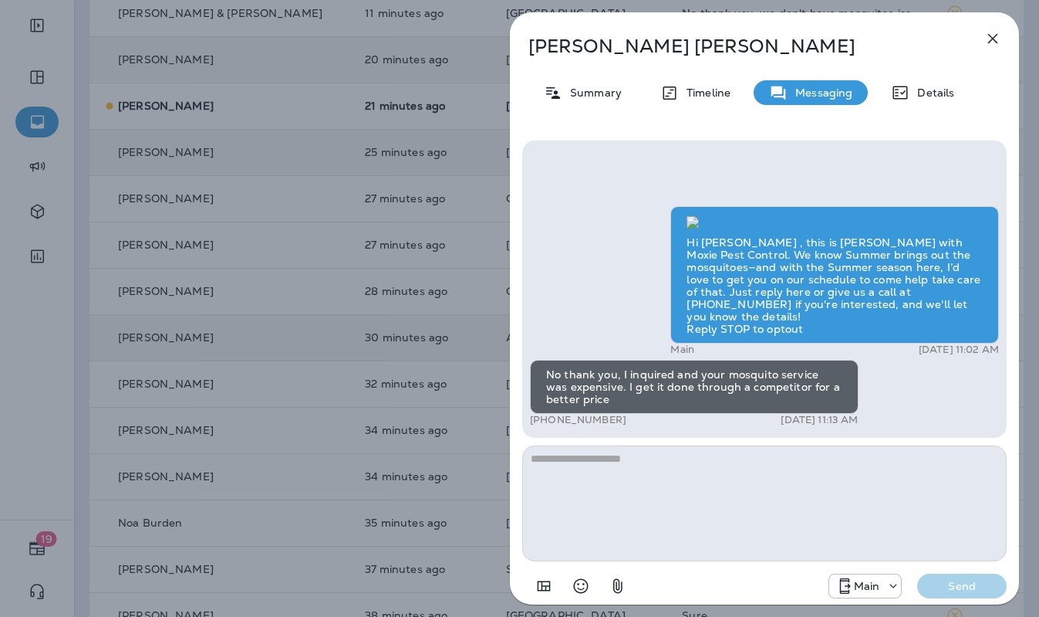
click at [502, 309] on div "Diana Gonzalez Summary Timeline Messaging Details Hi Diana , this is Steven wit…" at bounding box center [764, 308] width 549 height 617
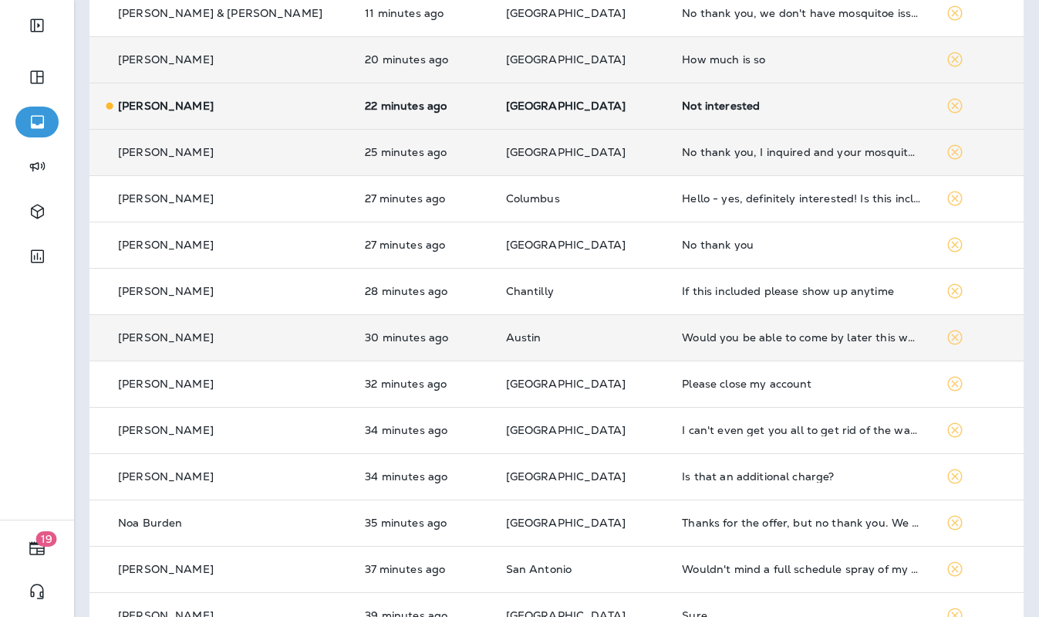
click at [603, 114] on td "[GEOGRAPHIC_DATA]" at bounding box center [582, 106] width 177 height 46
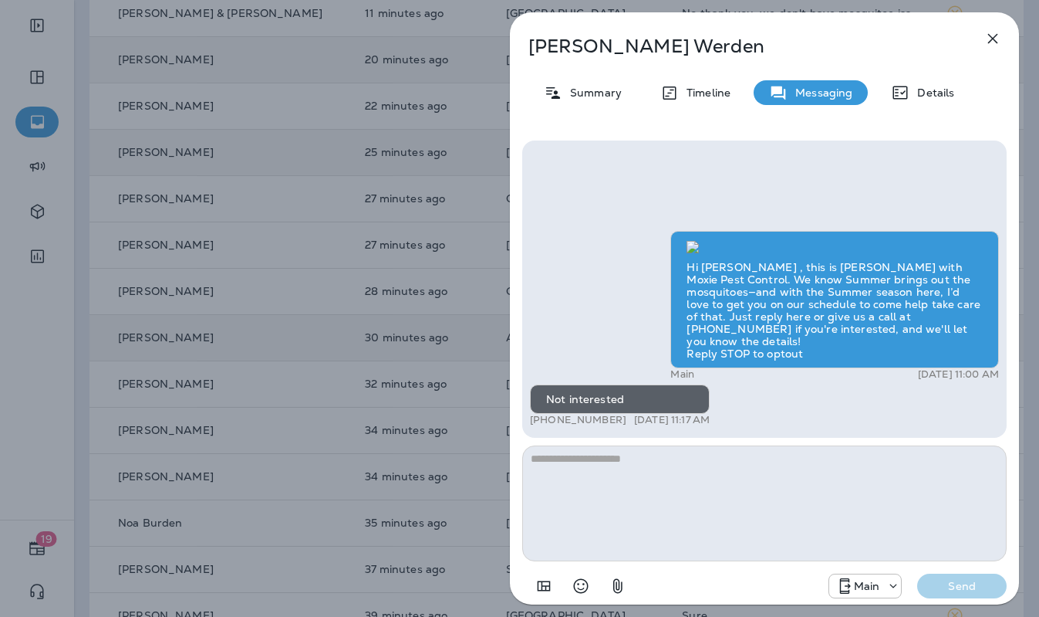
click at [494, 177] on div "Gary Werden Summary Timeline Messaging Details Hi Gary , this is Steven with Mo…" at bounding box center [764, 308] width 549 height 617
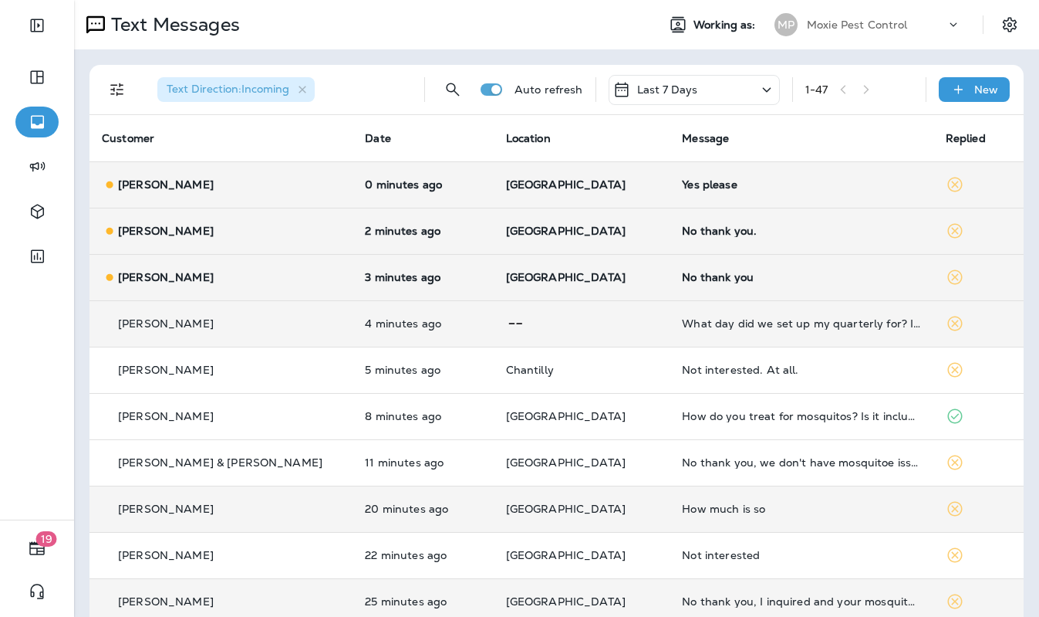
click at [571, 271] on p "[GEOGRAPHIC_DATA]" at bounding box center [582, 277] width 152 height 12
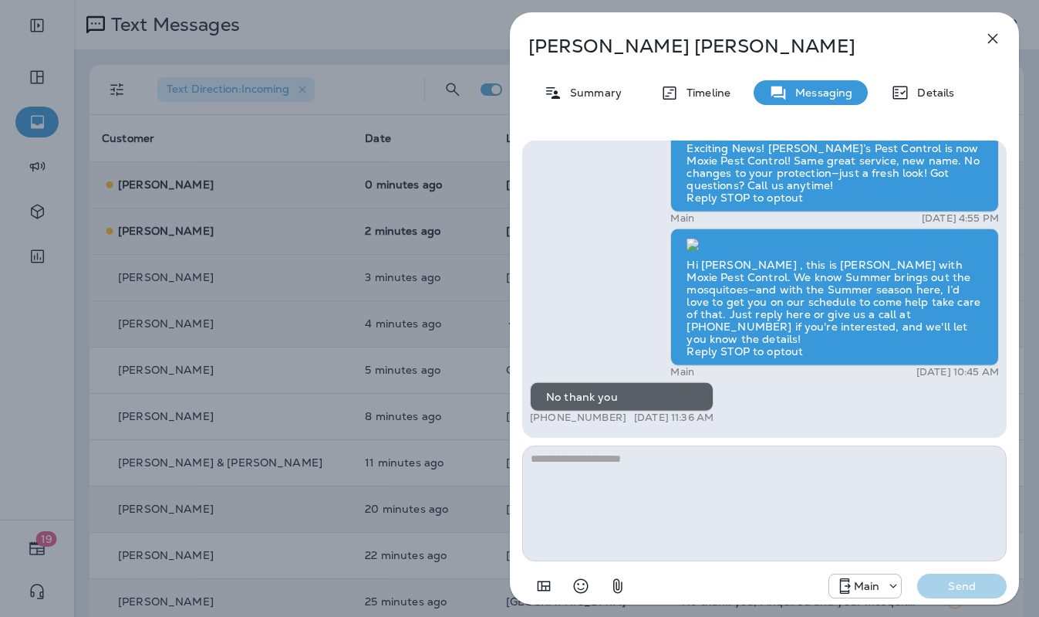
click at [496, 260] on div "David Watkins Summary Timeline Messaging Details Exciting News! Joshua’s Pest C…" at bounding box center [764, 308] width 549 height 617
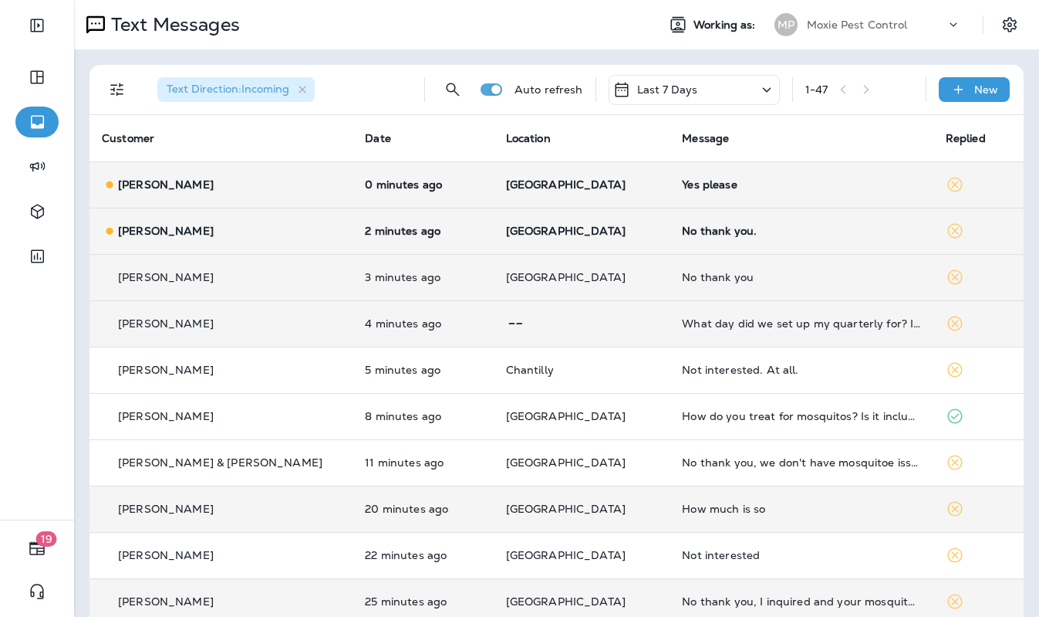
click at [620, 235] on p "[GEOGRAPHIC_DATA]" at bounding box center [582, 231] width 152 height 12
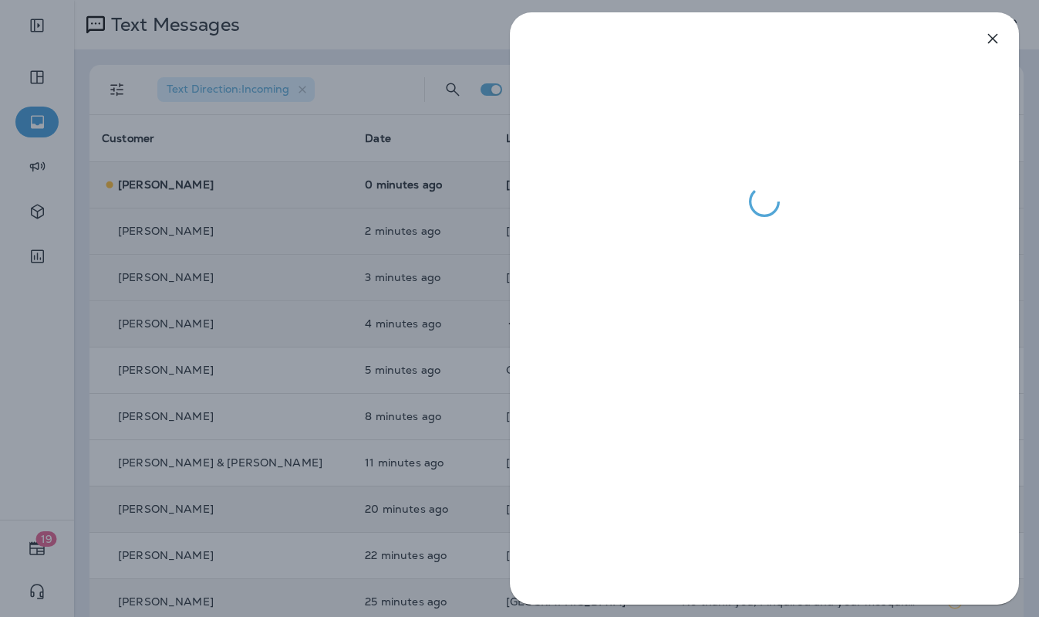
click at [505, 235] on div at bounding box center [519, 308] width 1039 height 617
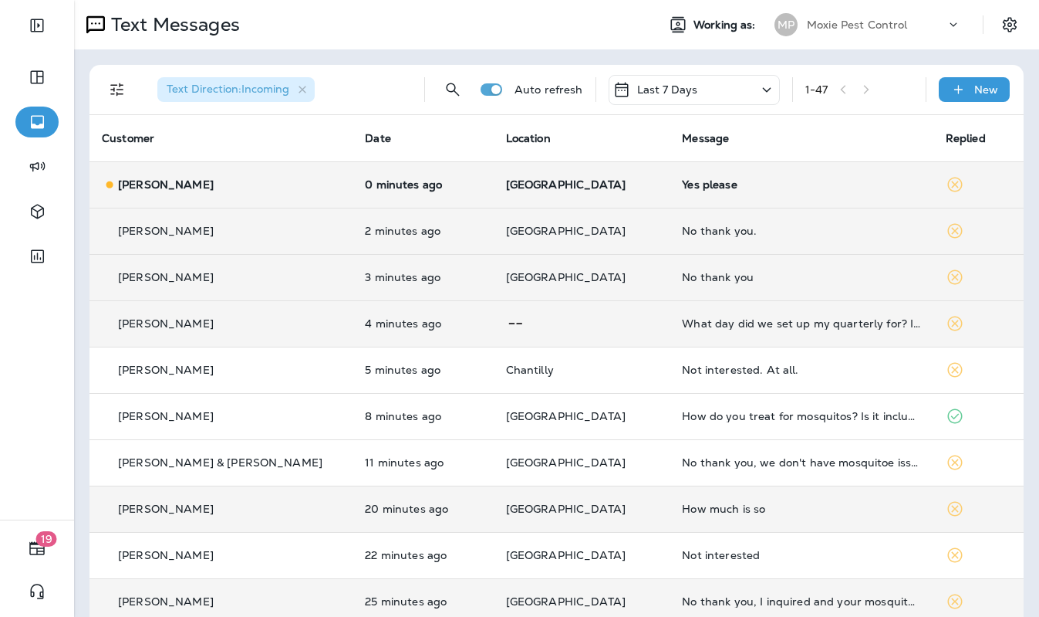
click at [568, 199] on td "[GEOGRAPHIC_DATA]" at bounding box center [582, 184] width 177 height 46
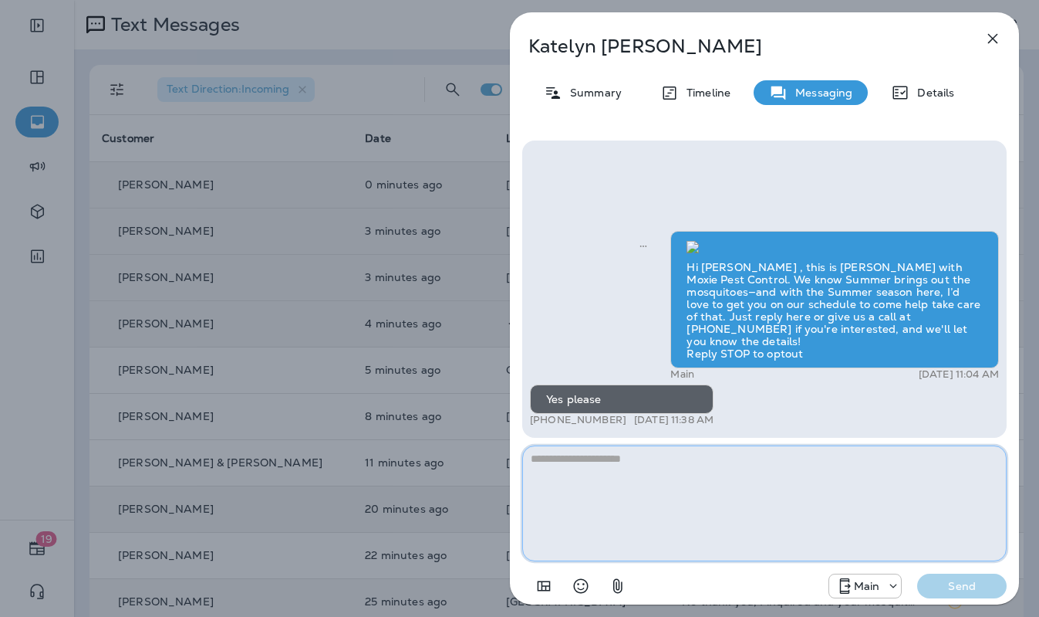
paste textarea "**********"
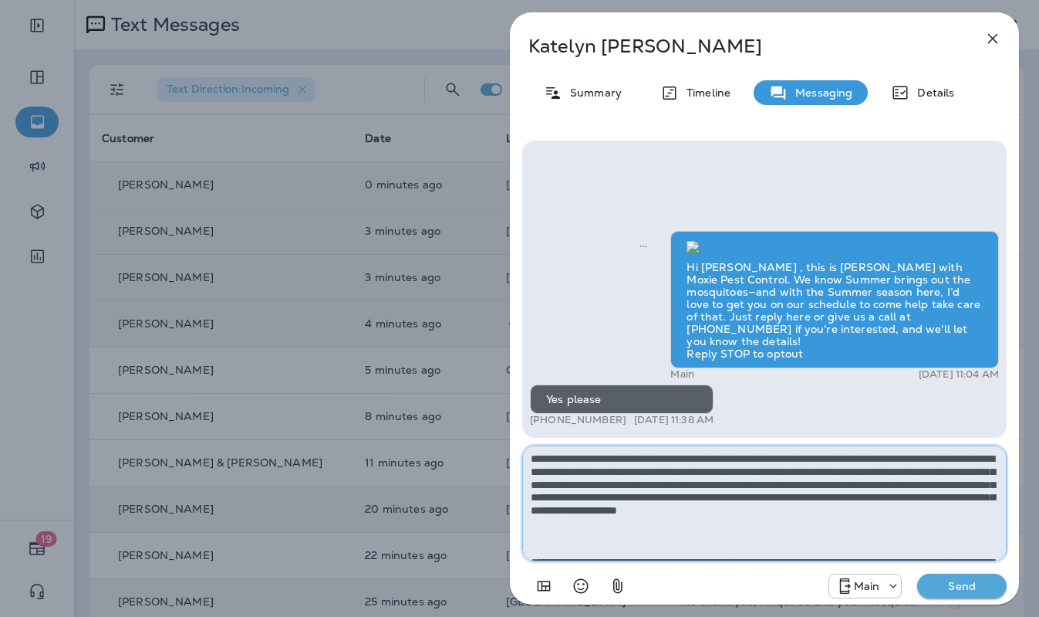
scroll to position [138, 0]
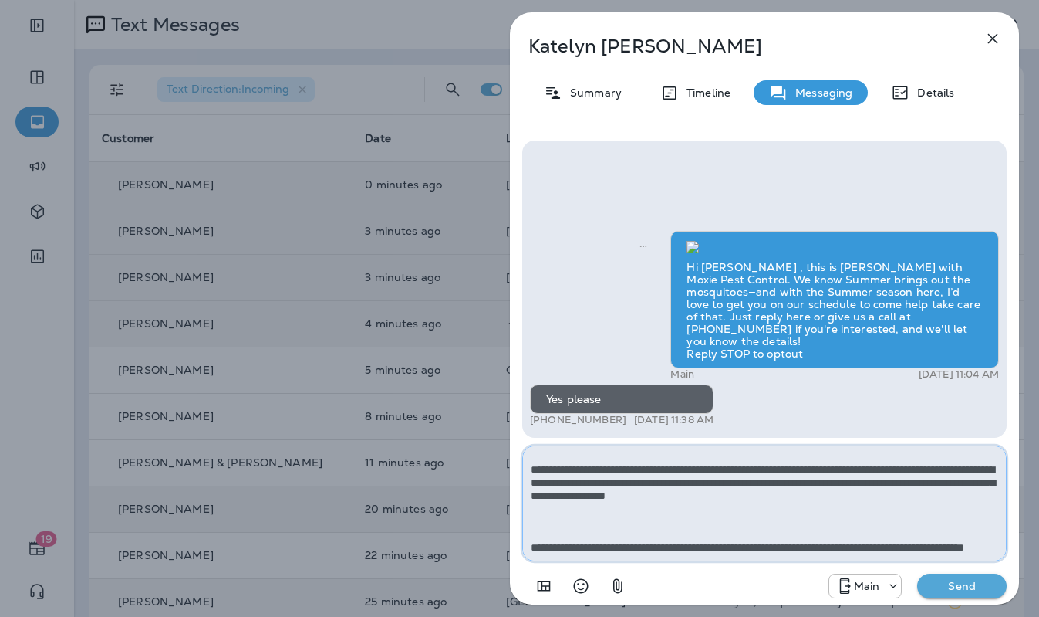
type textarea "**********"
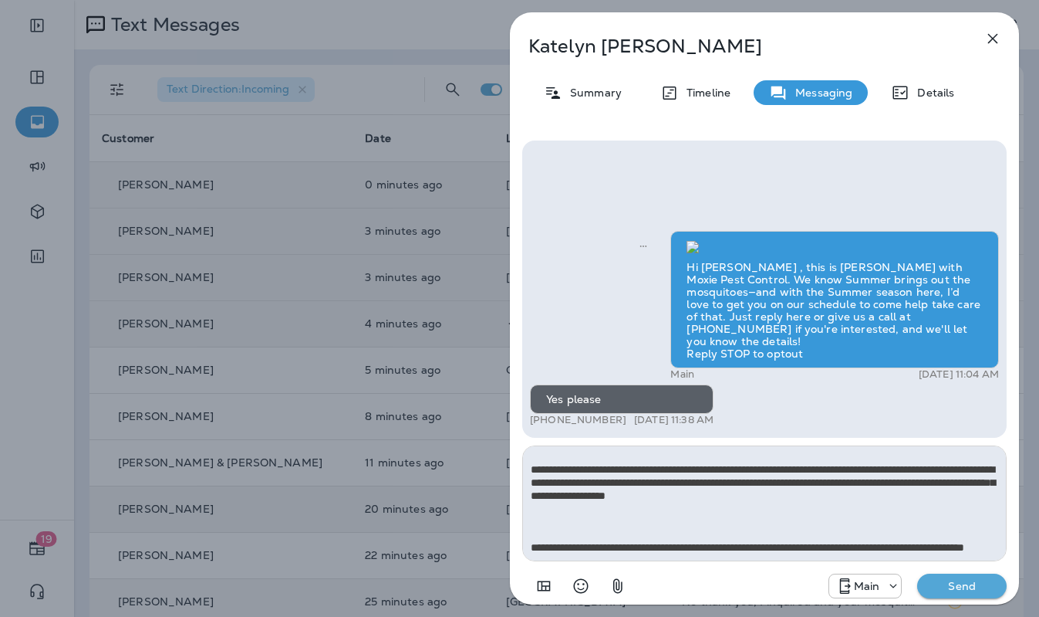
click at [965, 542] on p "Send" at bounding box center [962, 586] width 65 height 14
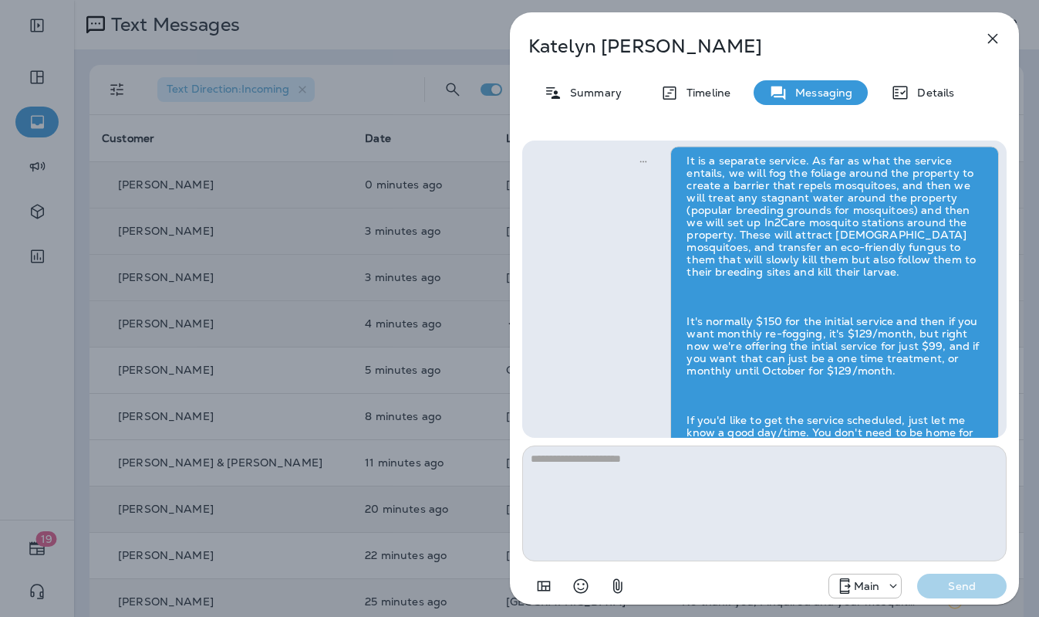
scroll to position [0, 0]
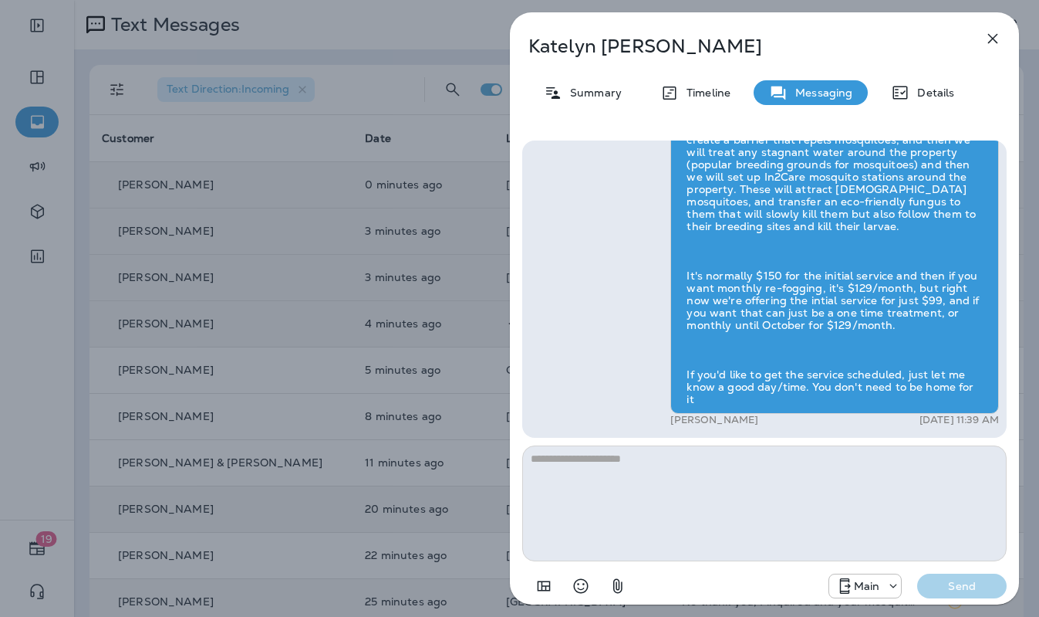
click at [414, 317] on div "Katelyn Loughran Summary Timeline Messaging Details Hi Katelyn , this is Steven…" at bounding box center [519, 308] width 1039 height 617
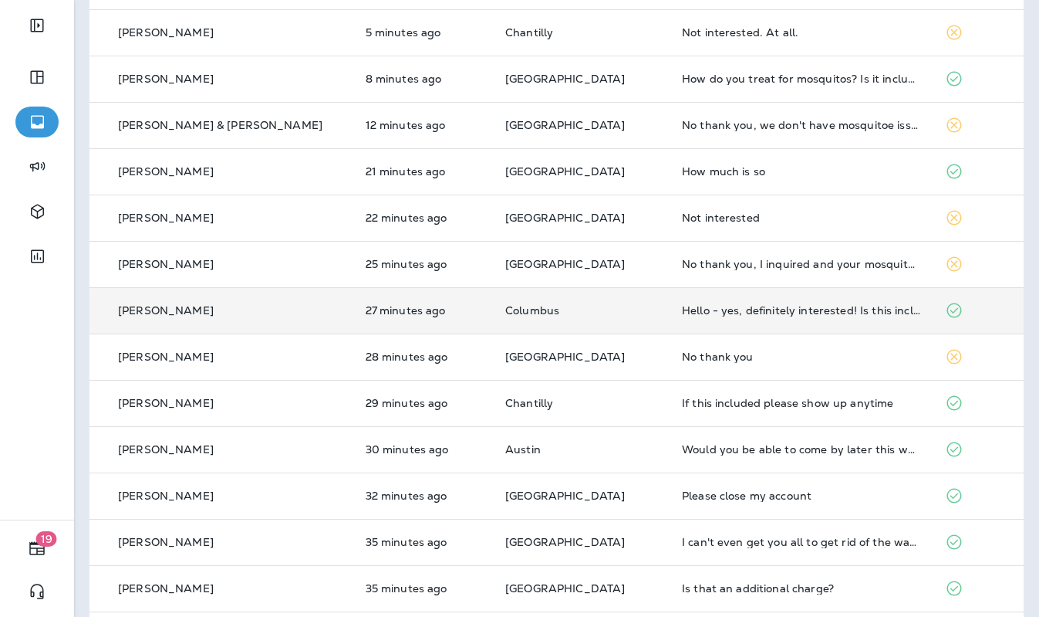
scroll to position [338, 0]
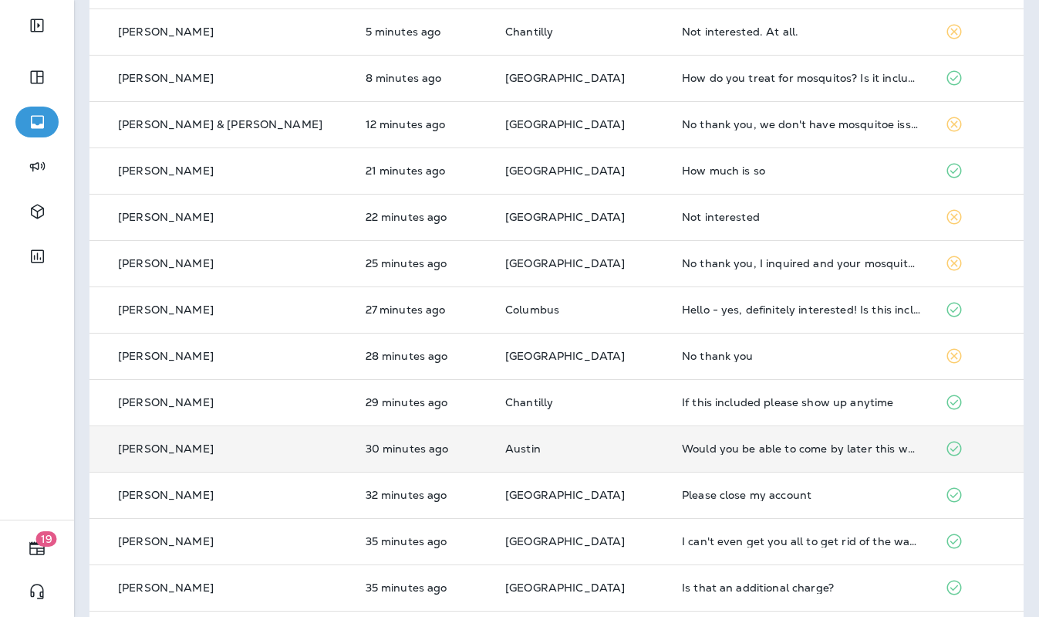
click at [595, 440] on td "Austin" at bounding box center [581, 448] width 177 height 46
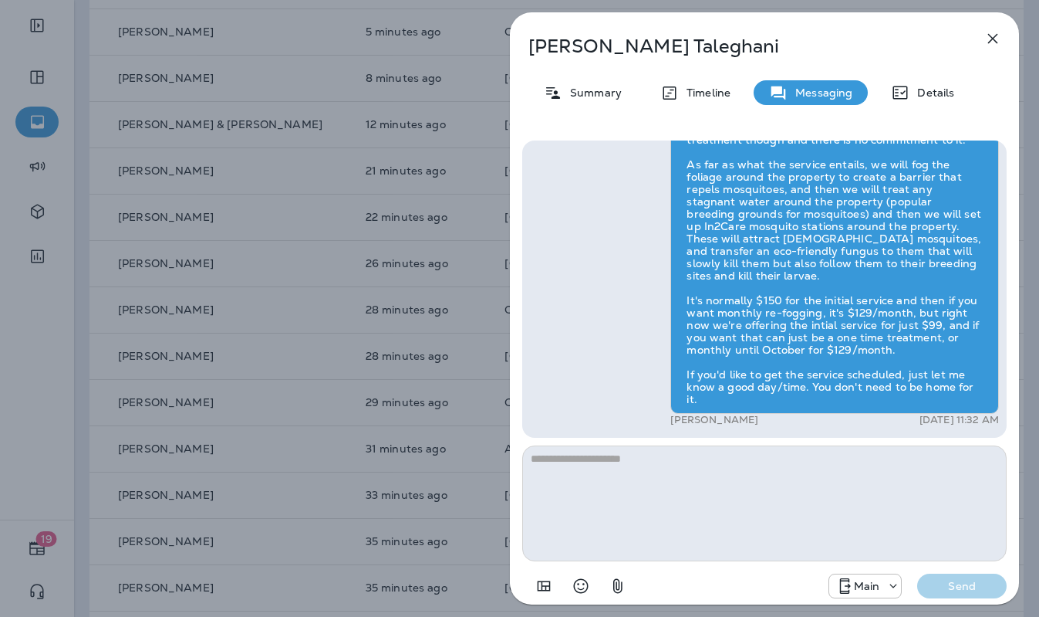
click at [481, 370] on div "Brandon Taleghani Summary Timeline Messaging Details Hi Brandon , this is Steve…" at bounding box center [519, 308] width 1039 height 617
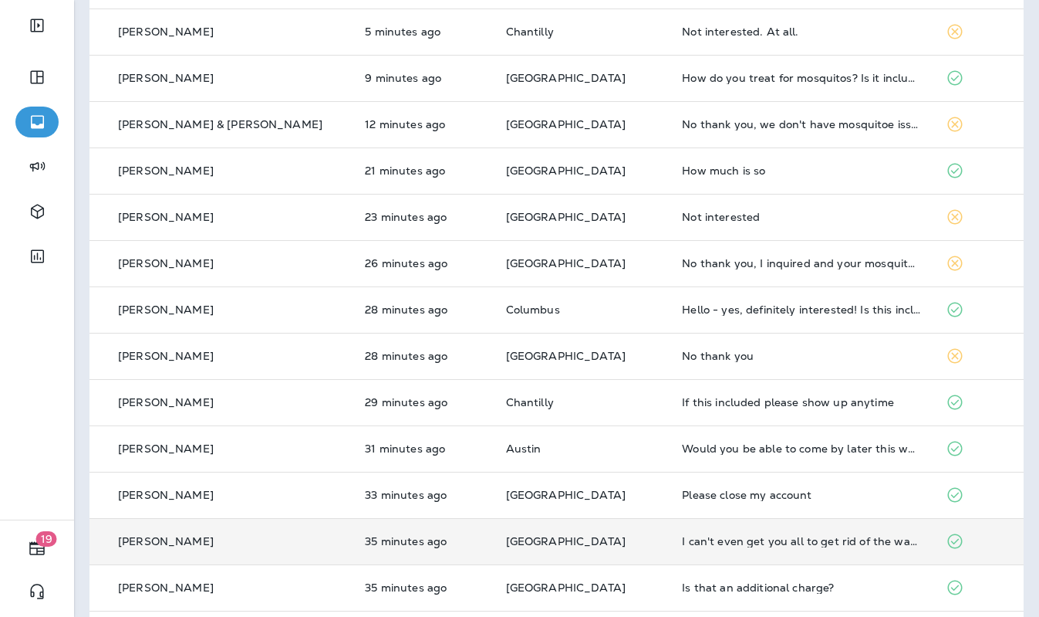
click at [627, 528] on td "[GEOGRAPHIC_DATA]" at bounding box center [582, 541] width 177 height 46
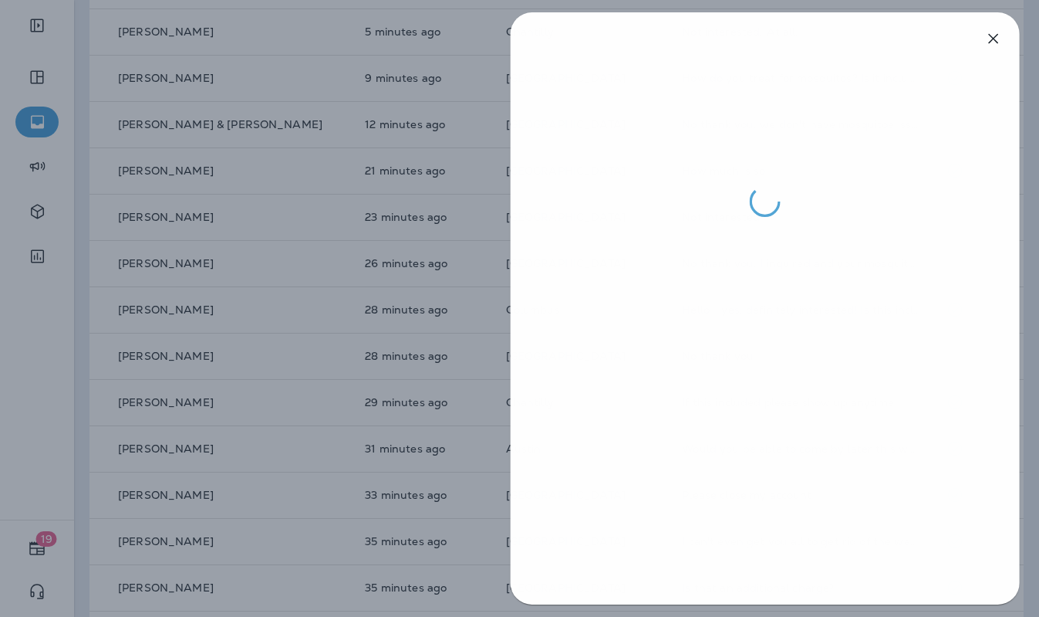
click at [444, 389] on div at bounding box center [520, 308] width 1039 height 617
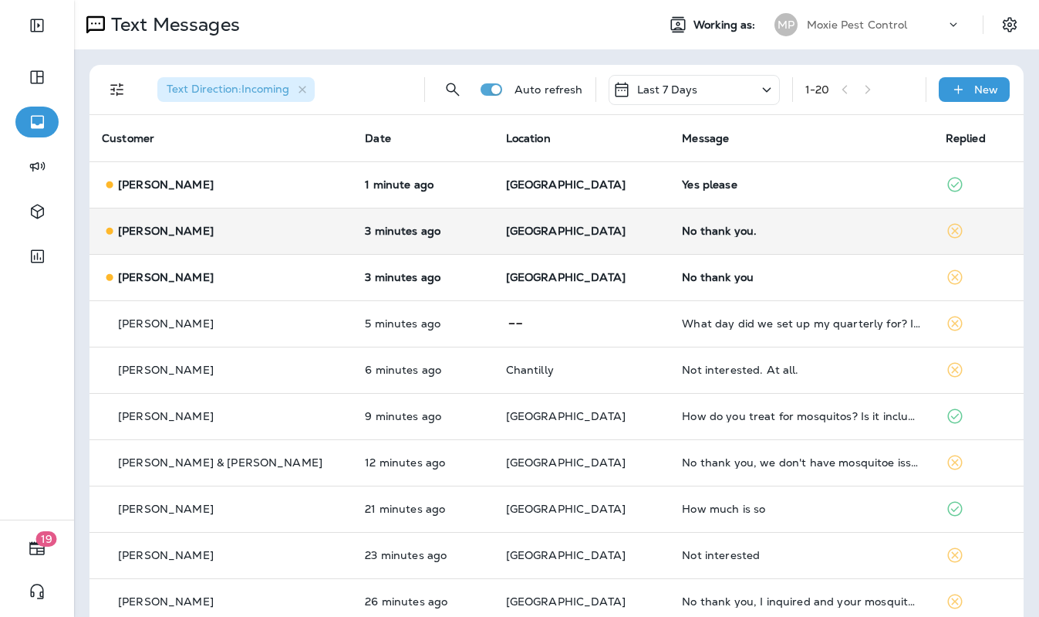
click at [593, 228] on p "[GEOGRAPHIC_DATA]" at bounding box center [582, 231] width 152 height 12
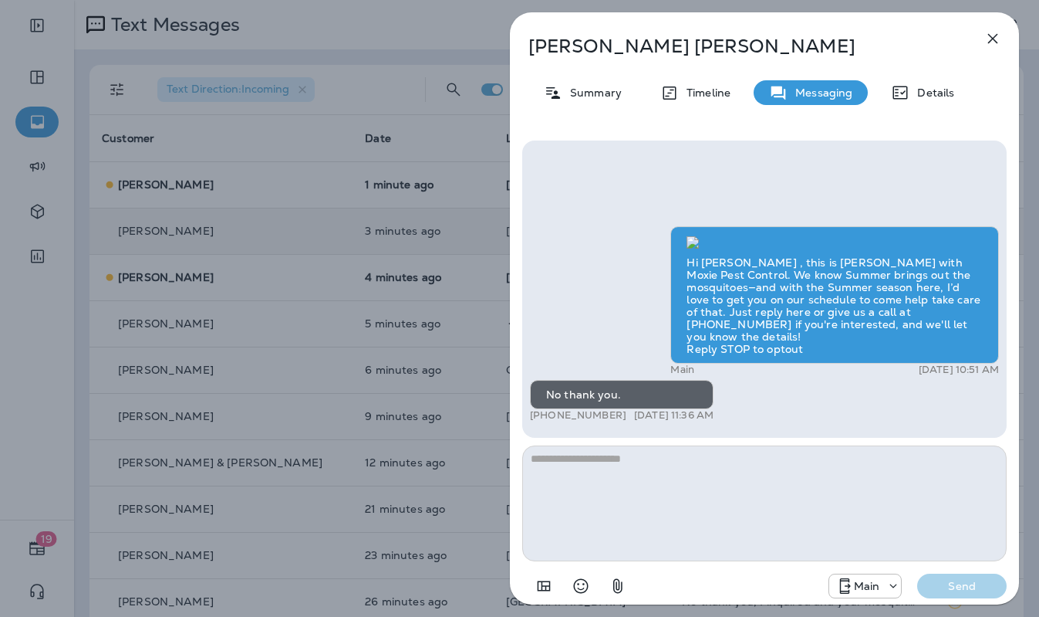
click at [402, 226] on div "Everett Boling Summary Timeline Messaging Details Hi Everett , this is Steven w…" at bounding box center [519, 308] width 1039 height 617
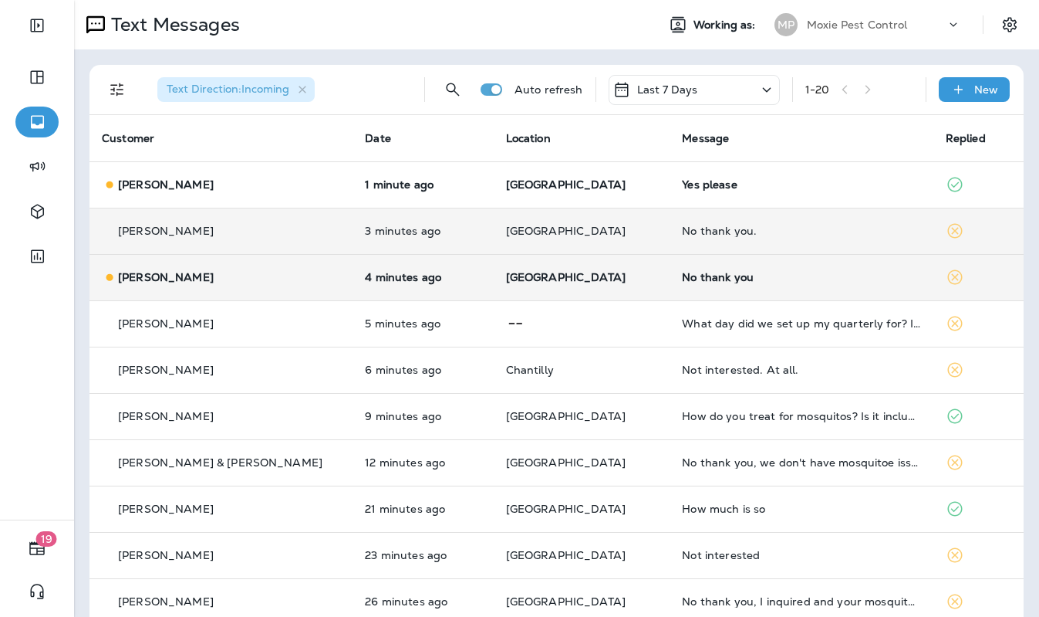
click at [586, 275] on p "[GEOGRAPHIC_DATA]" at bounding box center [582, 277] width 152 height 12
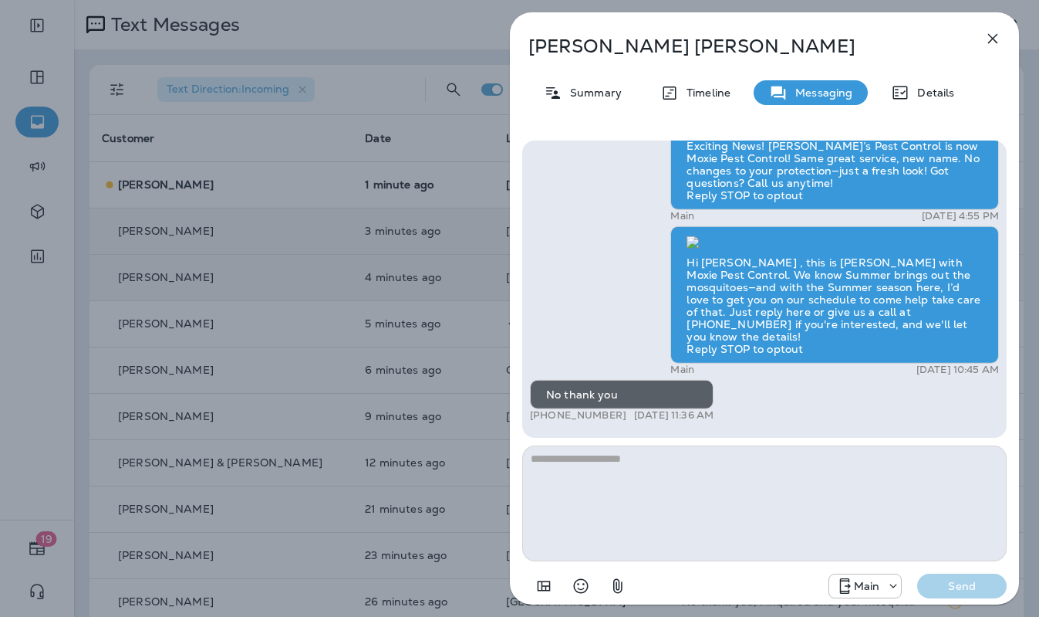
click at [406, 246] on div "David Watkins Summary Timeline Messaging Details Exciting News! Joshua’s Pest C…" at bounding box center [519, 308] width 1039 height 617
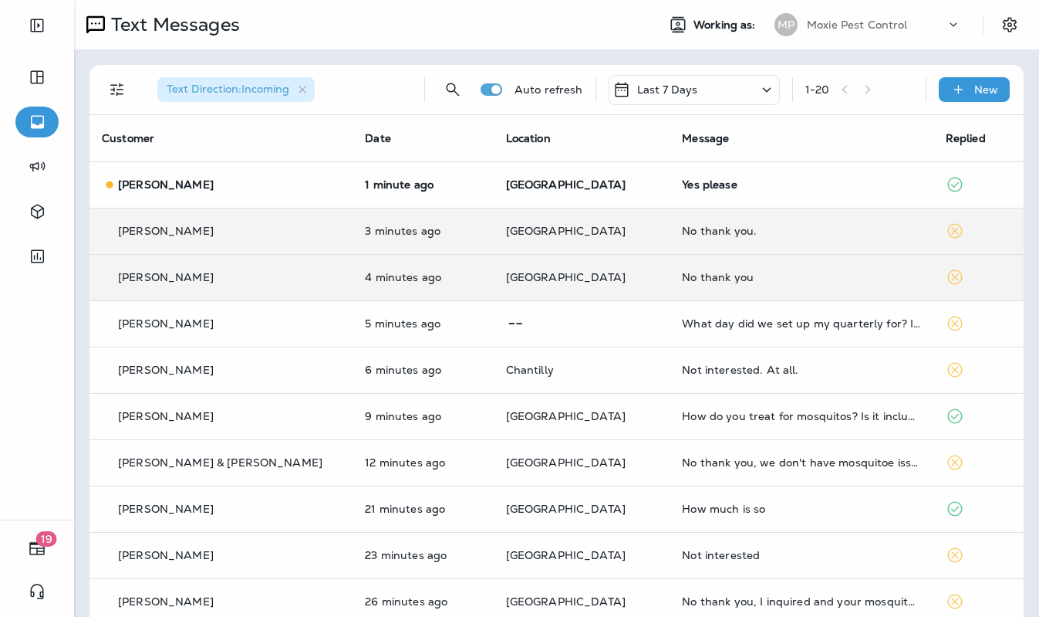
click at [580, 181] on div at bounding box center [519, 308] width 1039 height 617
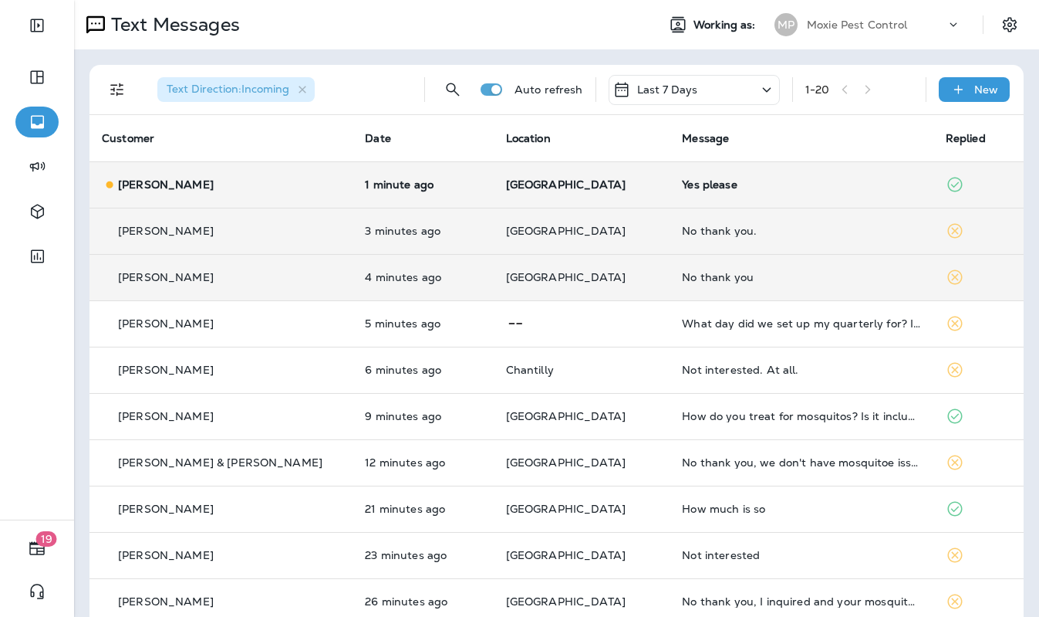
click at [620, 188] on p "[GEOGRAPHIC_DATA]" at bounding box center [582, 184] width 152 height 12
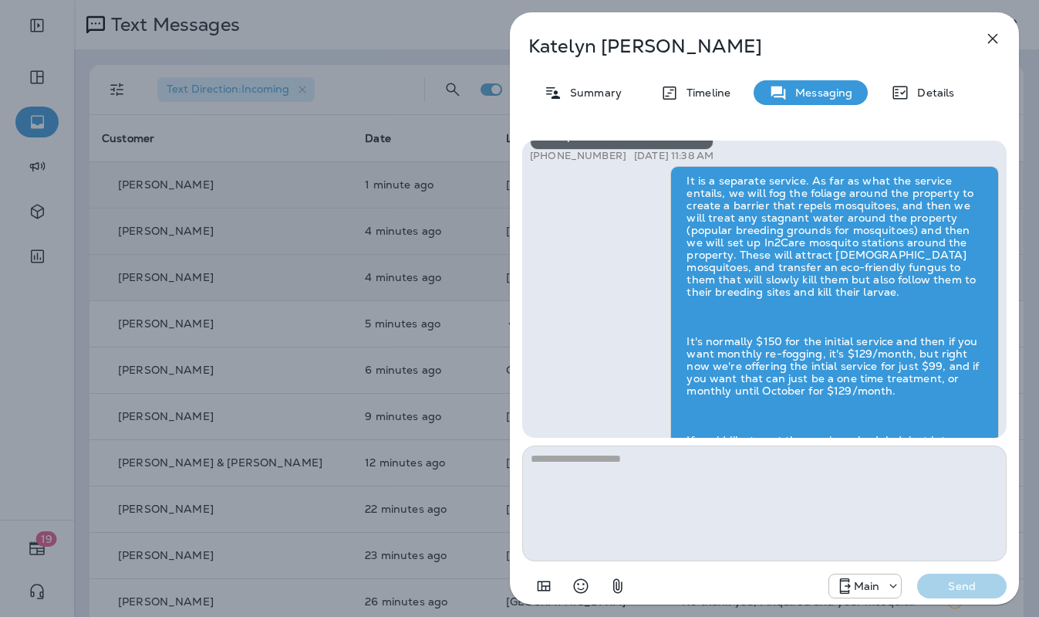
scroll to position [-64, 0]
click at [452, 208] on div "Katelyn Loughran Summary Timeline Messaging Details Hi Katelyn , this is Steven…" at bounding box center [519, 308] width 1039 height 617
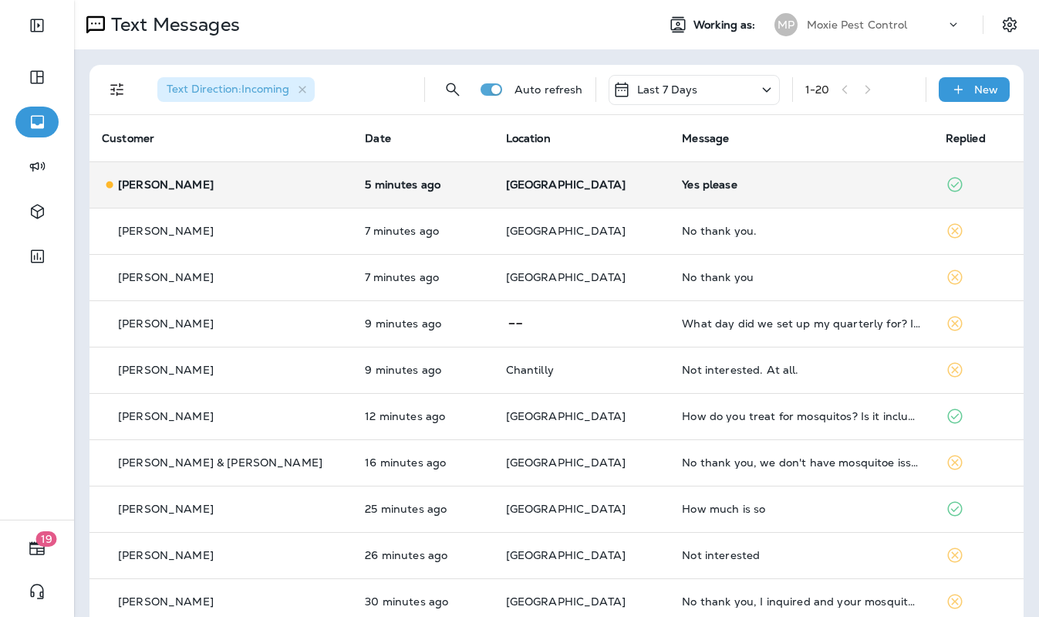
click at [577, 194] on td "[GEOGRAPHIC_DATA]" at bounding box center [582, 184] width 177 height 46
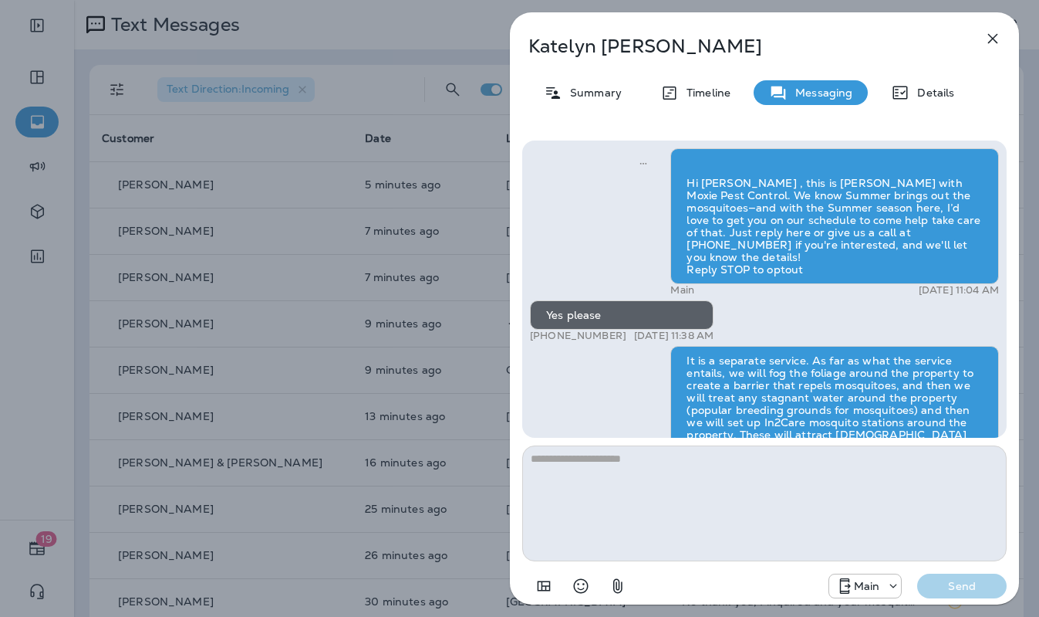
scroll to position [-258, 0]
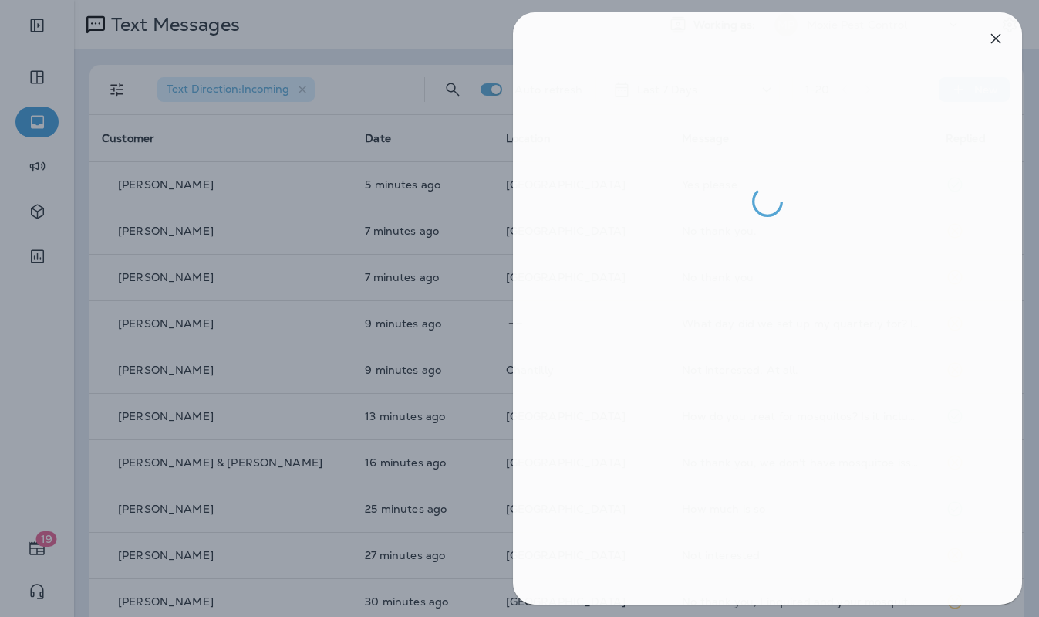
click at [392, 212] on div at bounding box center [522, 308] width 1039 height 617
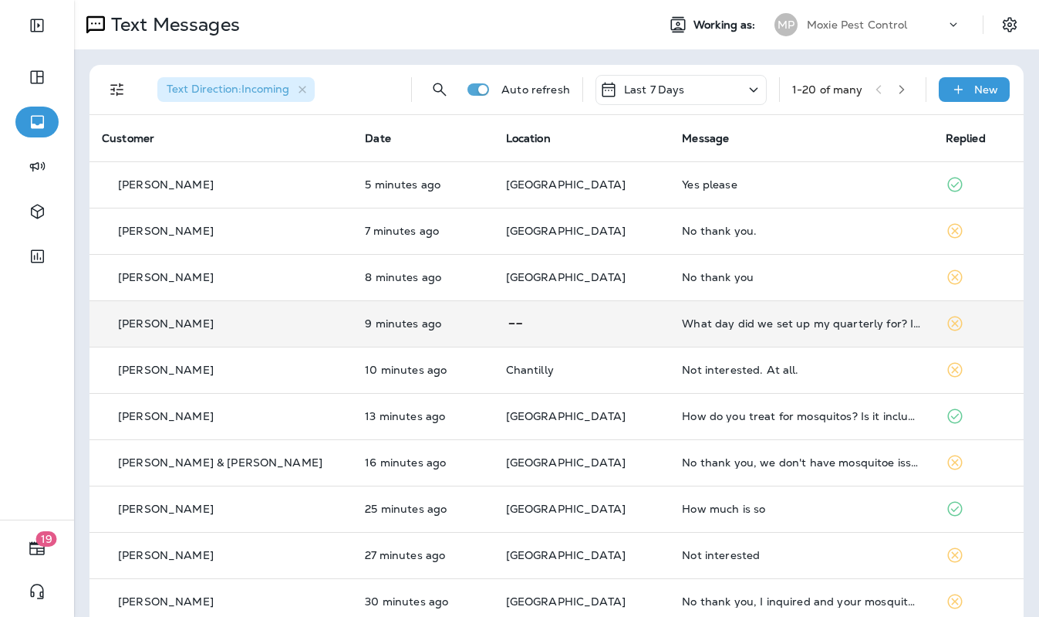
click at [604, 325] on p at bounding box center [582, 323] width 152 height 19
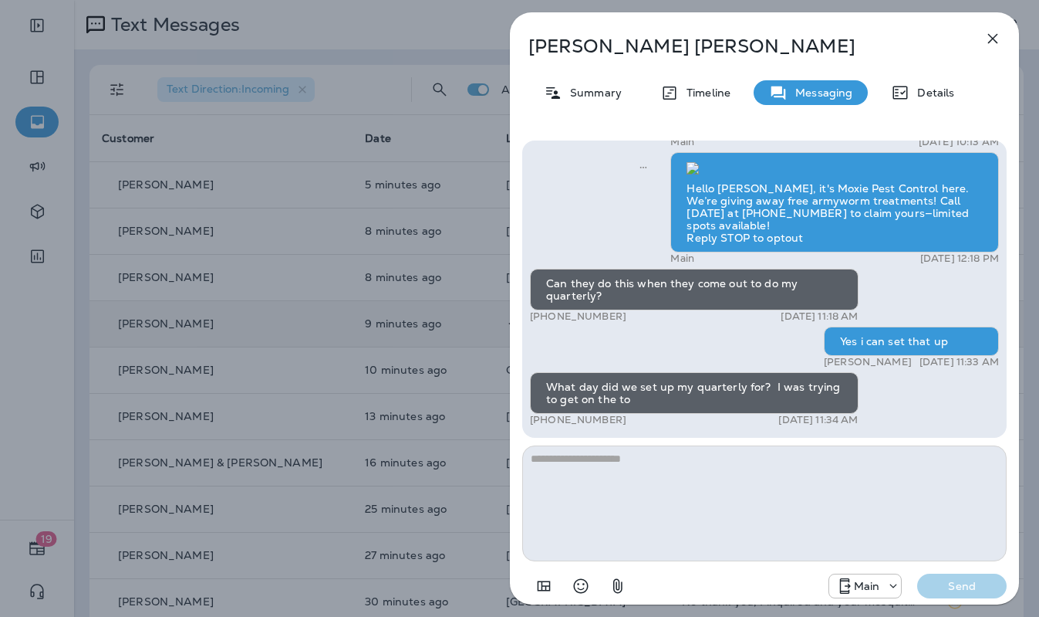
click at [691, 471] on textarea at bounding box center [764, 503] width 485 height 116
type textarea "**********"
click at [953, 582] on p "Send" at bounding box center [962, 586] width 65 height 14
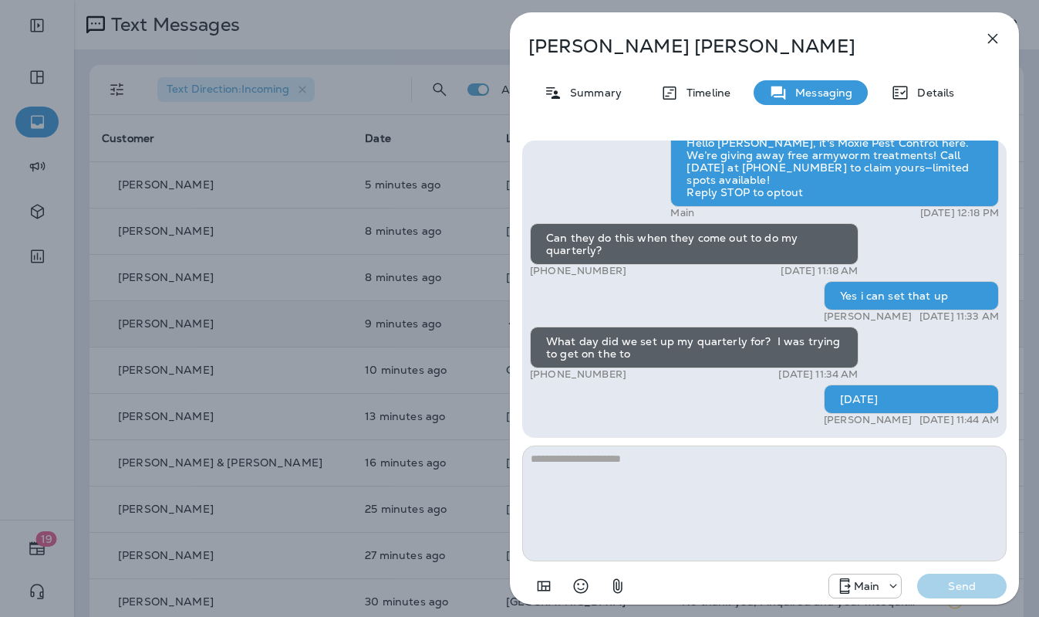
click at [471, 130] on div "Beverly Holub Summary Timeline Messaging Details Let Moxie keep your lawn lush …" at bounding box center [519, 308] width 1039 height 617
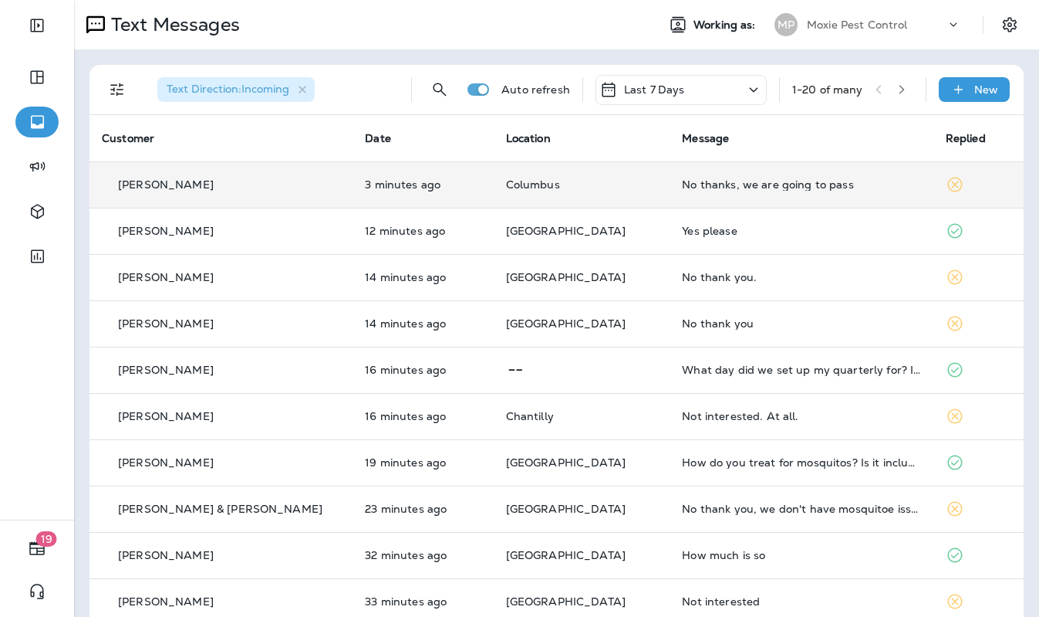
click at [670, 201] on td "No thanks, we are going to pass" at bounding box center [801, 184] width 263 height 46
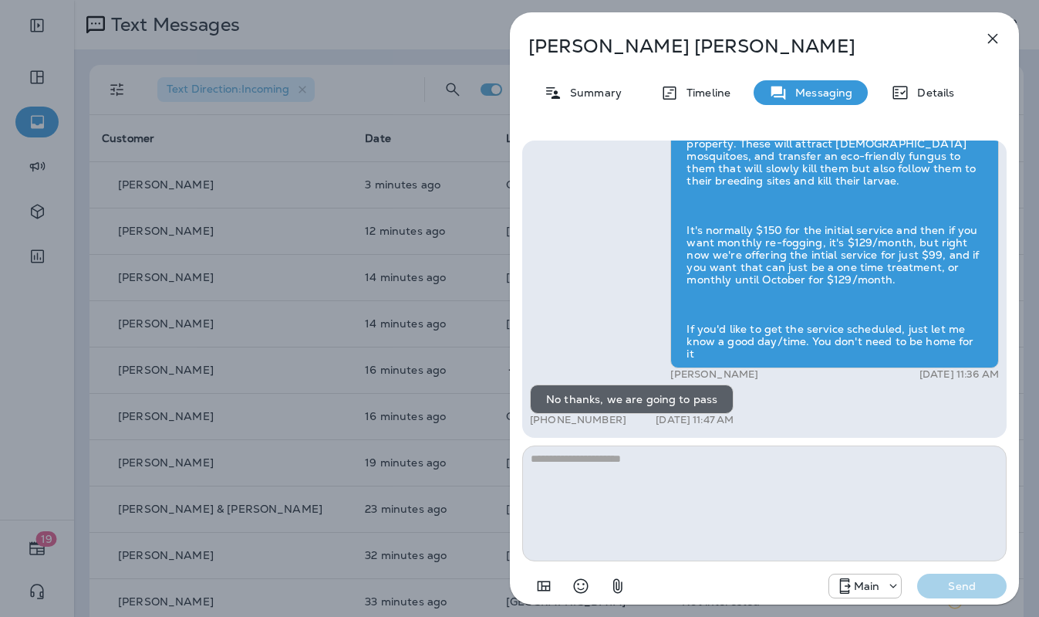
click at [464, 235] on div "Eric Verbic Summary Timeline Messaging Details Hi Eric , this is Steven with Mo…" at bounding box center [519, 308] width 1039 height 617
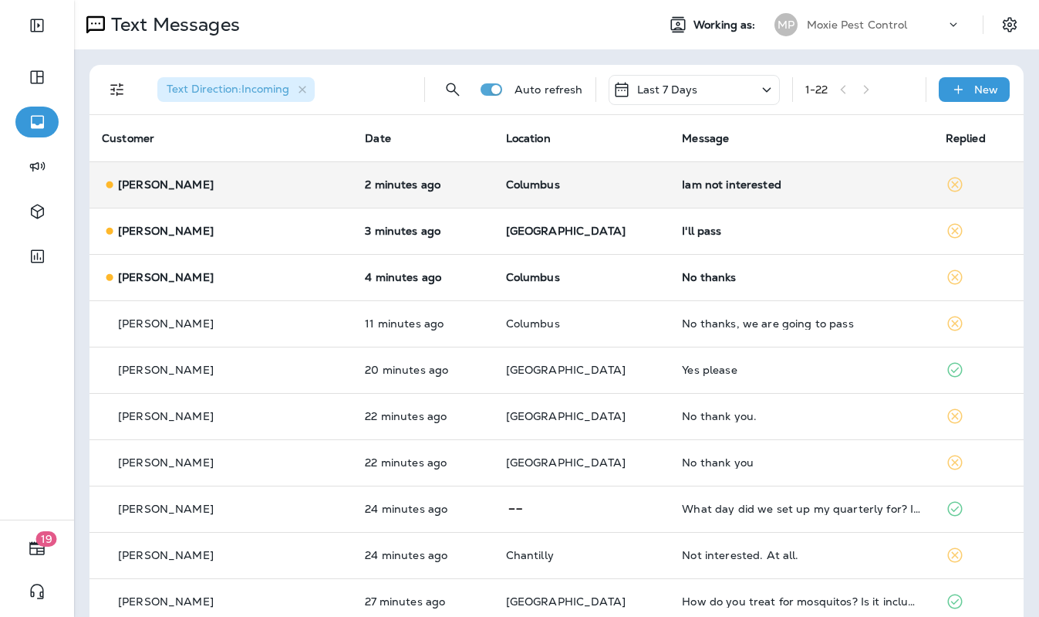
click at [454, 194] on td "2 minutes ago" at bounding box center [423, 184] width 140 height 46
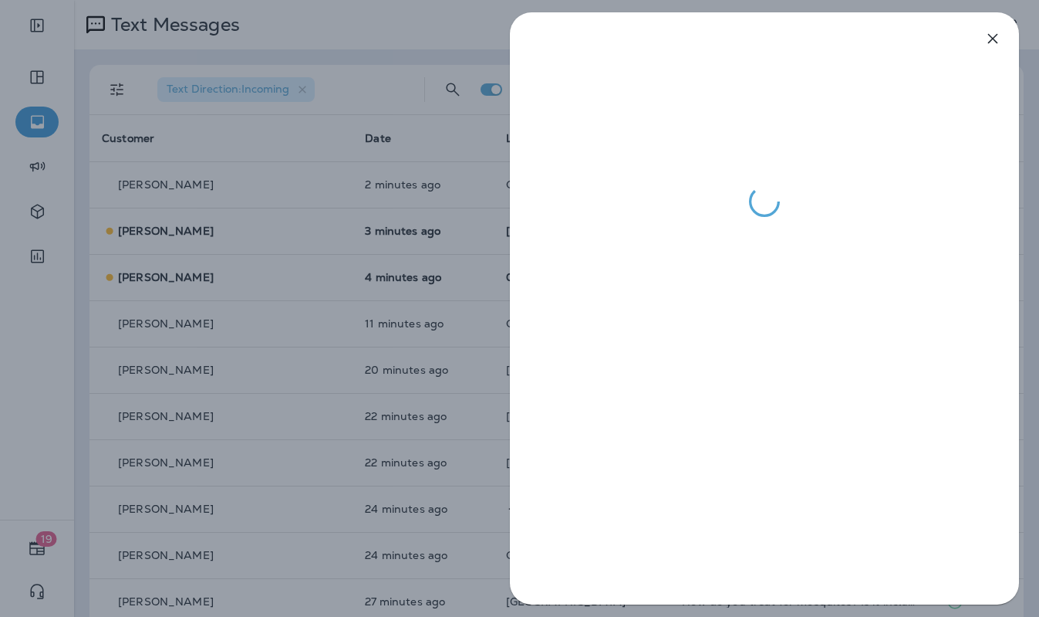
click at [419, 260] on div at bounding box center [519, 308] width 1039 height 617
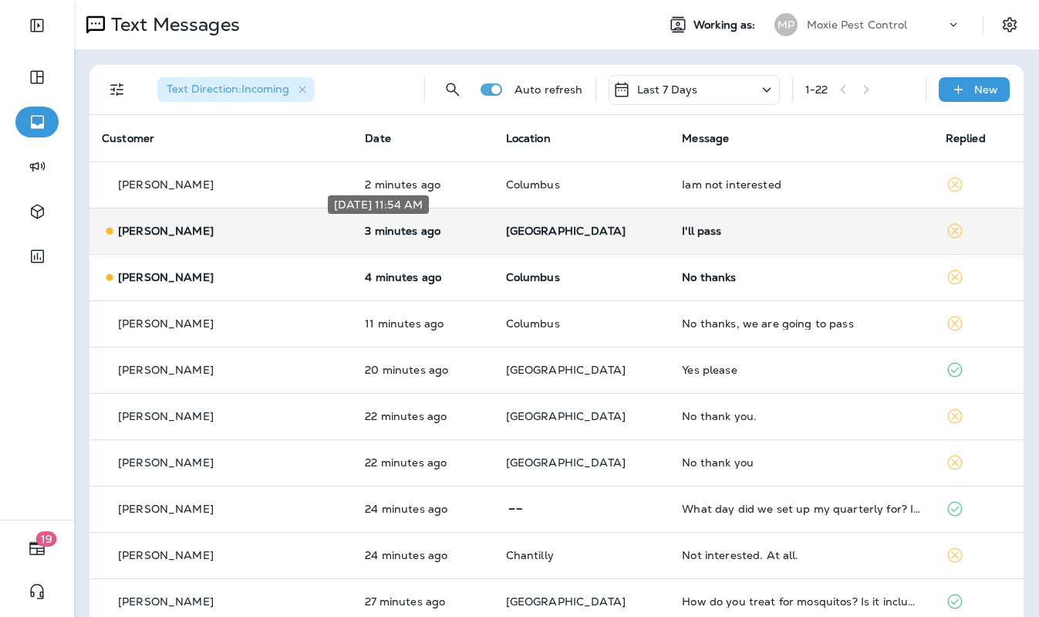
click at [451, 227] on p "3 minutes ago" at bounding box center [423, 231] width 116 height 12
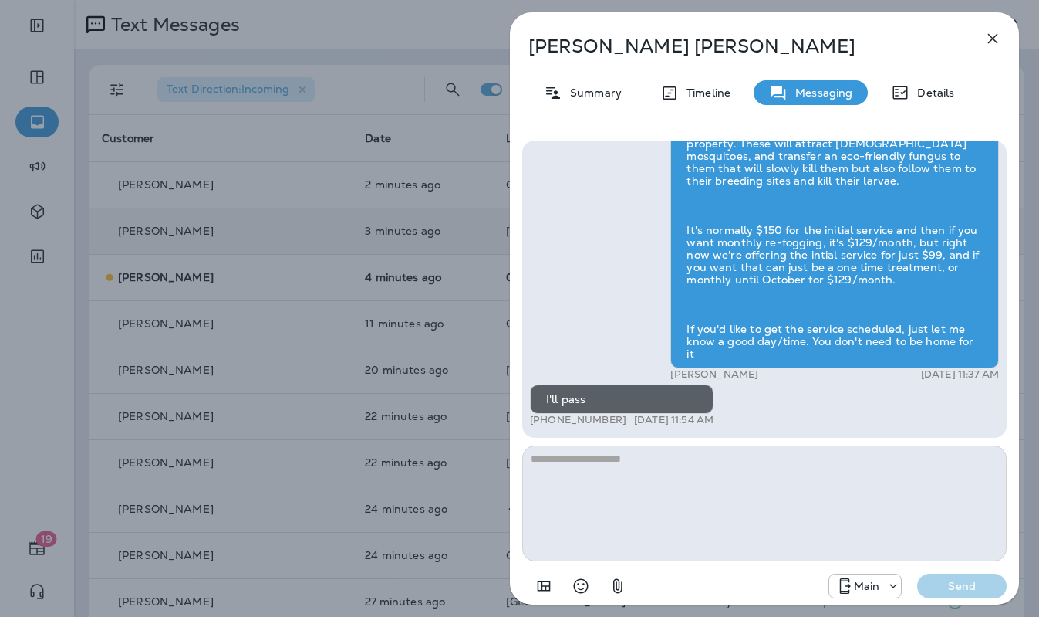
click at [424, 234] on div "Mary Swirtz Summary Timeline Messaging Details Exciting News! Joshua’s Pest Con…" at bounding box center [519, 308] width 1039 height 617
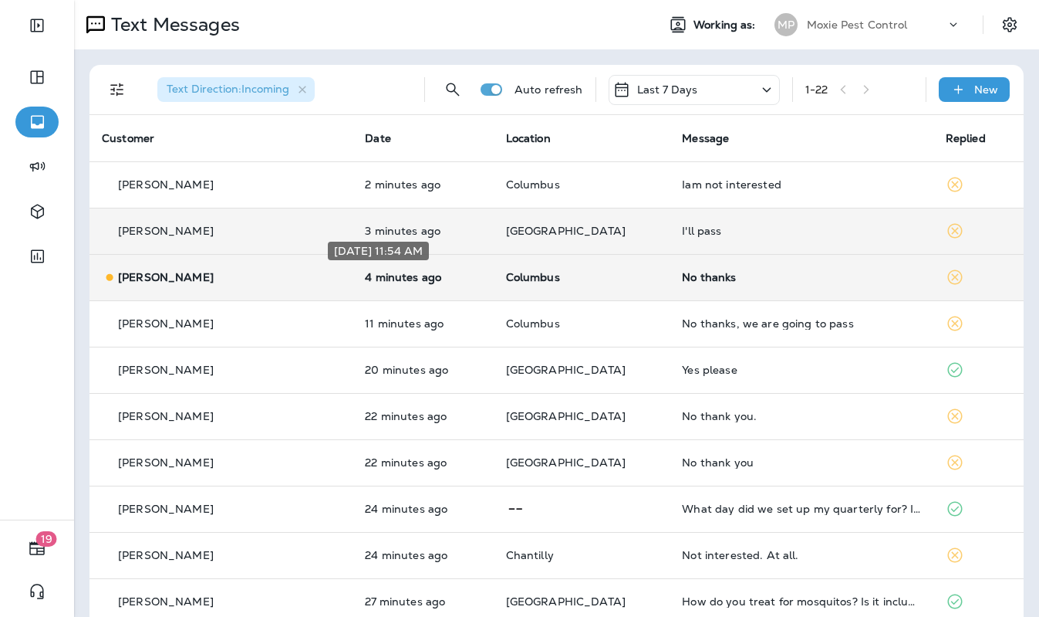
click at [447, 281] on p "4 minutes ago" at bounding box center [423, 277] width 116 height 12
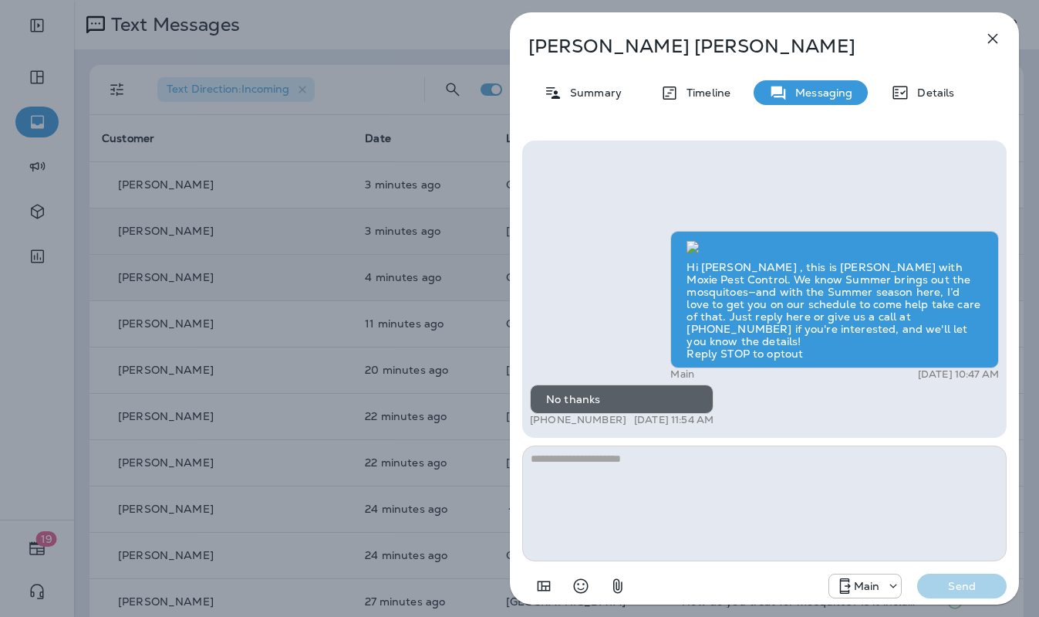
click at [440, 253] on div "John Dean Summary Timeline Messaging Details Hi John , this is Steven with Moxi…" at bounding box center [519, 308] width 1039 height 617
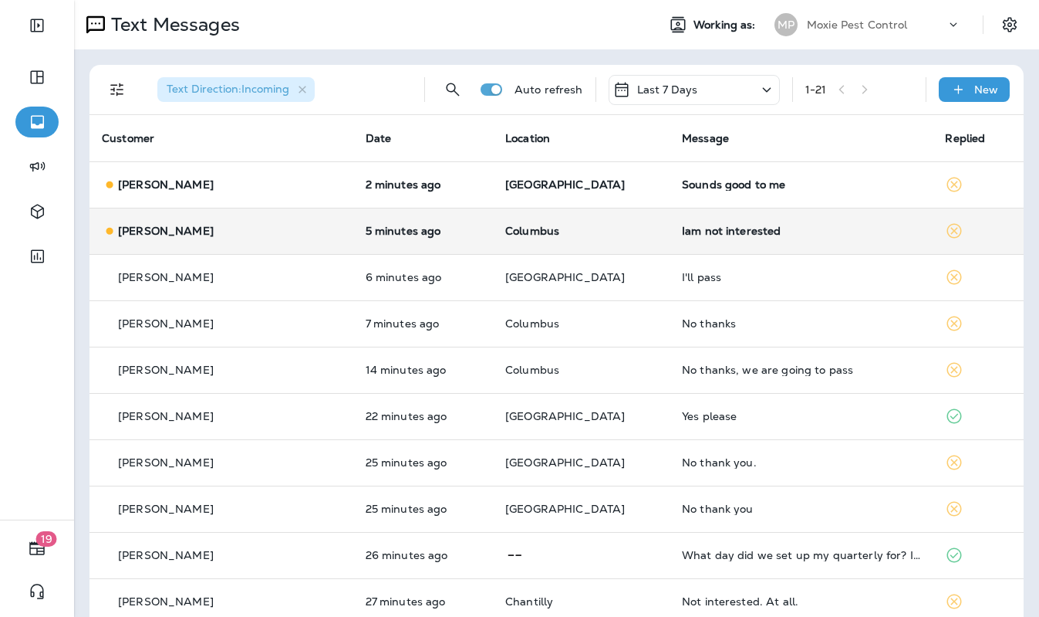
click at [493, 236] on td "Columbus" at bounding box center [581, 231] width 177 height 46
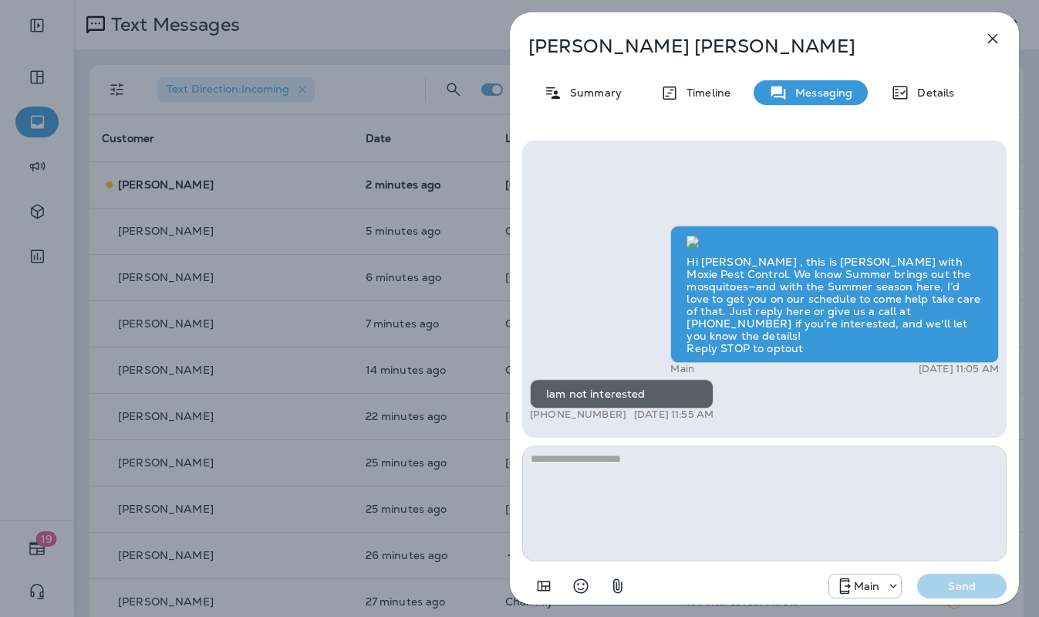
click at [373, 210] on div "[PERSON_NAME] Summary Timeline Messaging Details Hi [PERSON_NAME] , this is [PE…" at bounding box center [519, 308] width 1039 height 617
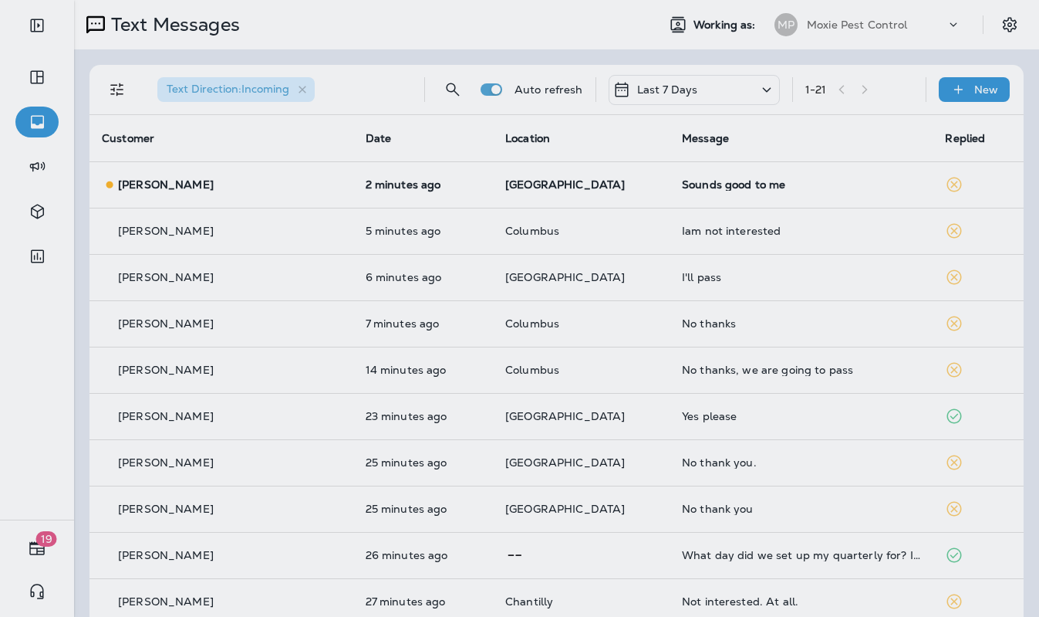
click at [455, 188] on div at bounding box center [602, 308] width 1039 height 617
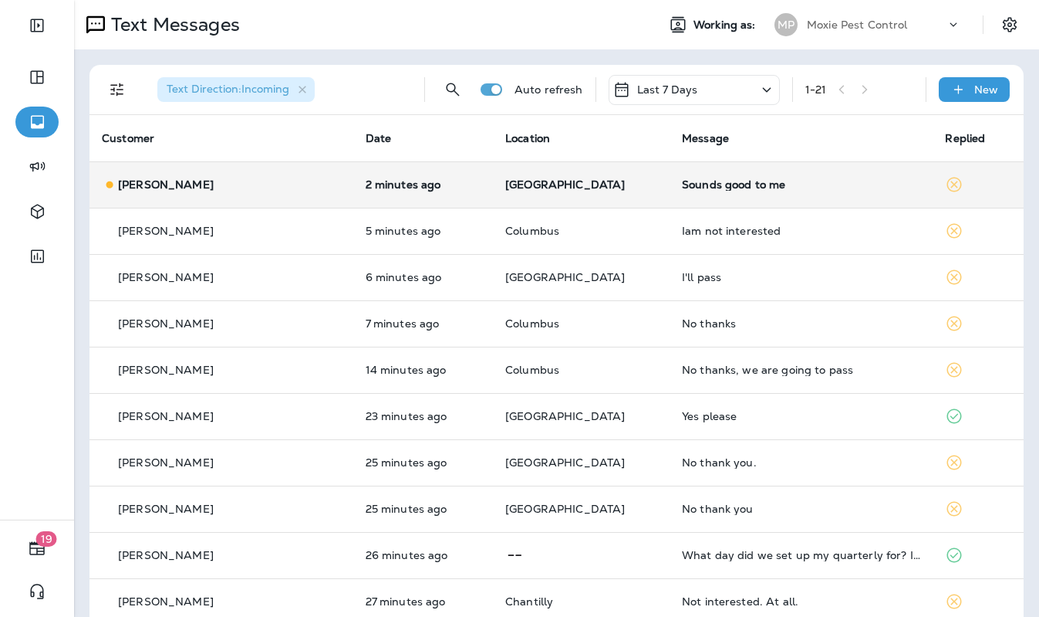
click at [493, 183] on td "[GEOGRAPHIC_DATA]" at bounding box center [581, 184] width 177 height 46
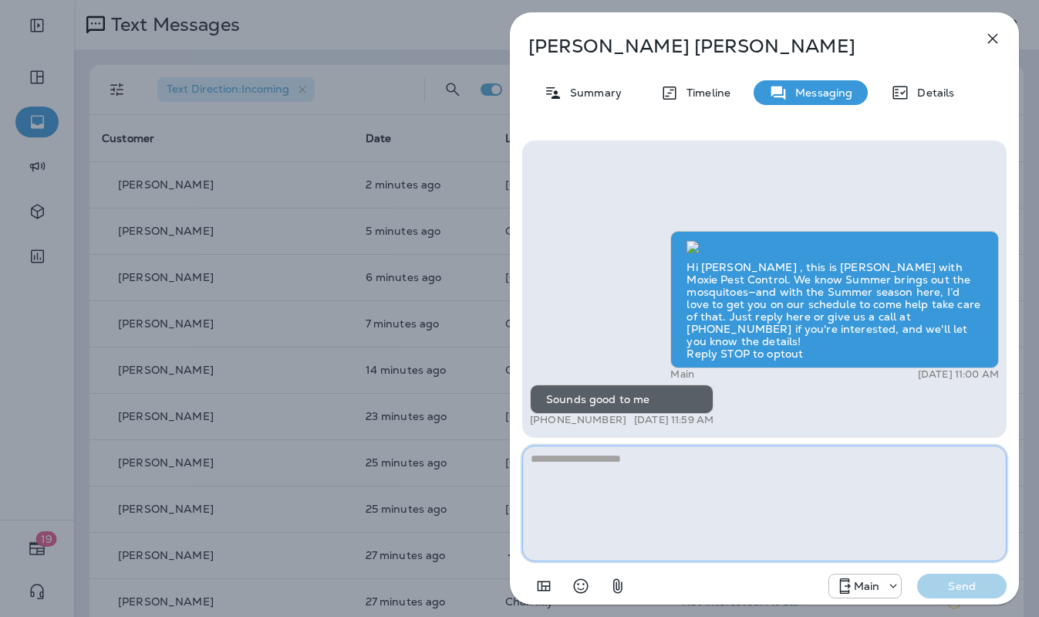
paste textarea "**********"
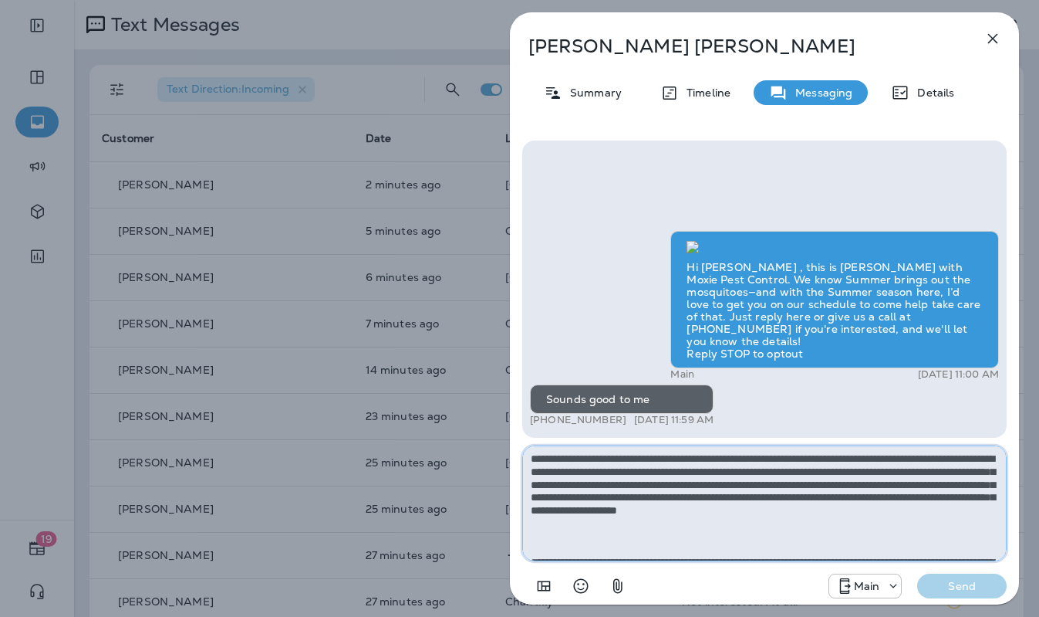
scroll to position [138, 0]
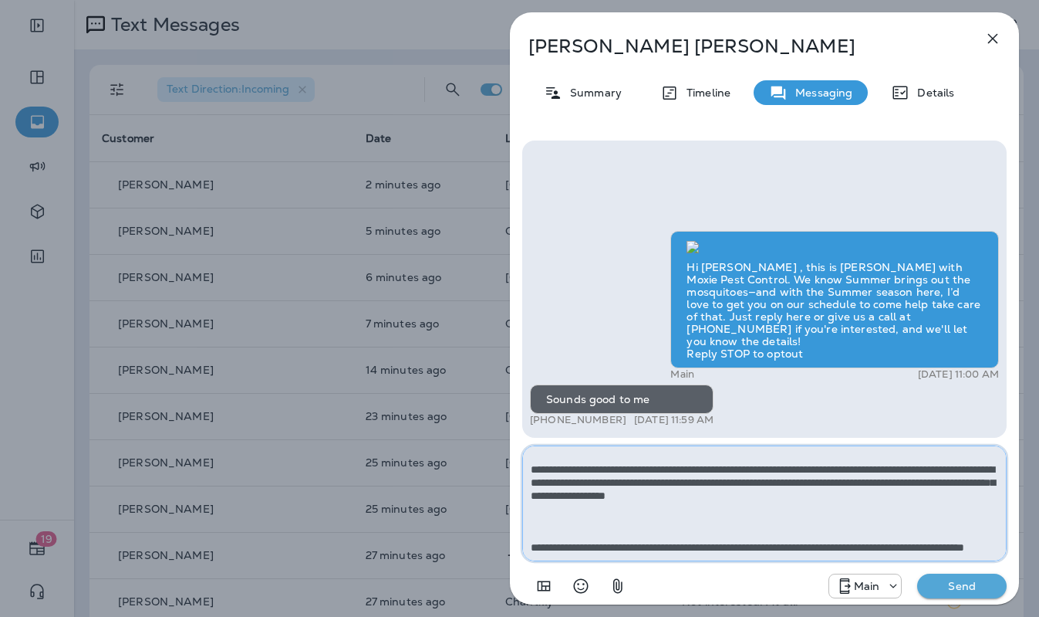
type textarea "**********"
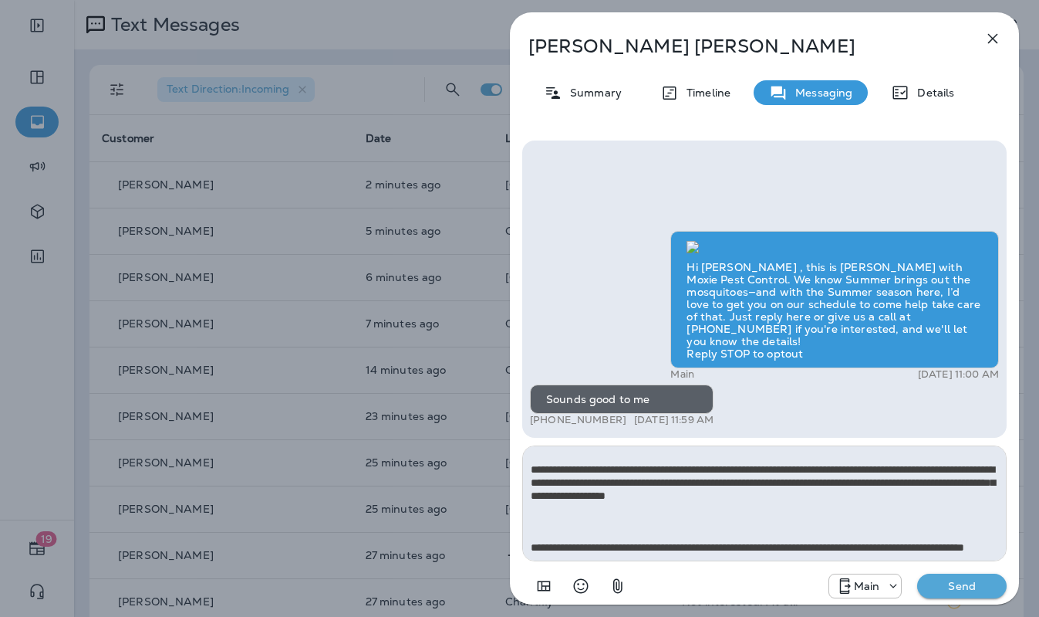
click at [948, 588] on p "Send" at bounding box center [962, 586] width 65 height 14
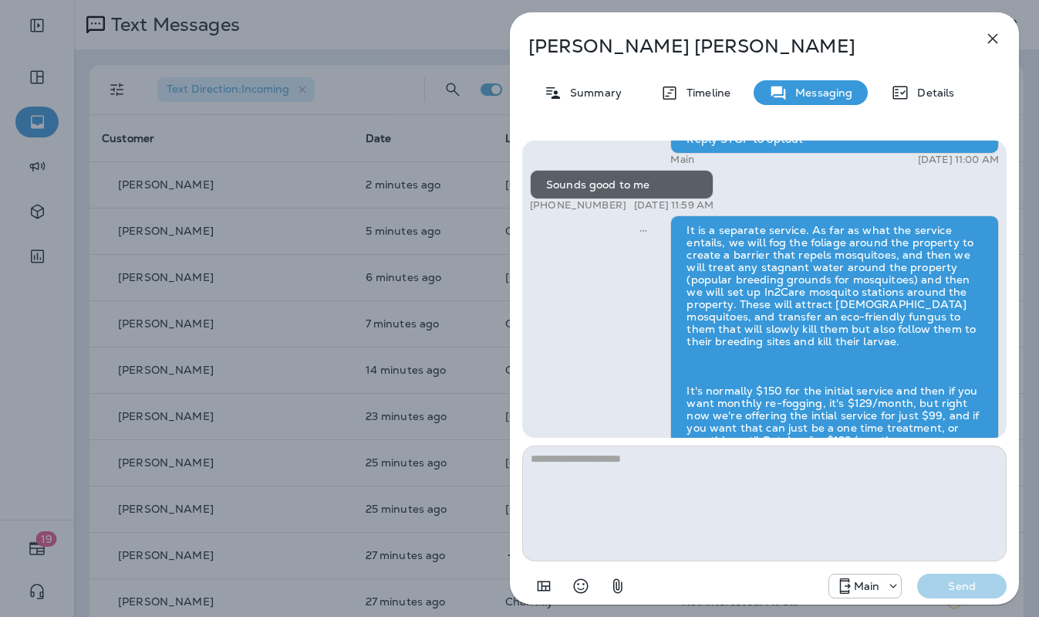
scroll to position [-116, 0]
click at [417, 231] on div "[PERSON_NAME] Summary Timeline Messaging Details Hi [PERSON_NAME] , this is [PE…" at bounding box center [519, 308] width 1039 height 617
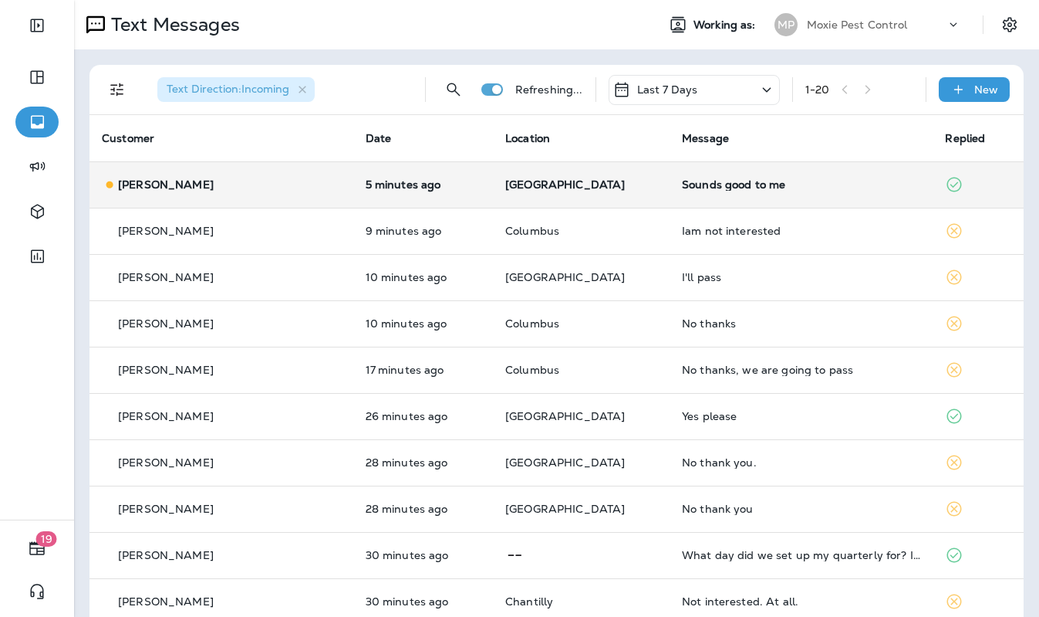
click at [309, 191] on td "[PERSON_NAME]" at bounding box center [222, 184] width 264 height 46
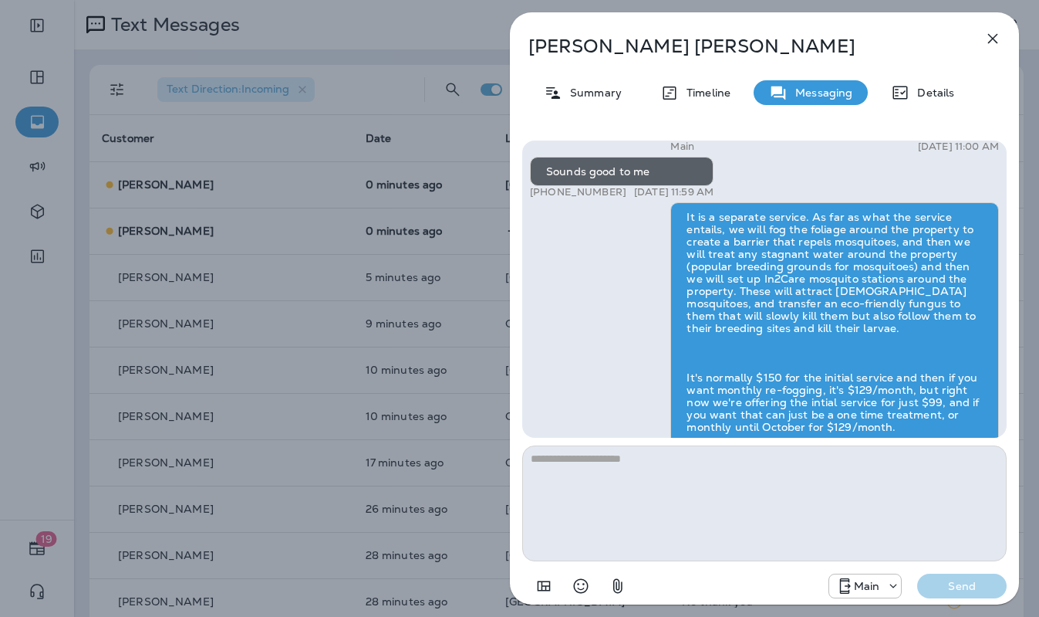
scroll to position [-100, 0]
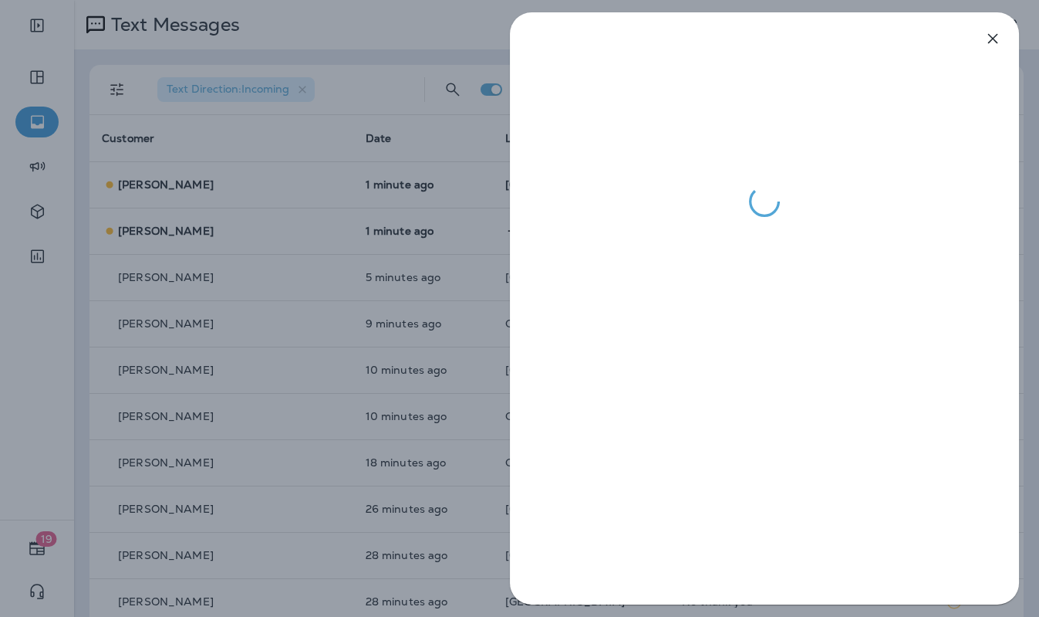
click at [458, 287] on div at bounding box center [519, 308] width 1039 height 617
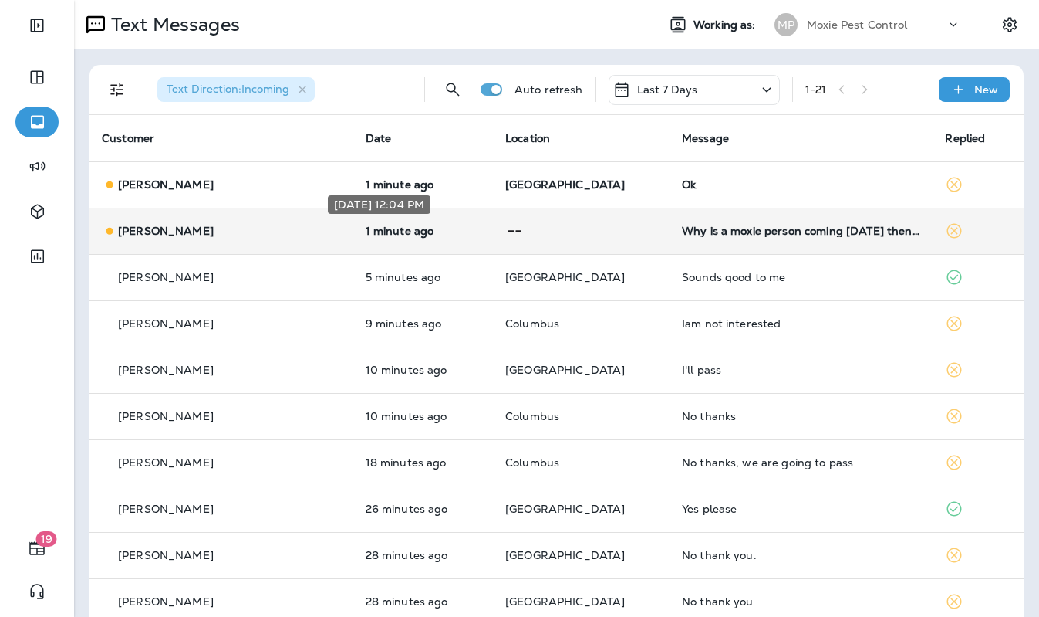
click at [440, 229] on p "1 minute ago" at bounding box center [424, 231] width 116 height 12
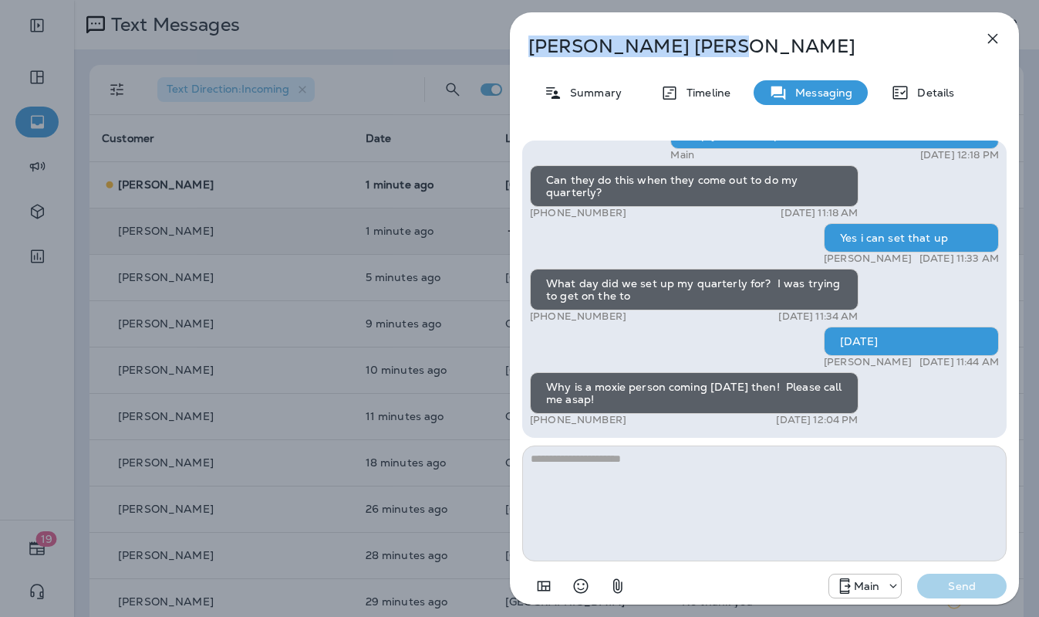
drag, startPoint x: 657, startPoint y: 46, endPoint x: 538, endPoint y: 49, distance: 119.6
click at [532, 49] on p "[PERSON_NAME]" at bounding box center [739, 46] width 421 height 22
copy p "[PERSON_NAME]"
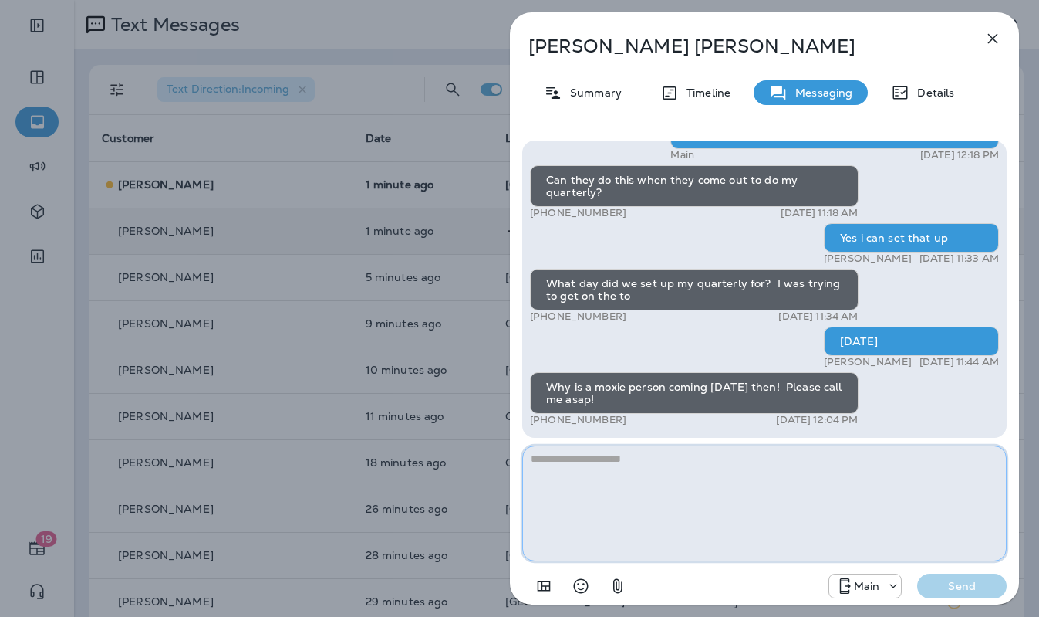
click at [683, 493] on textarea at bounding box center [764, 503] width 485 height 116
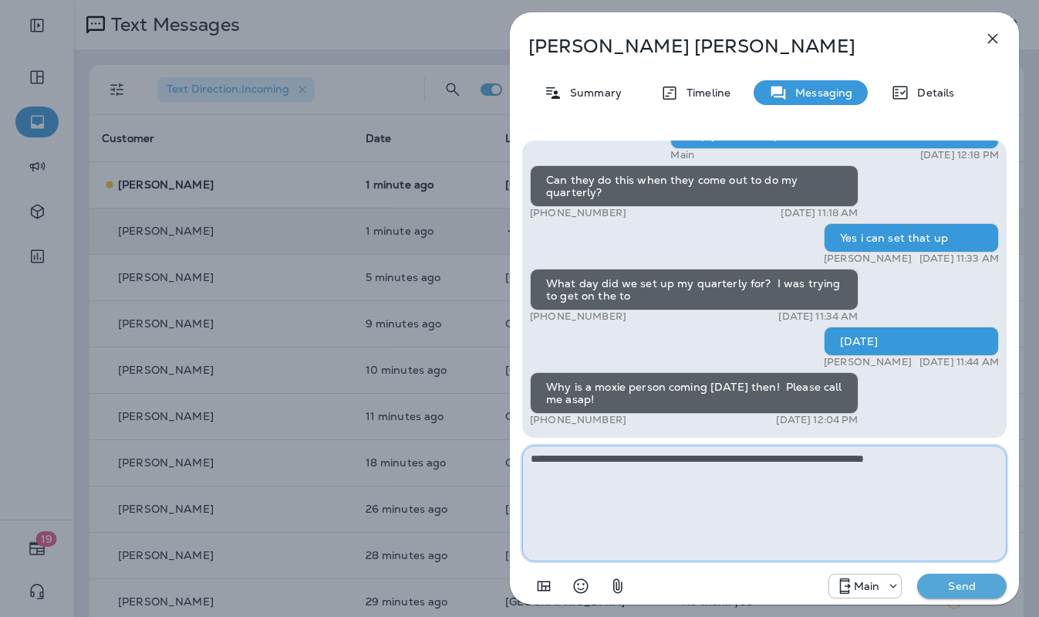
type textarea "**********"
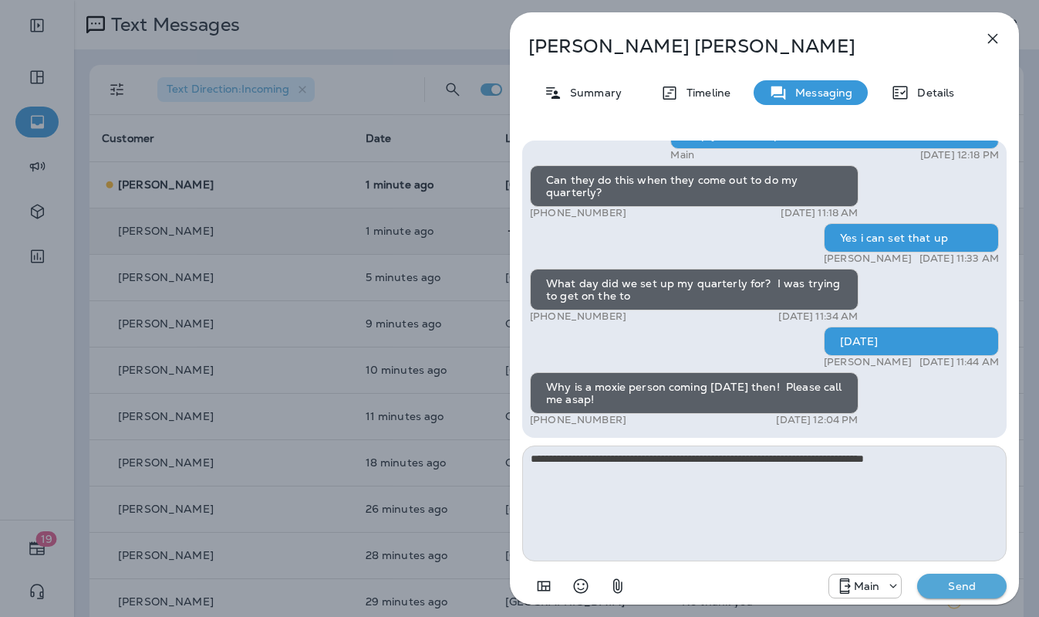
click at [958, 586] on p "Send" at bounding box center [962, 586] width 65 height 14
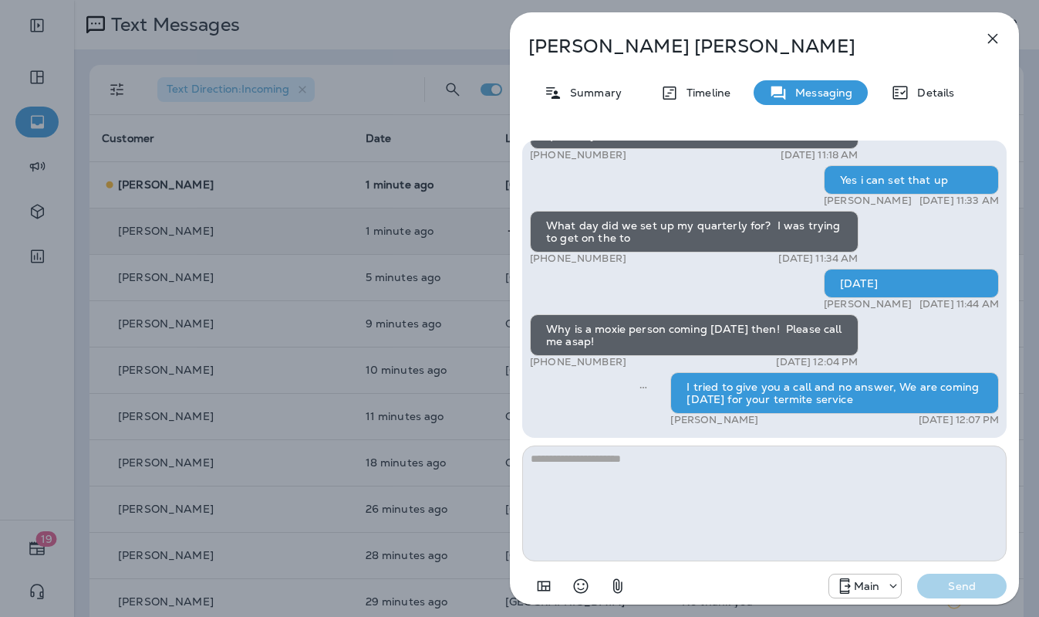
click at [1000, 41] on icon "button" at bounding box center [993, 38] width 19 height 19
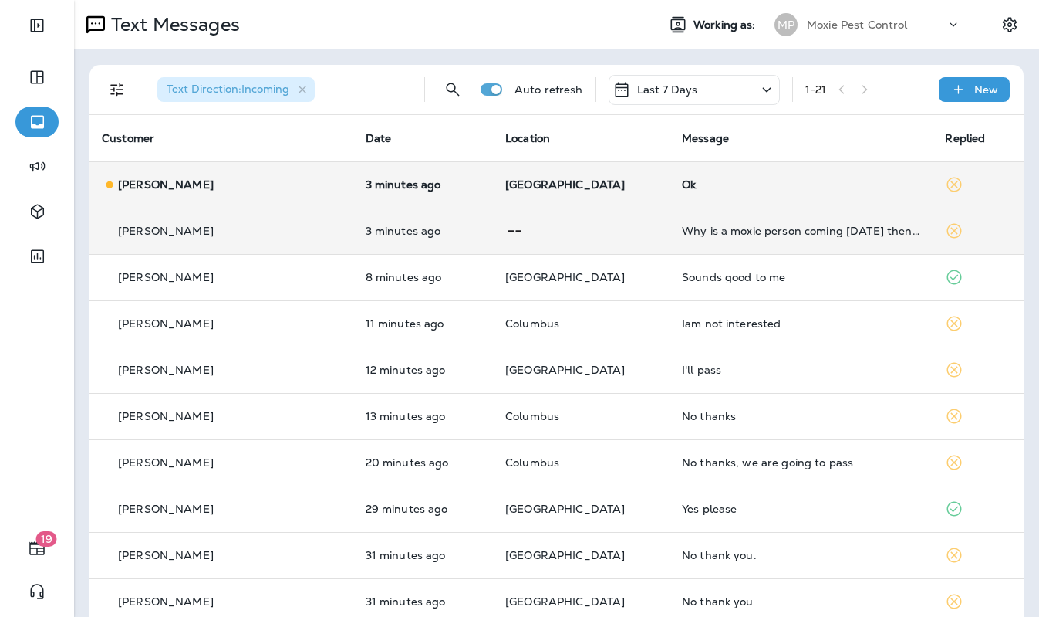
click at [295, 174] on td "[PERSON_NAME]" at bounding box center [222, 184] width 264 height 46
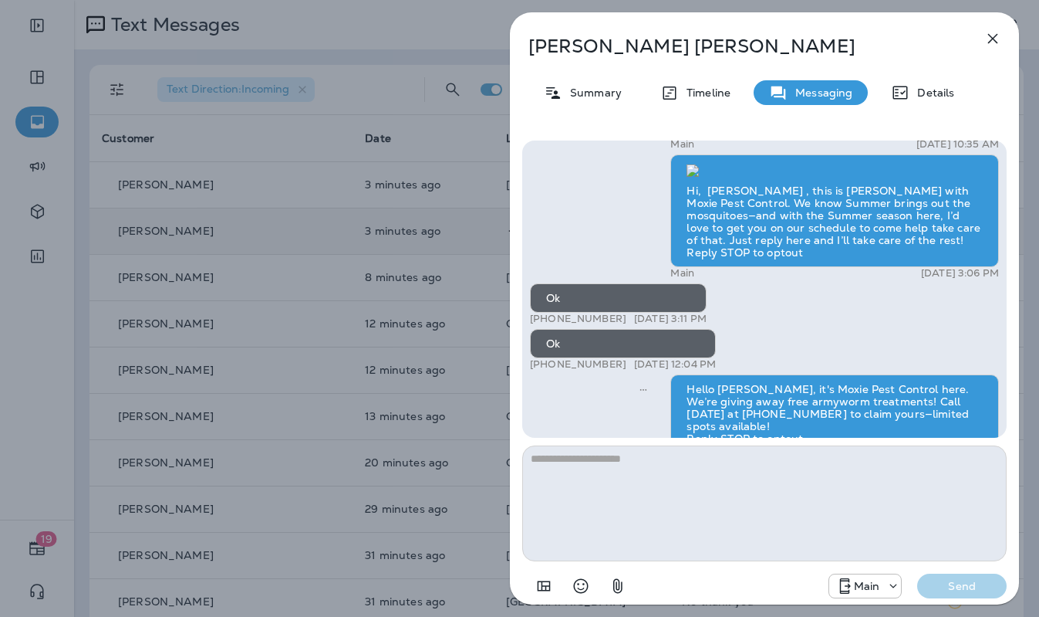
scroll to position [1, 0]
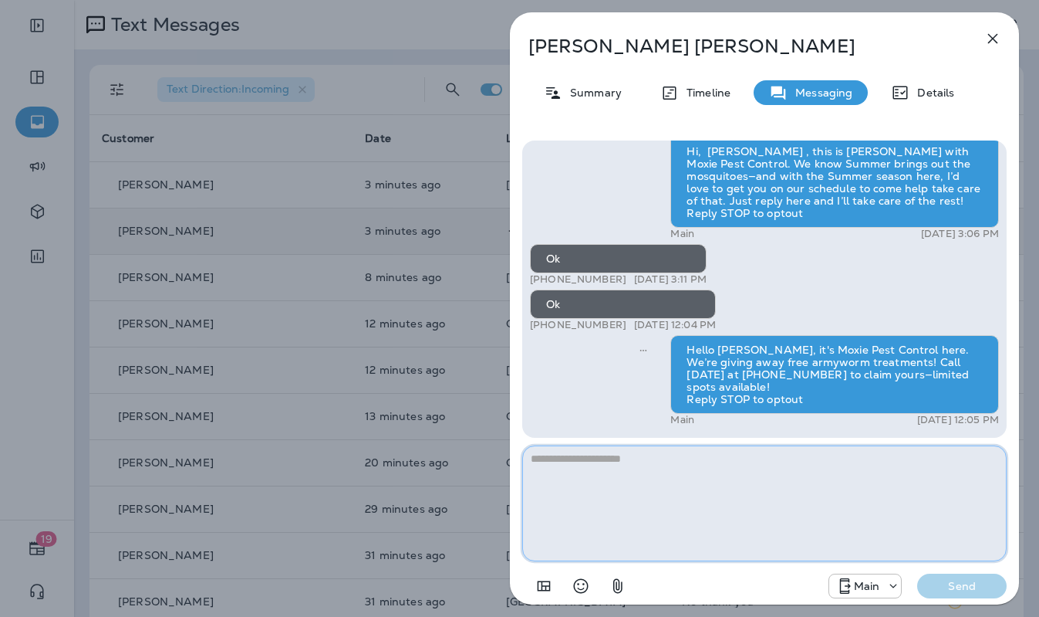
paste textarea "**********"
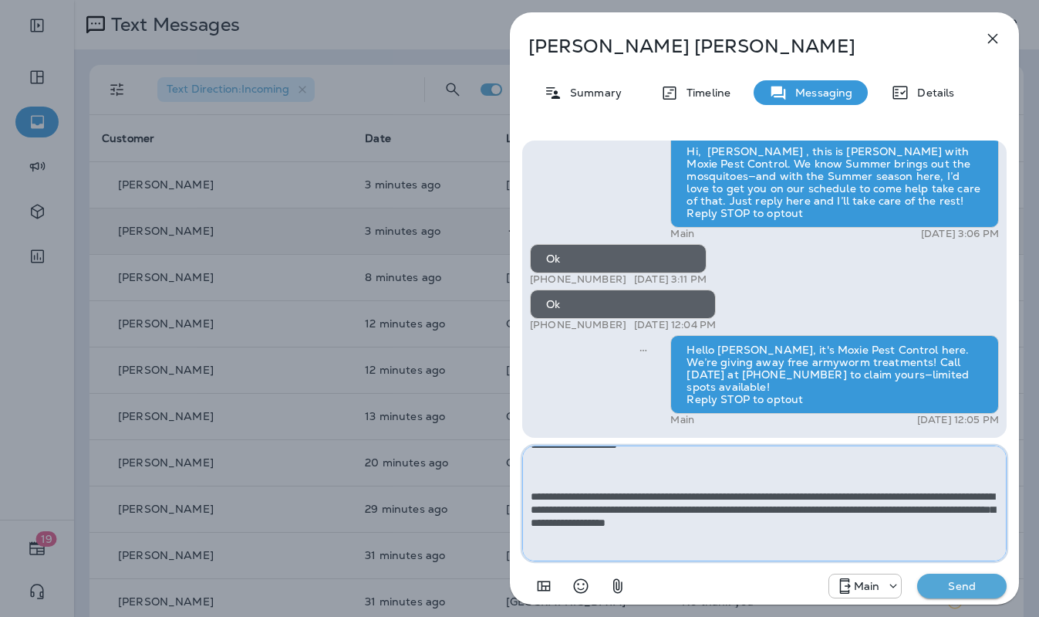
scroll to position [0, 0]
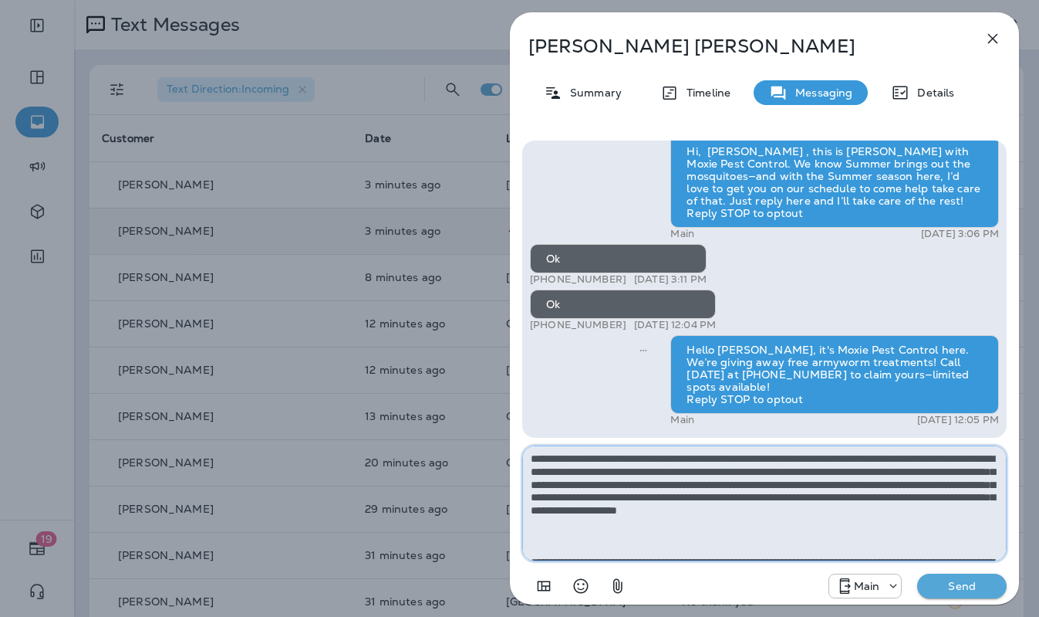
click at [529, 459] on textarea "**********" at bounding box center [764, 503] width 485 height 116
type textarea "**********"
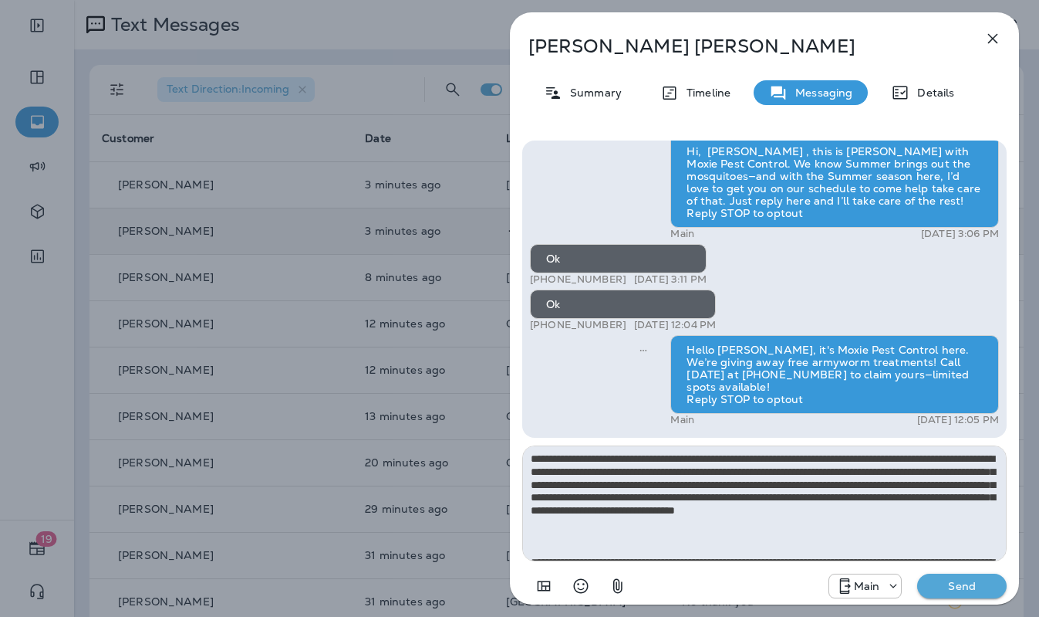
click at [967, 592] on p "Send" at bounding box center [962, 586] width 65 height 14
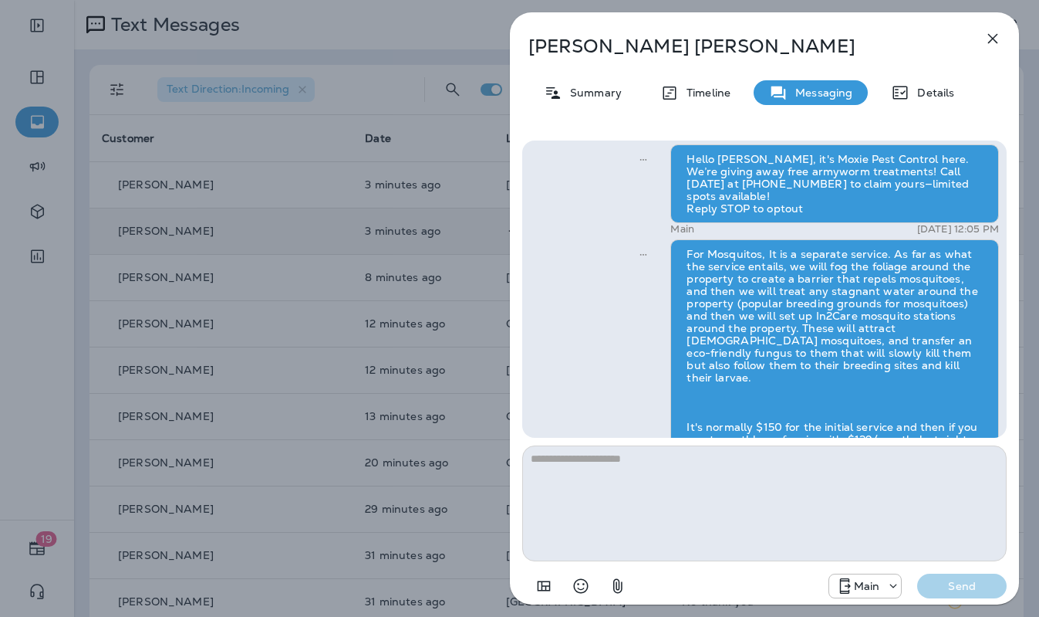
scroll to position [-222, 0]
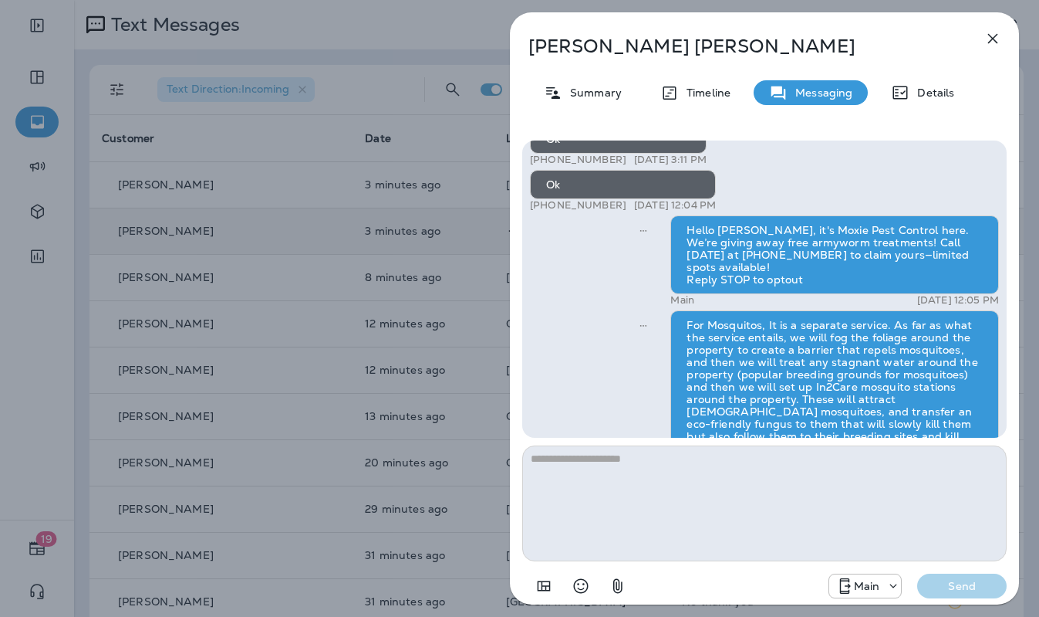
click at [994, 35] on icon "button" at bounding box center [993, 38] width 19 height 19
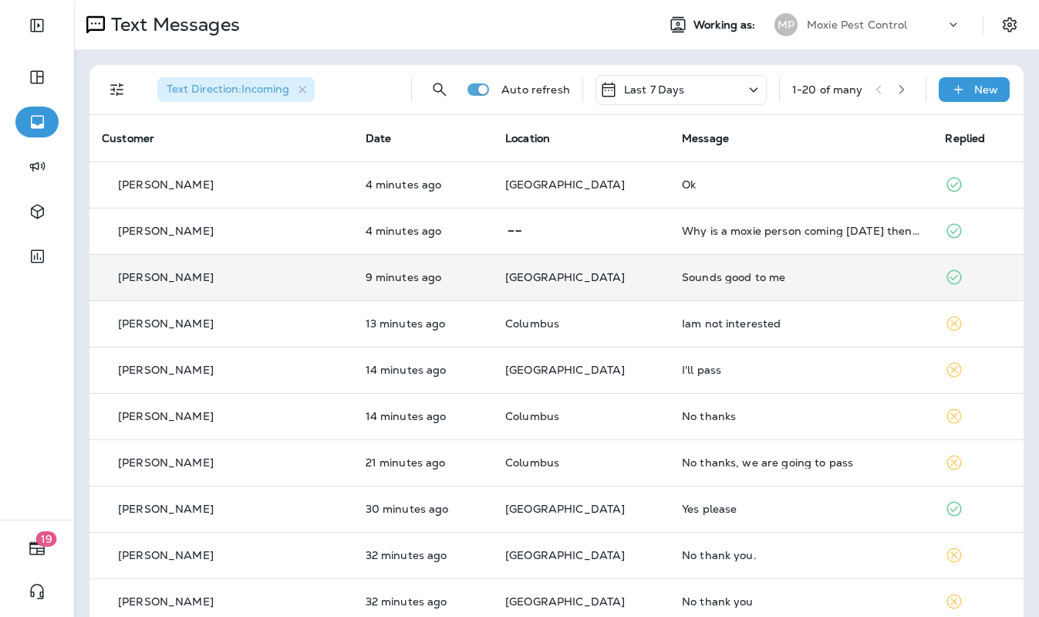
click at [588, 281] on p "[GEOGRAPHIC_DATA]" at bounding box center [581, 277] width 152 height 12
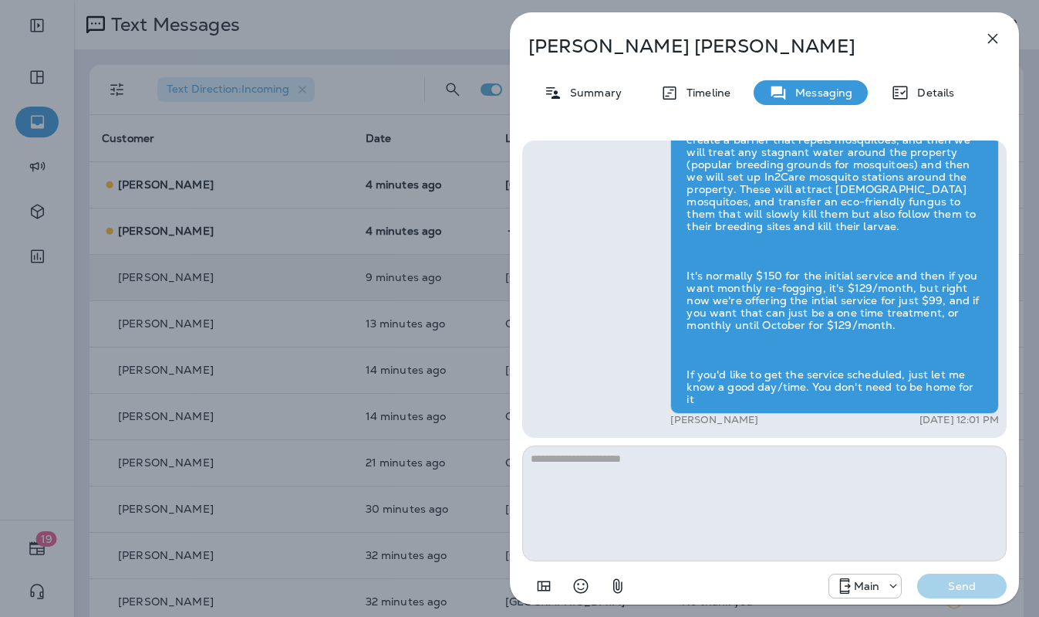
click at [442, 264] on div "[PERSON_NAME] Summary Timeline Messaging Details Hi [PERSON_NAME] , this is [PE…" at bounding box center [519, 308] width 1039 height 617
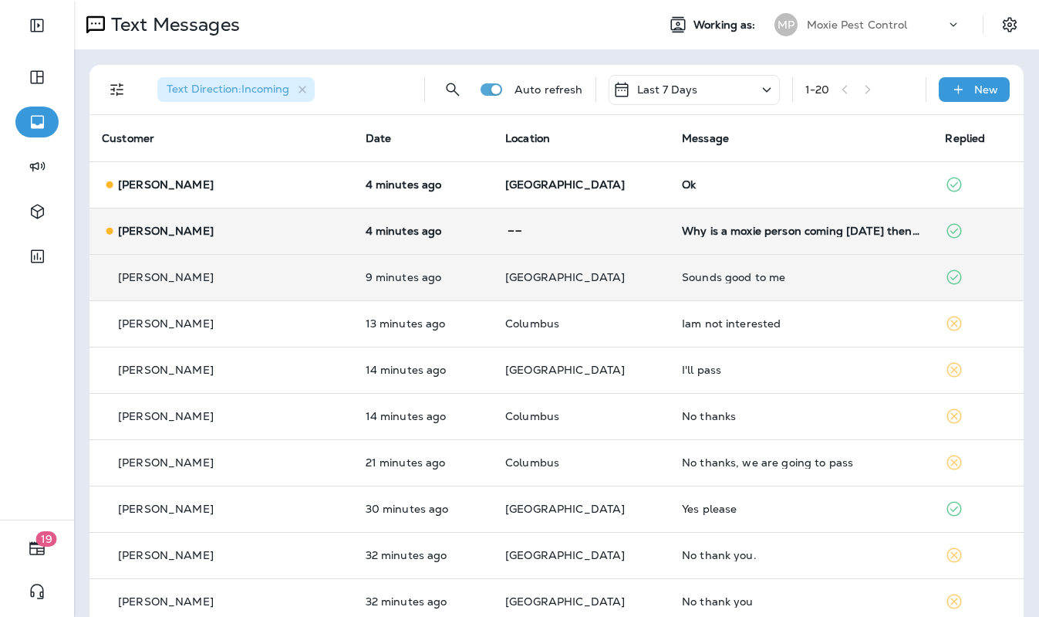
click at [523, 241] on td at bounding box center [581, 231] width 177 height 46
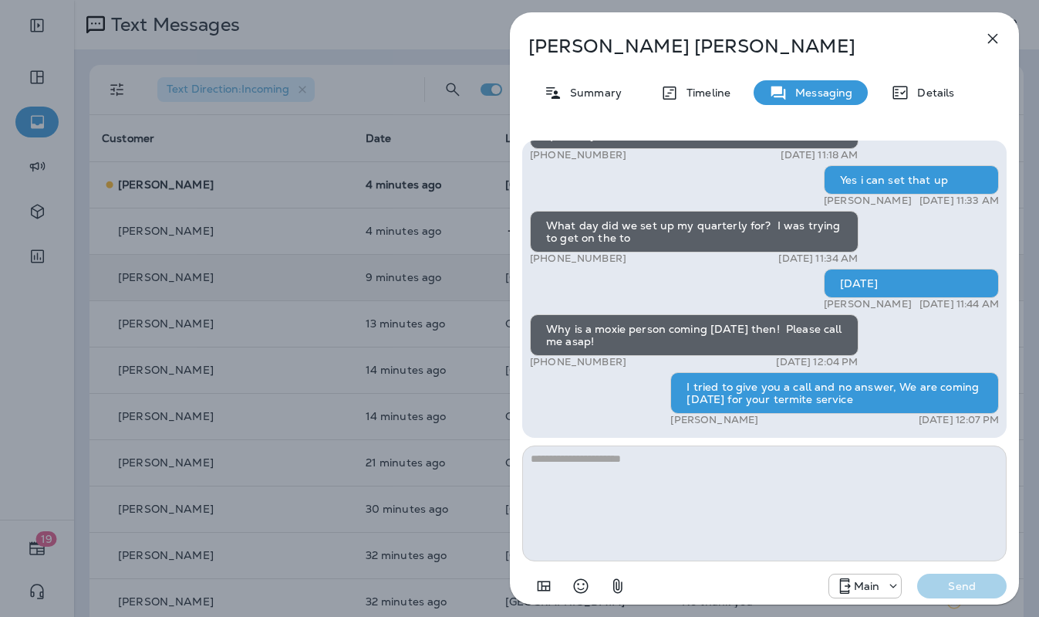
click at [434, 231] on div "[PERSON_NAME] Summary Timeline Messaging Details Let Moxie keep your lawn lush …" at bounding box center [519, 308] width 1039 height 617
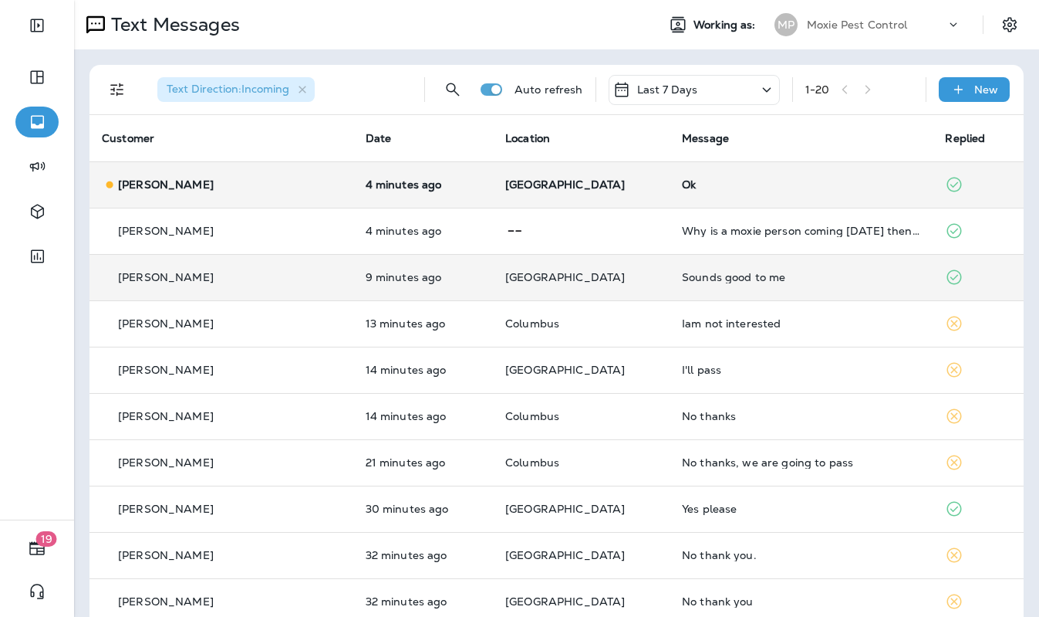
click at [544, 189] on p "[GEOGRAPHIC_DATA]" at bounding box center [581, 184] width 152 height 12
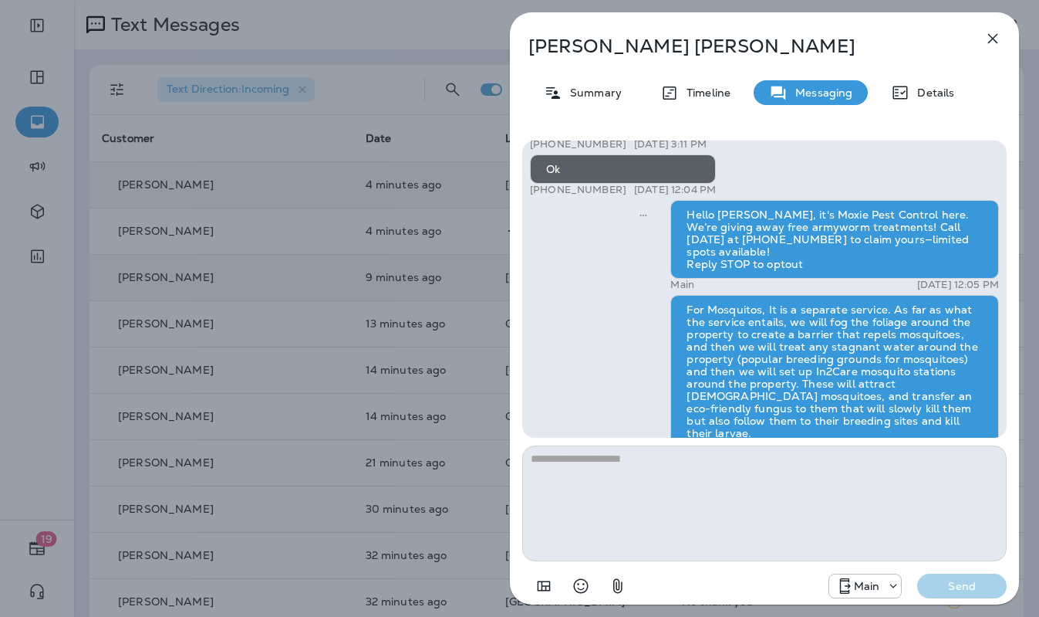
scroll to position [-341, 0]
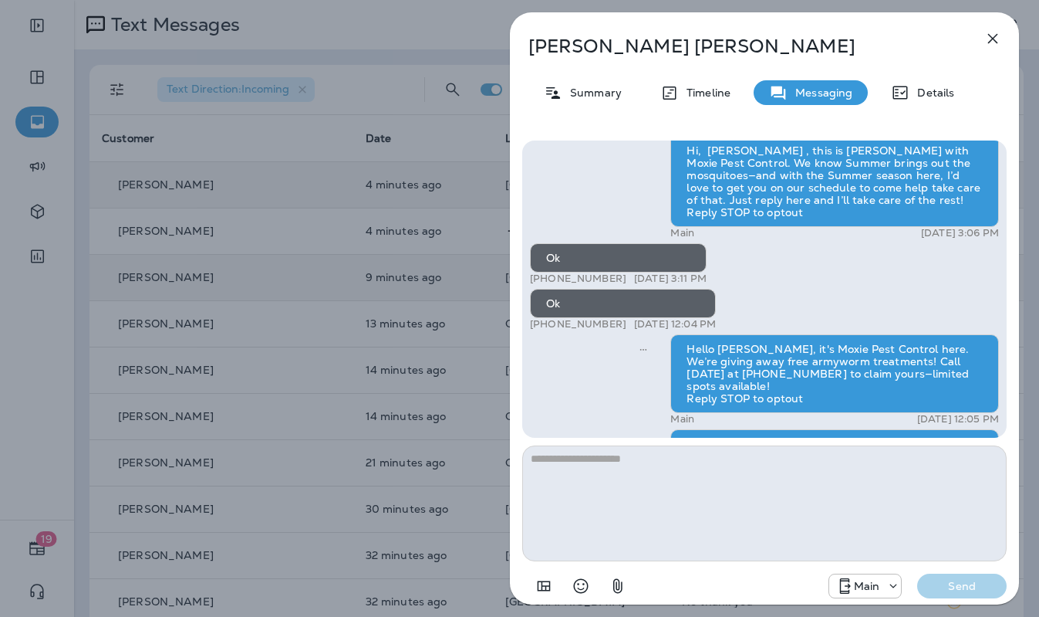
click at [483, 228] on div "[PERSON_NAME] Summary Timeline Messaging Details Let Moxie keep your lawn lush …" at bounding box center [519, 308] width 1039 height 617
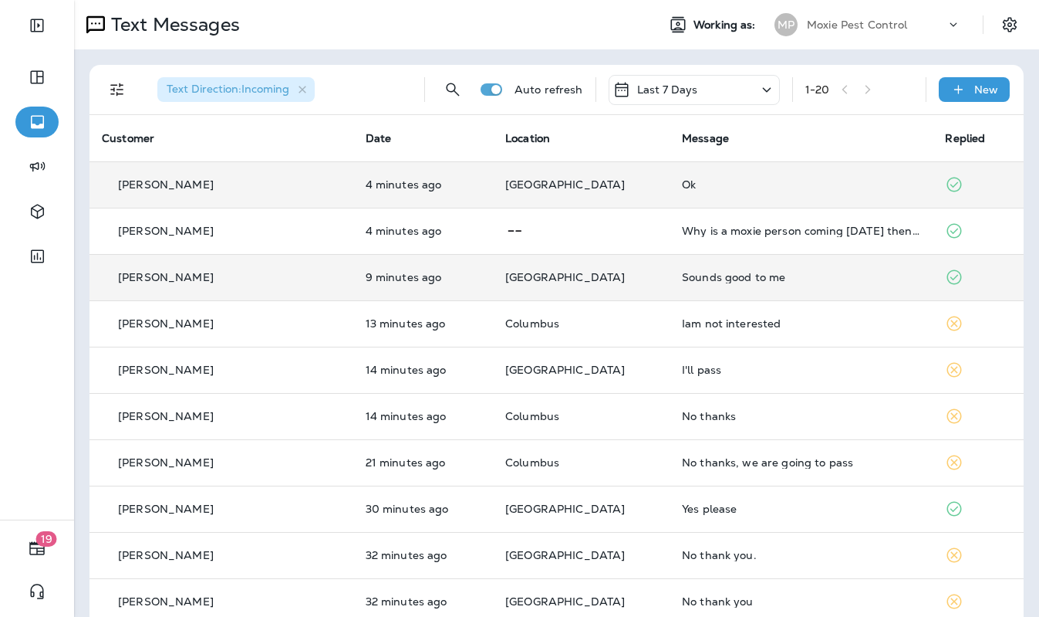
click at [296, 194] on td "[PERSON_NAME]" at bounding box center [222, 184] width 264 height 46
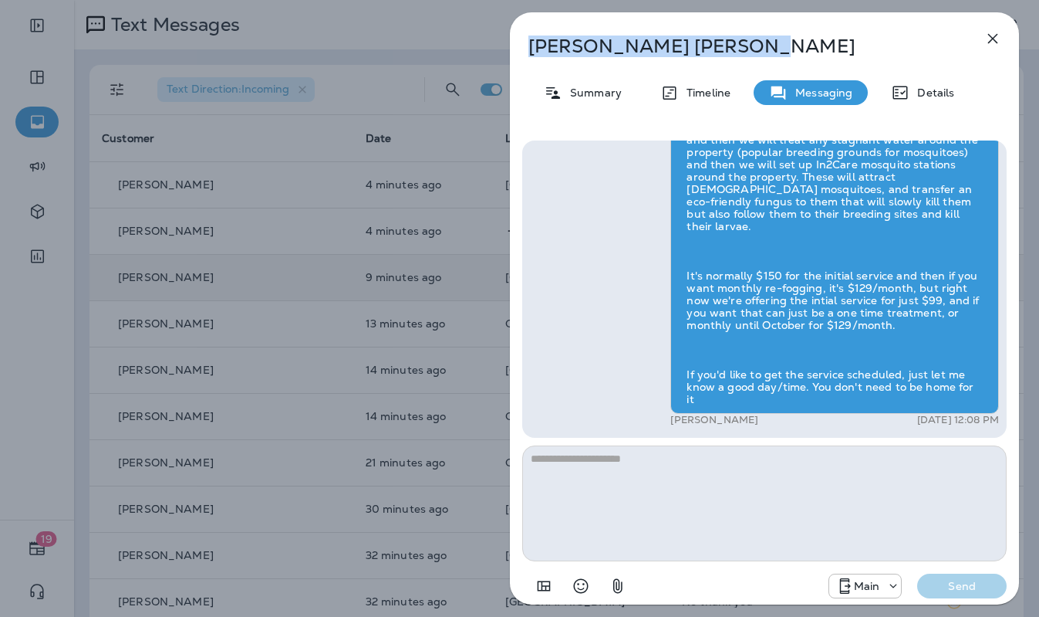
drag, startPoint x: 696, startPoint y: 50, endPoint x: 523, endPoint y: 52, distance: 172.9
click at [522, 52] on div "[PERSON_NAME]" at bounding box center [739, 46] width 458 height 22
copy p "[PERSON_NAME]"
click at [491, 237] on div "[PERSON_NAME] Summary Timeline Messaging Details Let Moxie keep your lawn lush …" at bounding box center [519, 308] width 1039 height 617
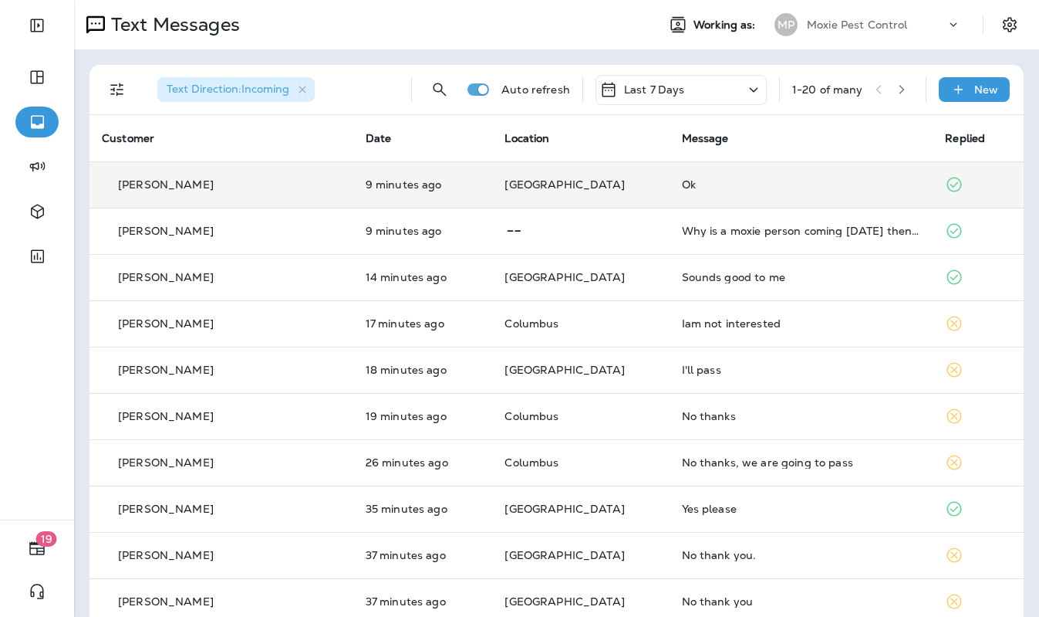
click at [613, 184] on p "[GEOGRAPHIC_DATA]" at bounding box center [581, 184] width 152 height 12
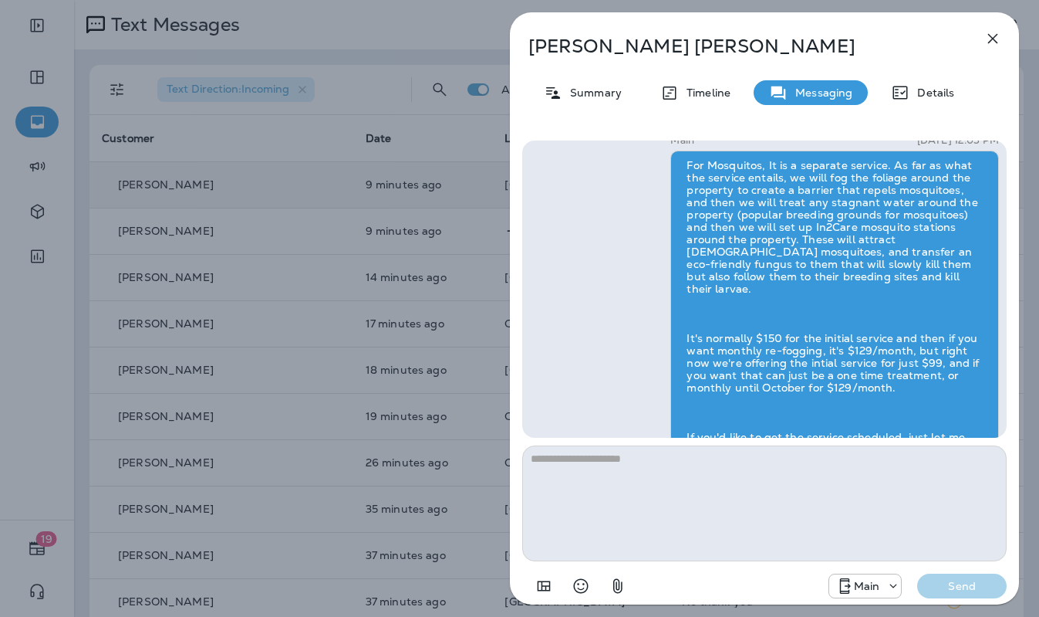
scroll to position [1, 0]
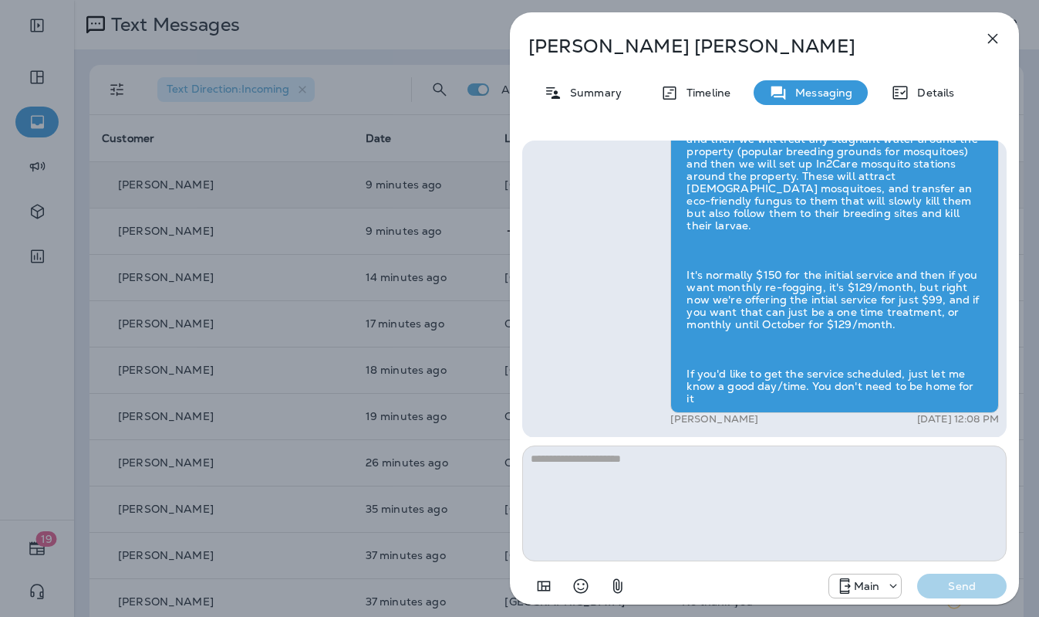
click at [991, 36] on icon "button" at bounding box center [993, 39] width 10 height 10
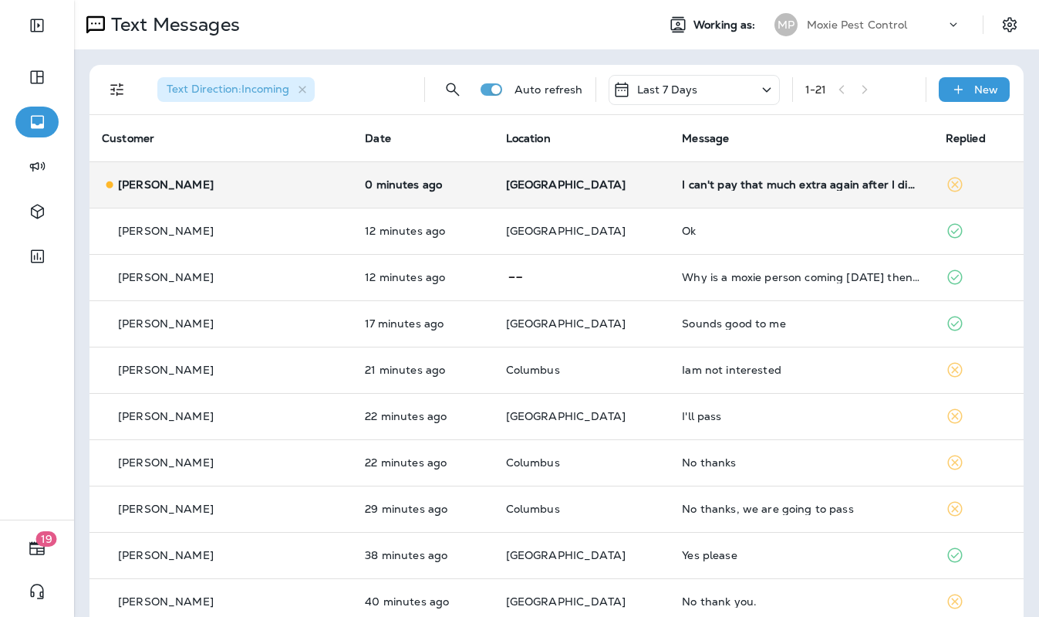
click at [270, 173] on td "[PERSON_NAME]" at bounding box center [221, 184] width 263 height 46
